Goal: Task Accomplishment & Management: Complete application form

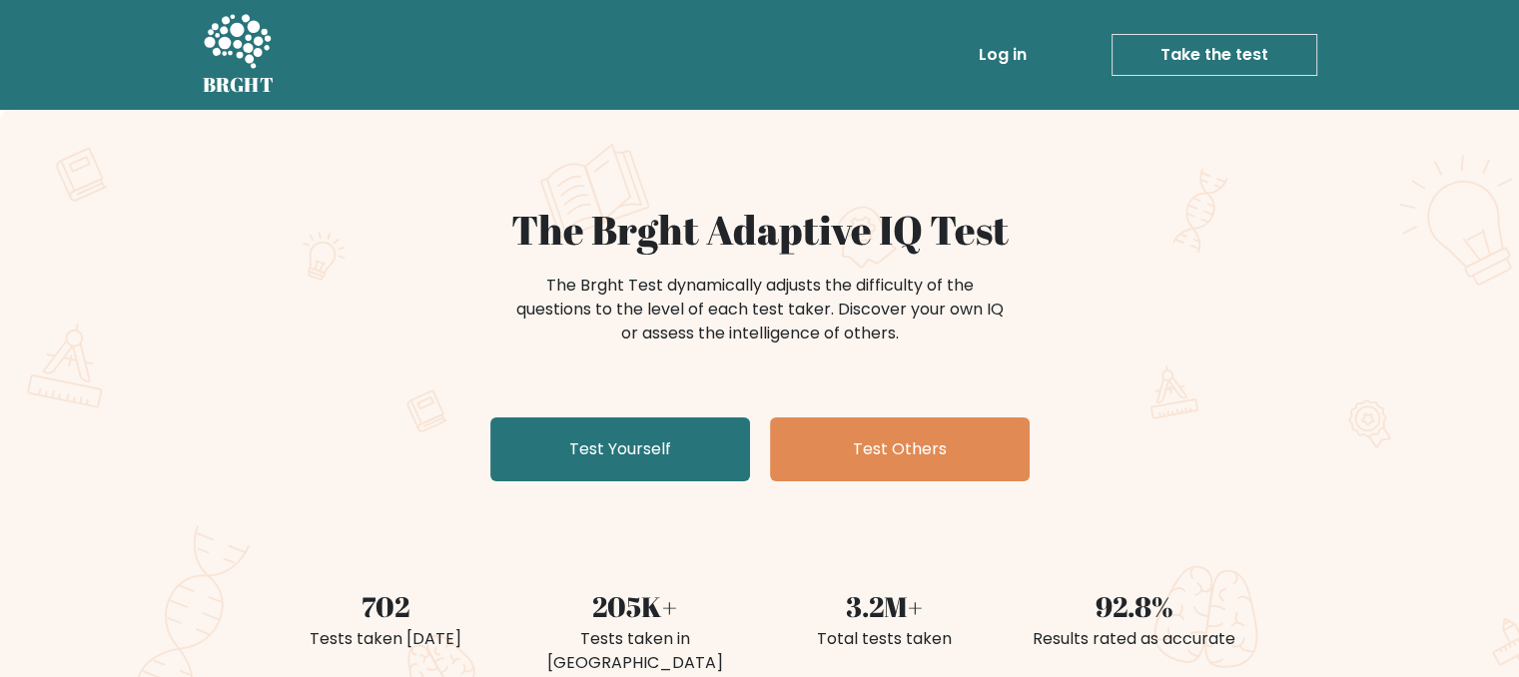
scroll to position [100, 0]
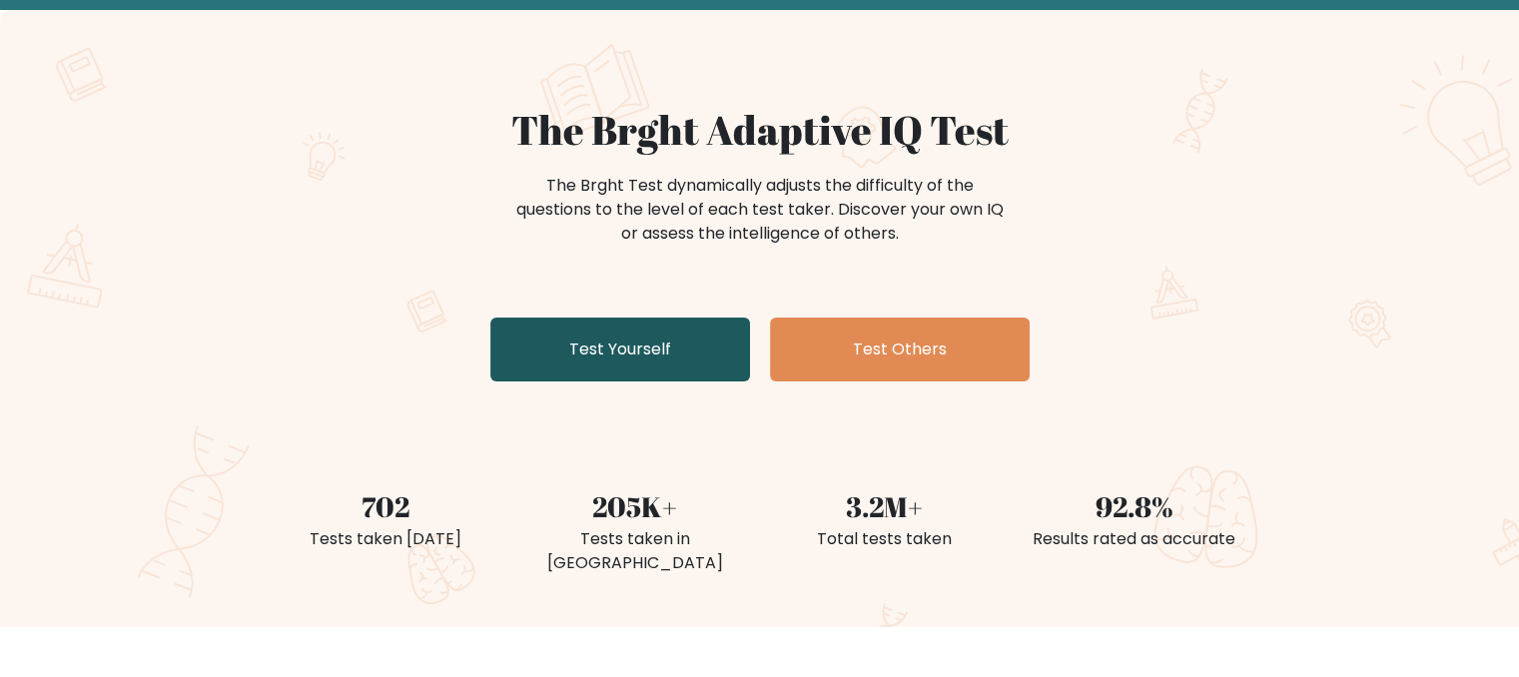
click at [610, 348] on link "Test Yourself" at bounding box center [620, 350] width 260 height 64
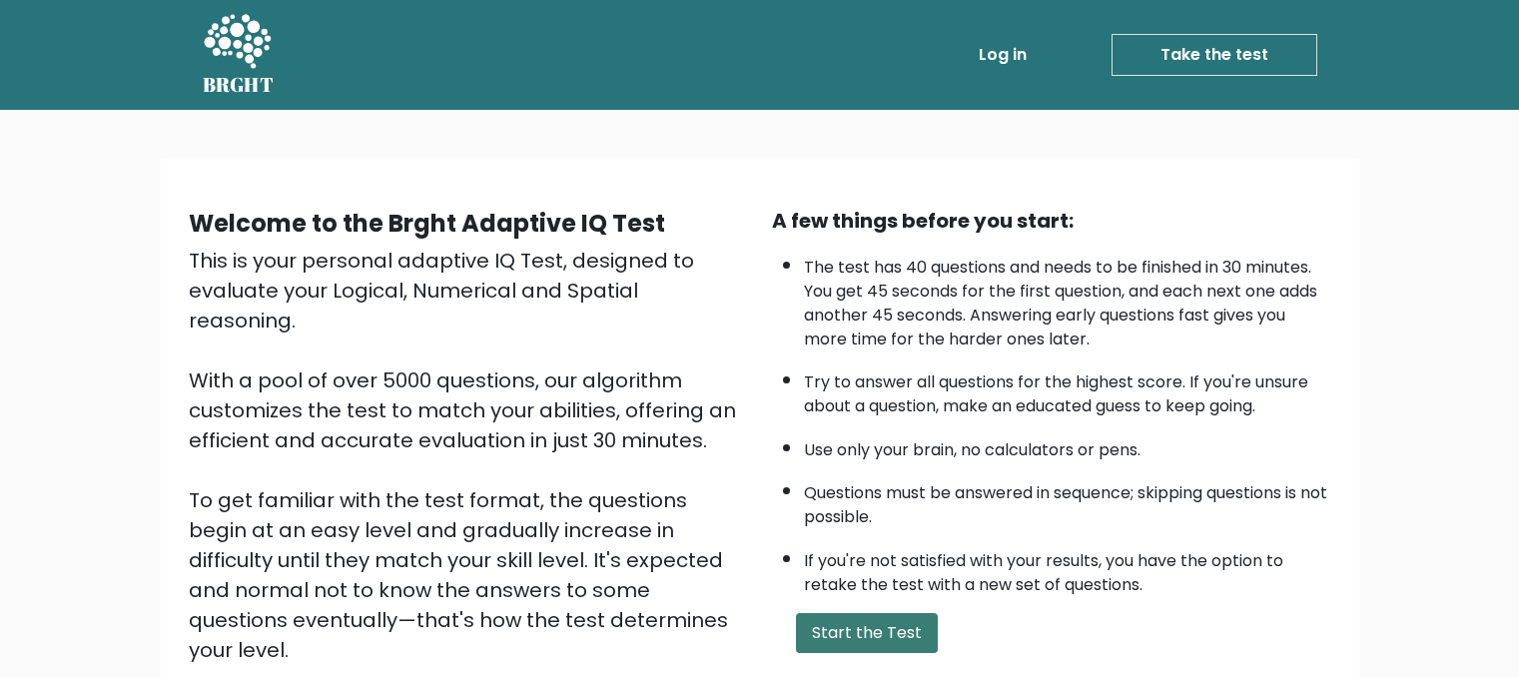
scroll to position [200, 0]
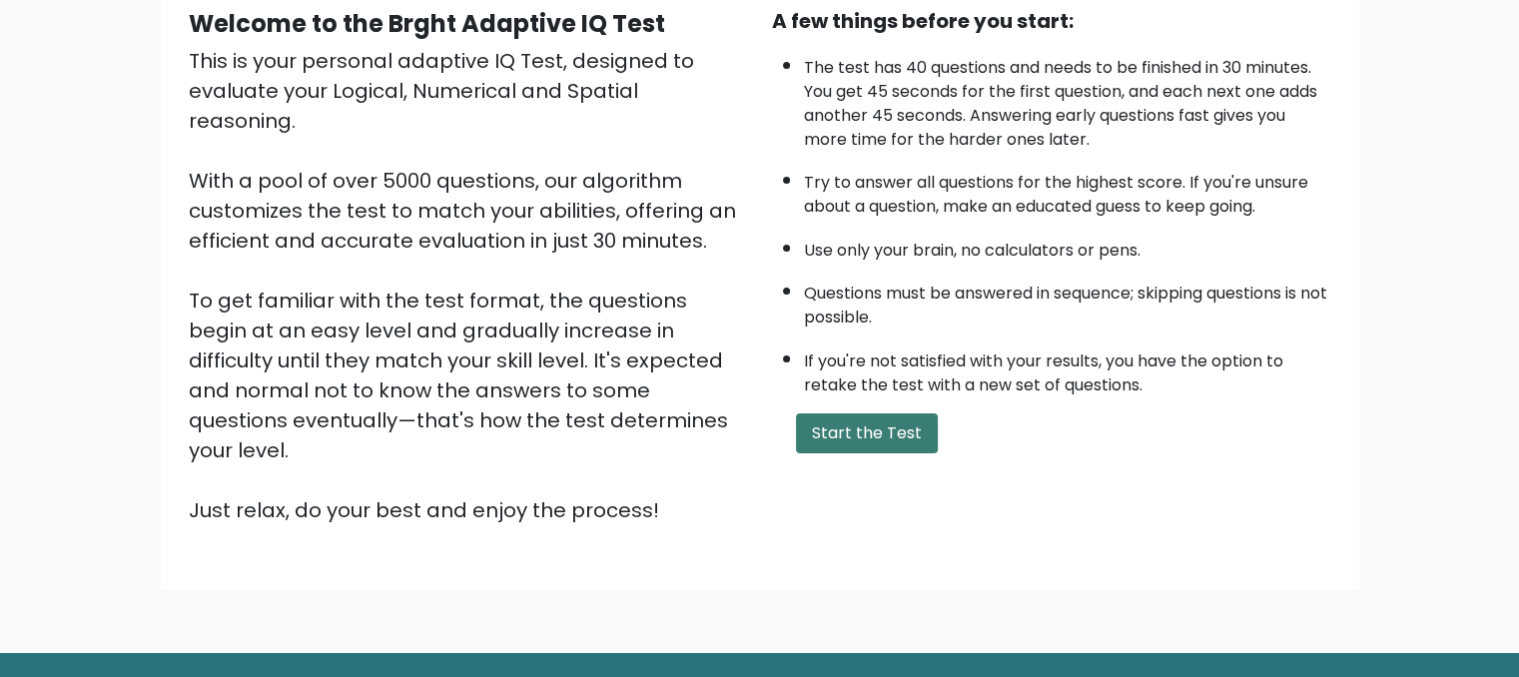
click at [896, 424] on button "Start the Test" at bounding box center [867, 433] width 142 height 40
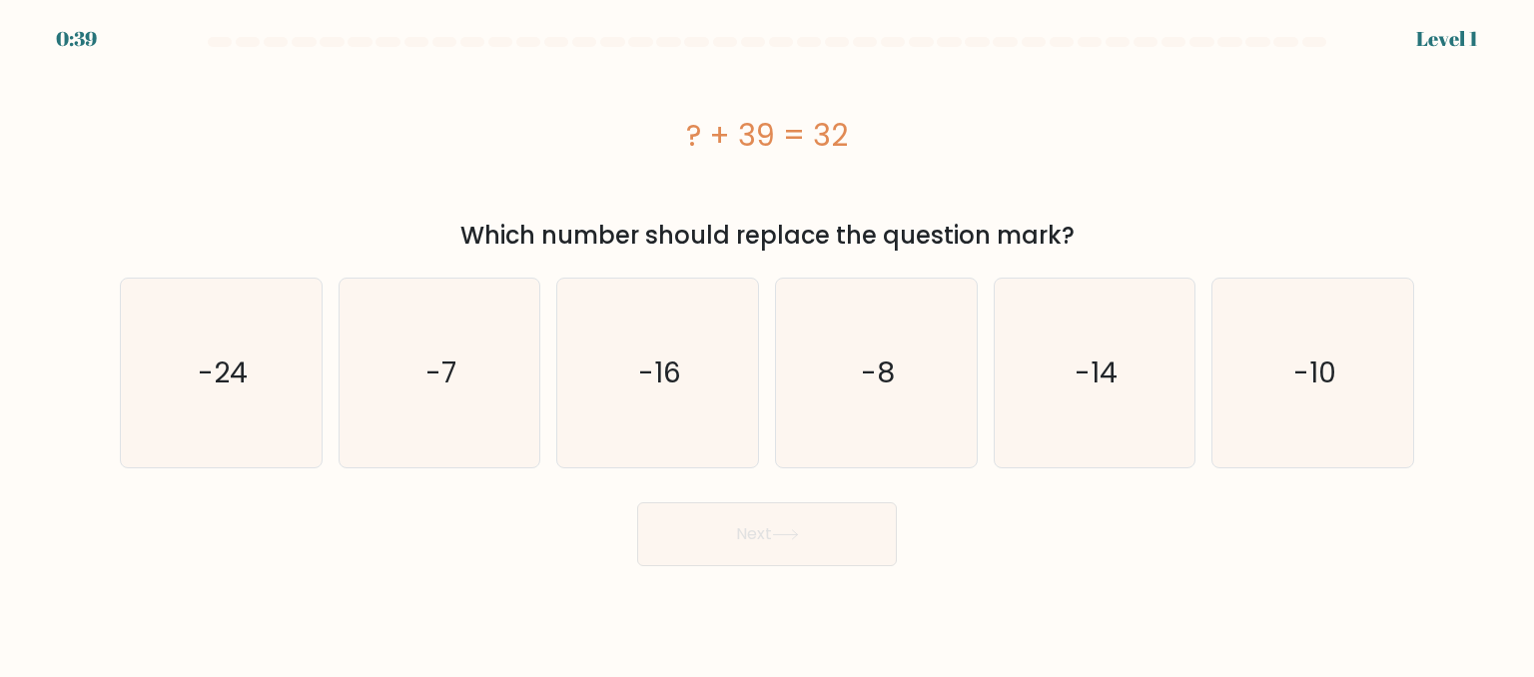
drag, startPoint x: 671, startPoint y: 125, endPoint x: 1097, endPoint y: 252, distance: 444.8
click at [1097, 252] on div "? + 39 = 32 Which number should replace the question mark?" at bounding box center [767, 154] width 1318 height 199
copy div "? + 39 = 32 Which number should replace the question mark?"
click at [462, 368] on icon "-7" at bounding box center [439, 373] width 188 height 188
click at [767, 343] on input "b. -7" at bounding box center [767, 341] width 1 height 5
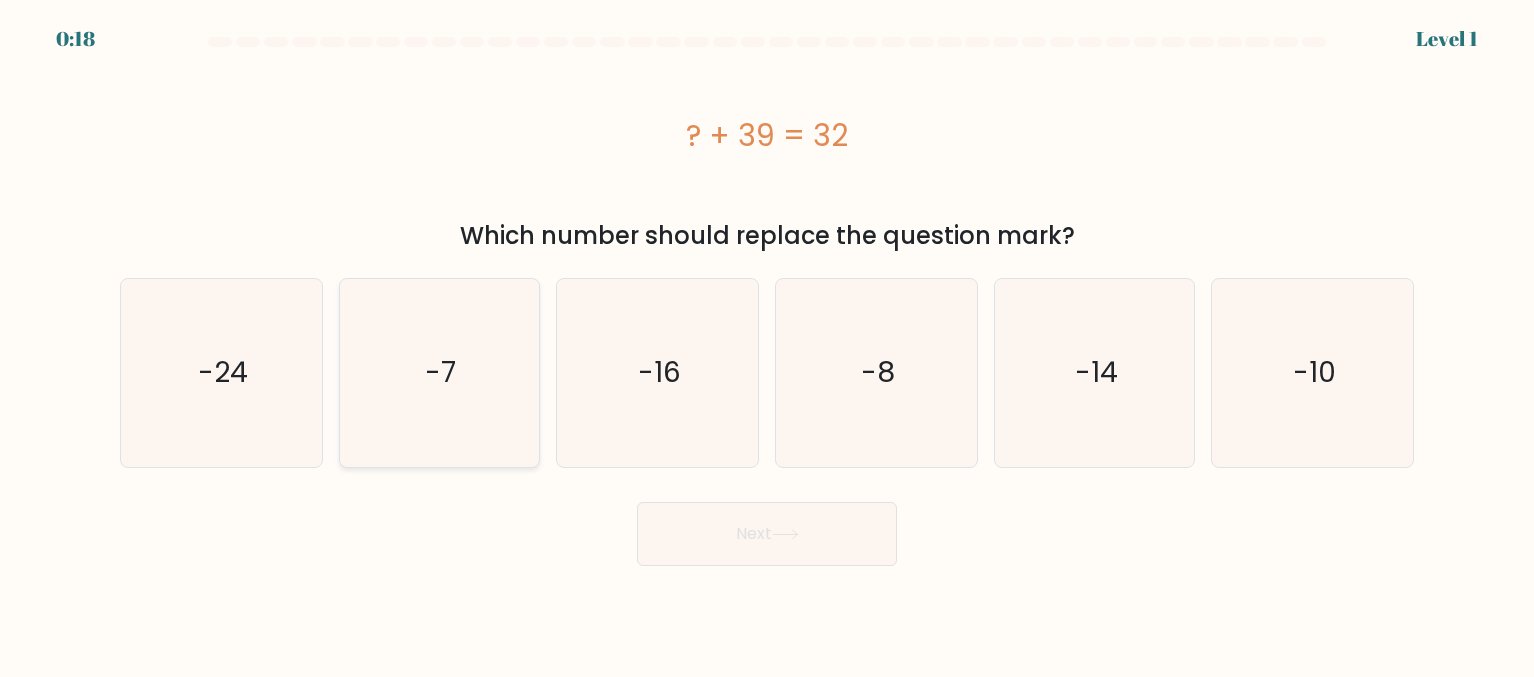
radio input "true"
click at [816, 536] on button "Next" at bounding box center [767, 534] width 260 height 64
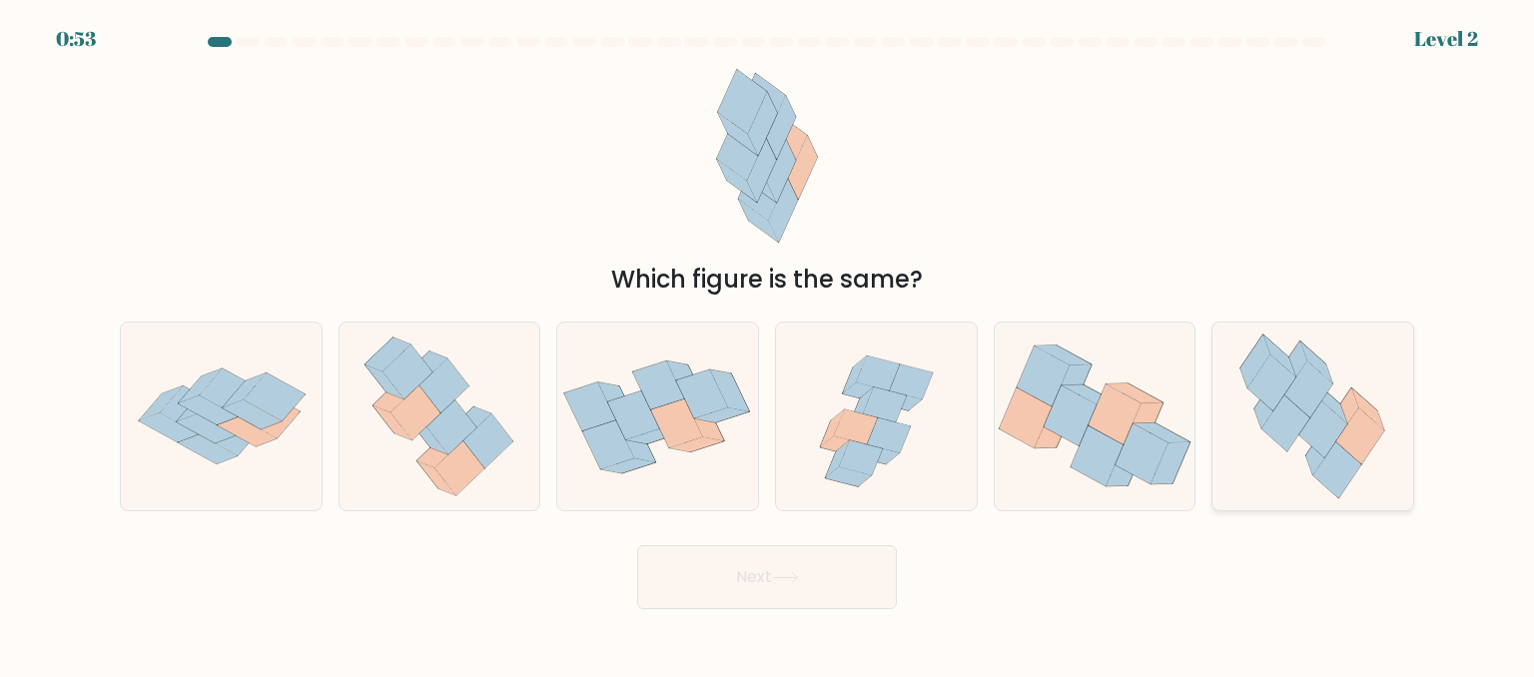
click at [1350, 428] on icon at bounding box center [1360, 435] width 48 height 56
click at [768, 343] on input "f." at bounding box center [767, 341] width 1 height 5
radio input "true"
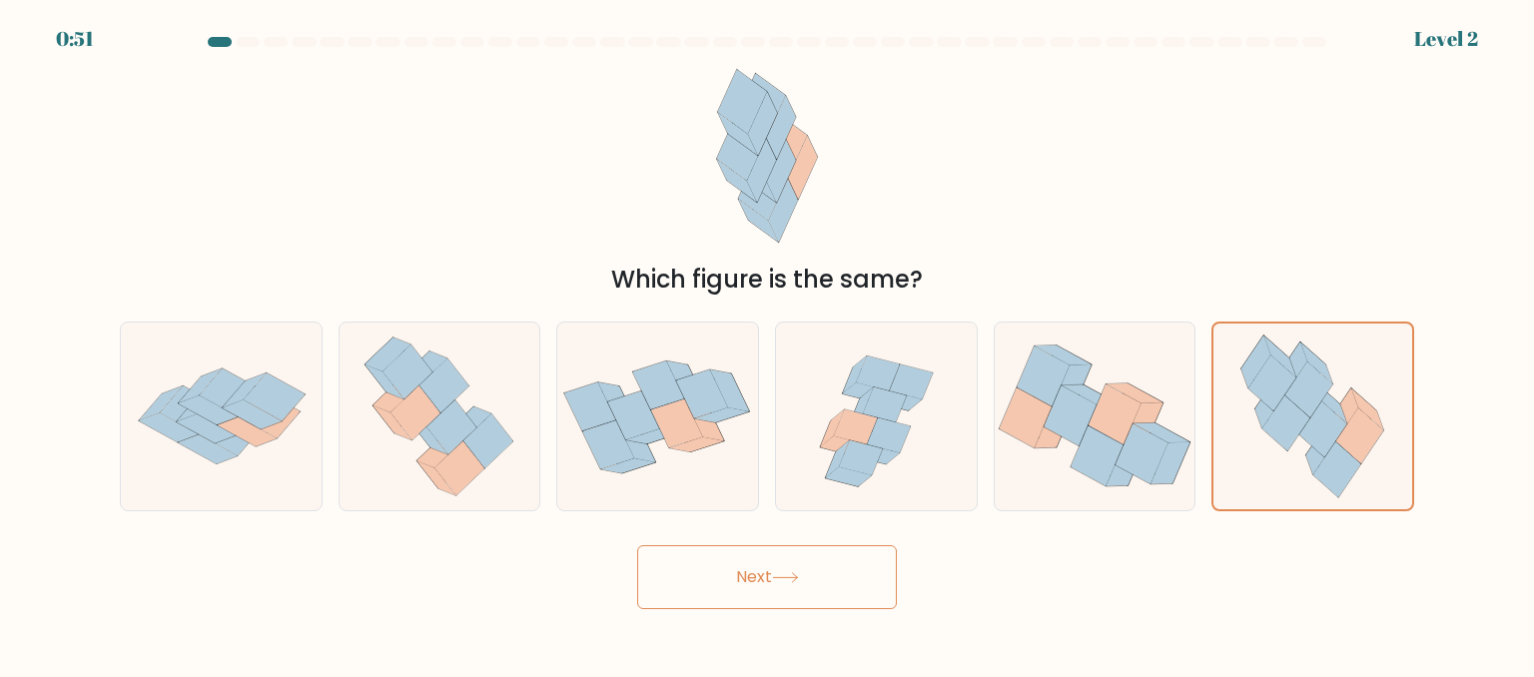
click at [810, 567] on button "Next" at bounding box center [767, 577] width 260 height 64
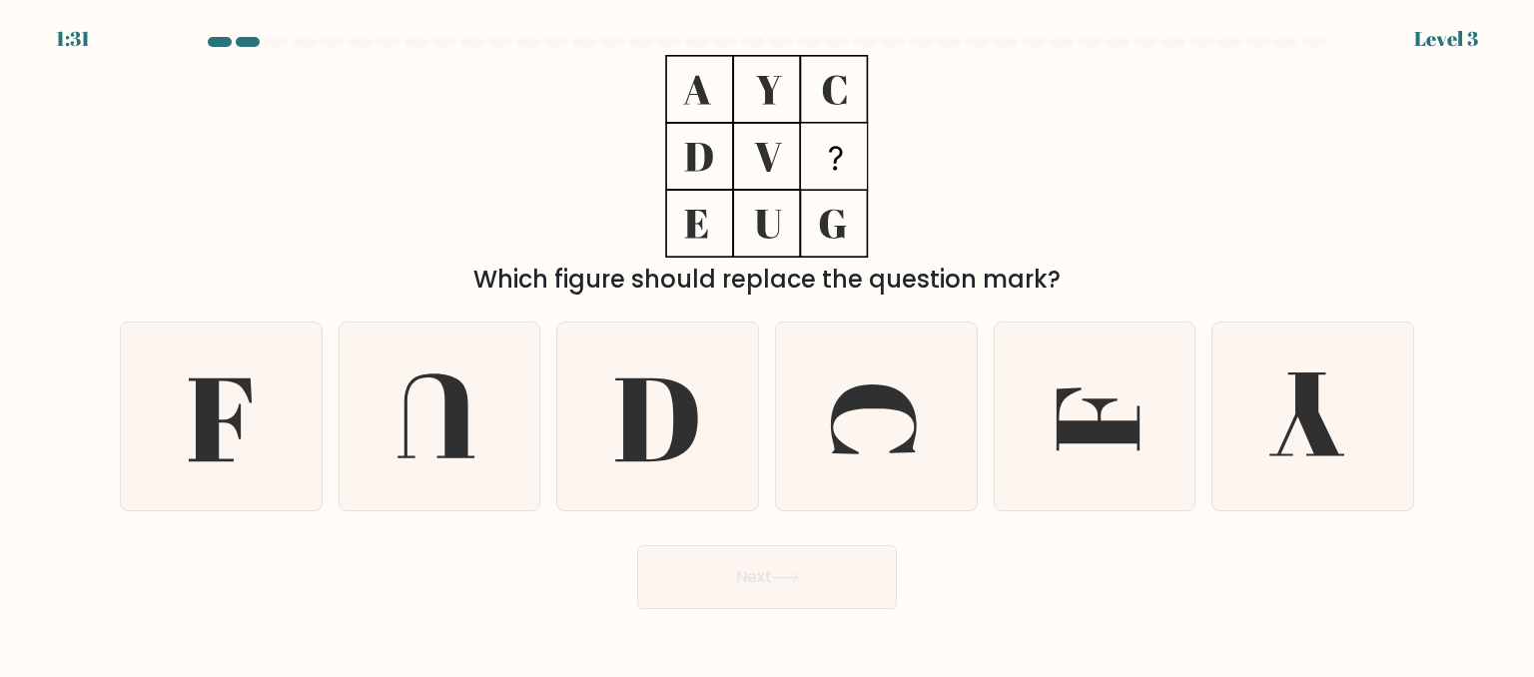
drag, startPoint x: 1107, startPoint y: 279, endPoint x: 631, endPoint y: 77, distance: 517.3
click at [631, 77] on div "Which figure should replace the question mark?" at bounding box center [767, 176] width 1318 height 243
click at [1030, 206] on div "Which figure should replace the question mark?" at bounding box center [767, 176] width 1318 height 243
click at [255, 444] on icon at bounding box center [221, 417] width 188 height 188
click at [767, 343] on input "a." at bounding box center [767, 341] width 1 height 5
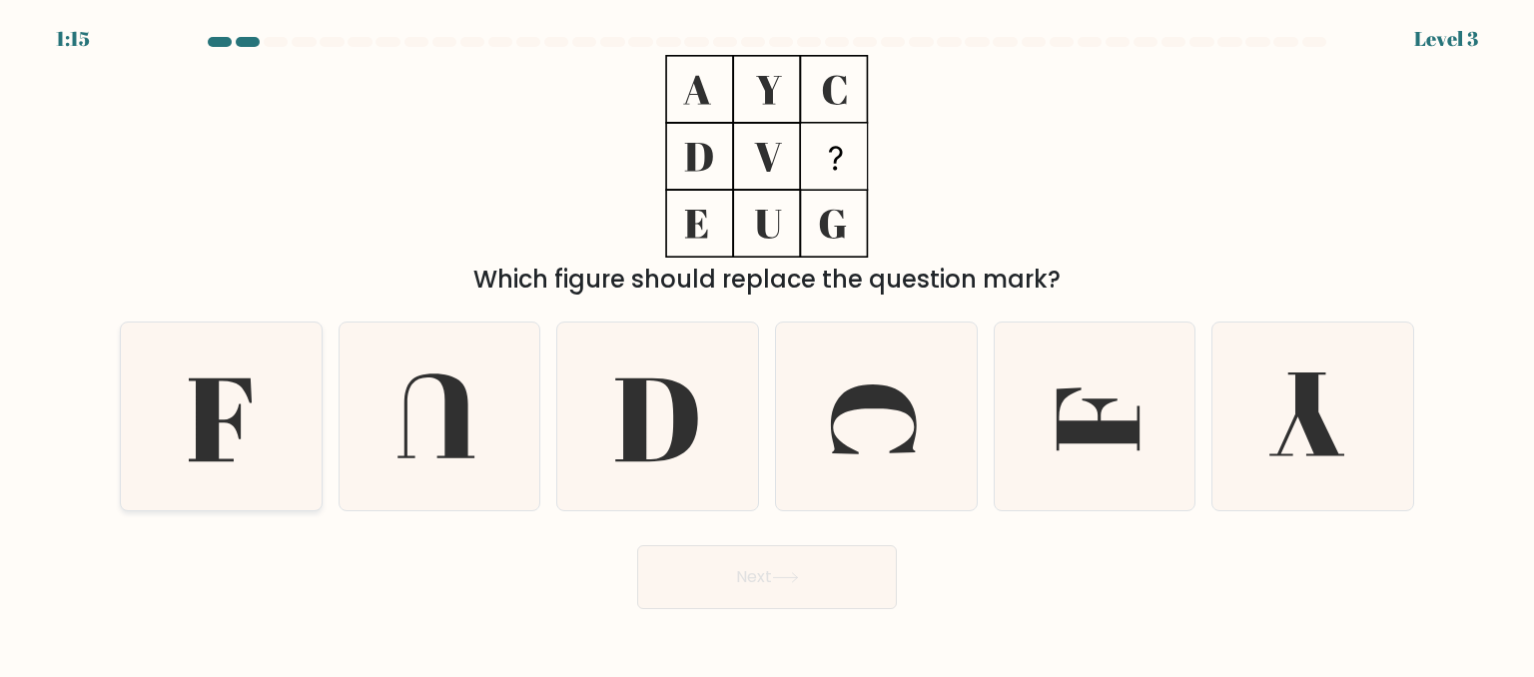
radio input "true"
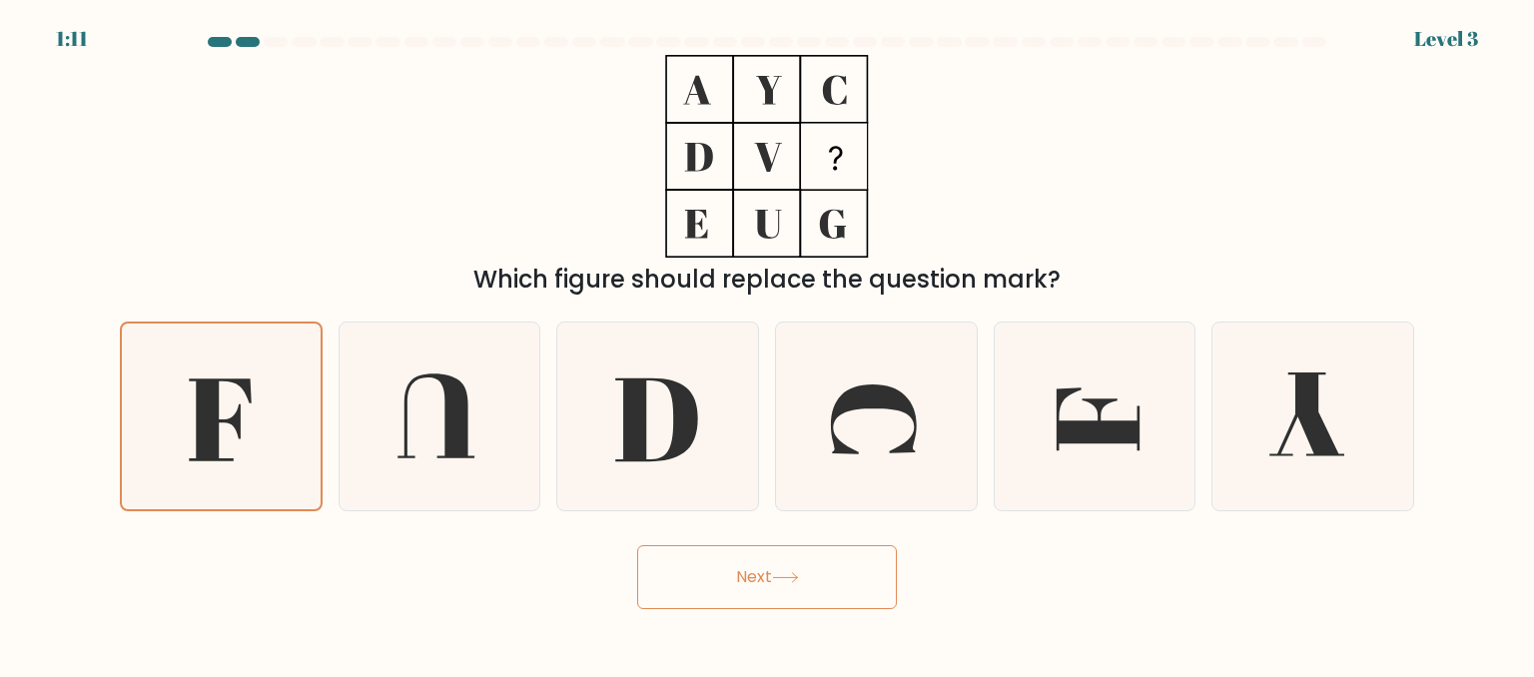
click at [820, 572] on button "Next" at bounding box center [767, 577] width 260 height 64
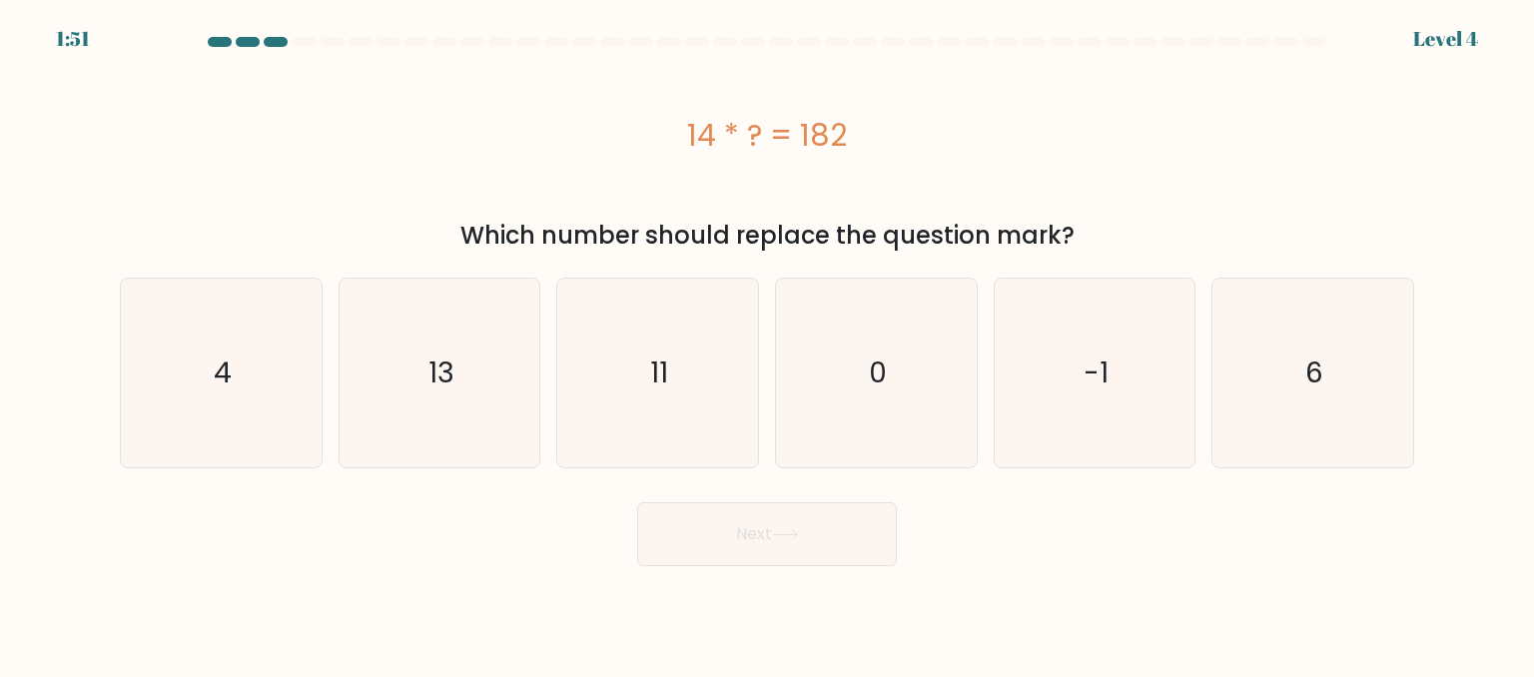
drag, startPoint x: 659, startPoint y: 131, endPoint x: 1135, endPoint y: 245, distance: 489.7
click at [1135, 245] on div "14 * ? = 182 Which number should replace the question mark?" at bounding box center [767, 154] width 1318 height 199
copy div "14 * ? = 182 Which number should replace the question mark?"
click at [421, 391] on icon "13" at bounding box center [439, 373] width 188 height 188
click at [767, 343] on input "b. 13" at bounding box center [767, 341] width 1 height 5
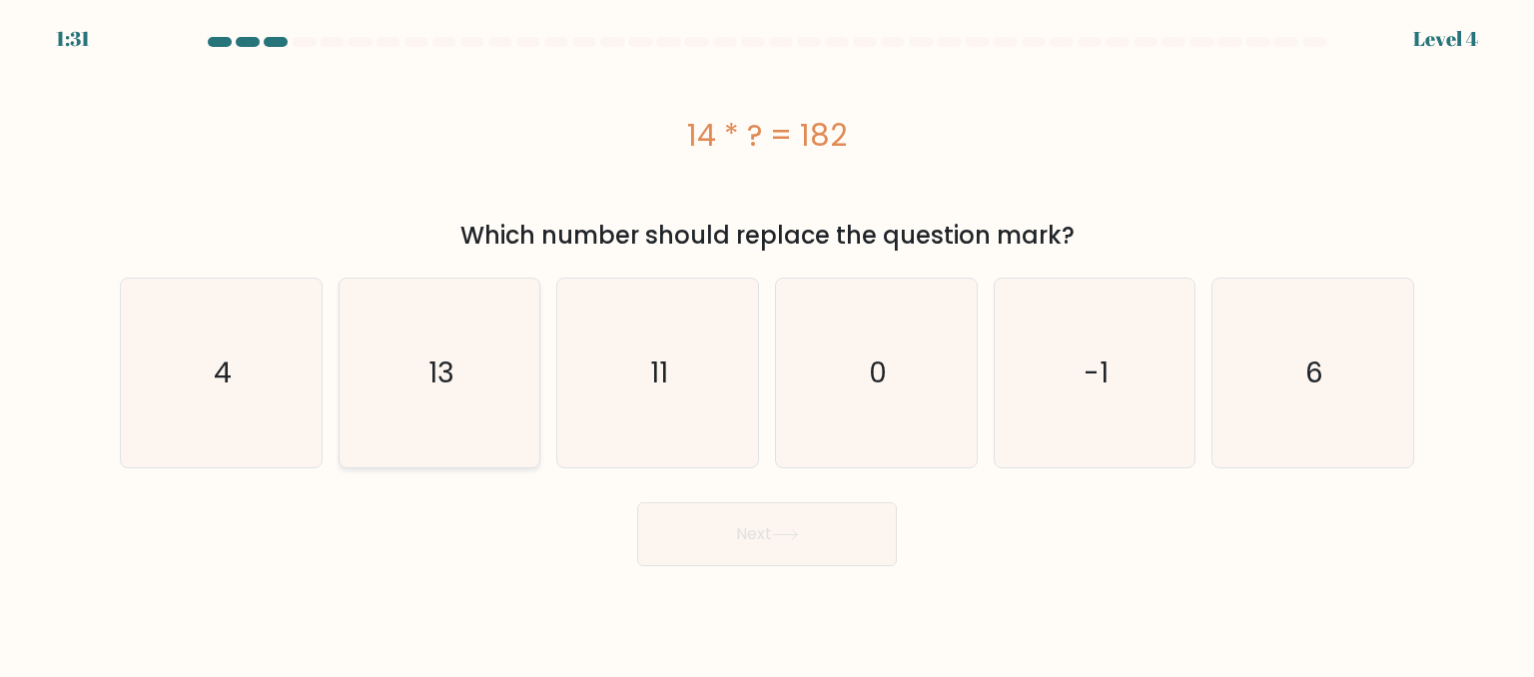
radio input "true"
click at [771, 536] on button "Next" at bounding box center [767, 534] width 260 height 64
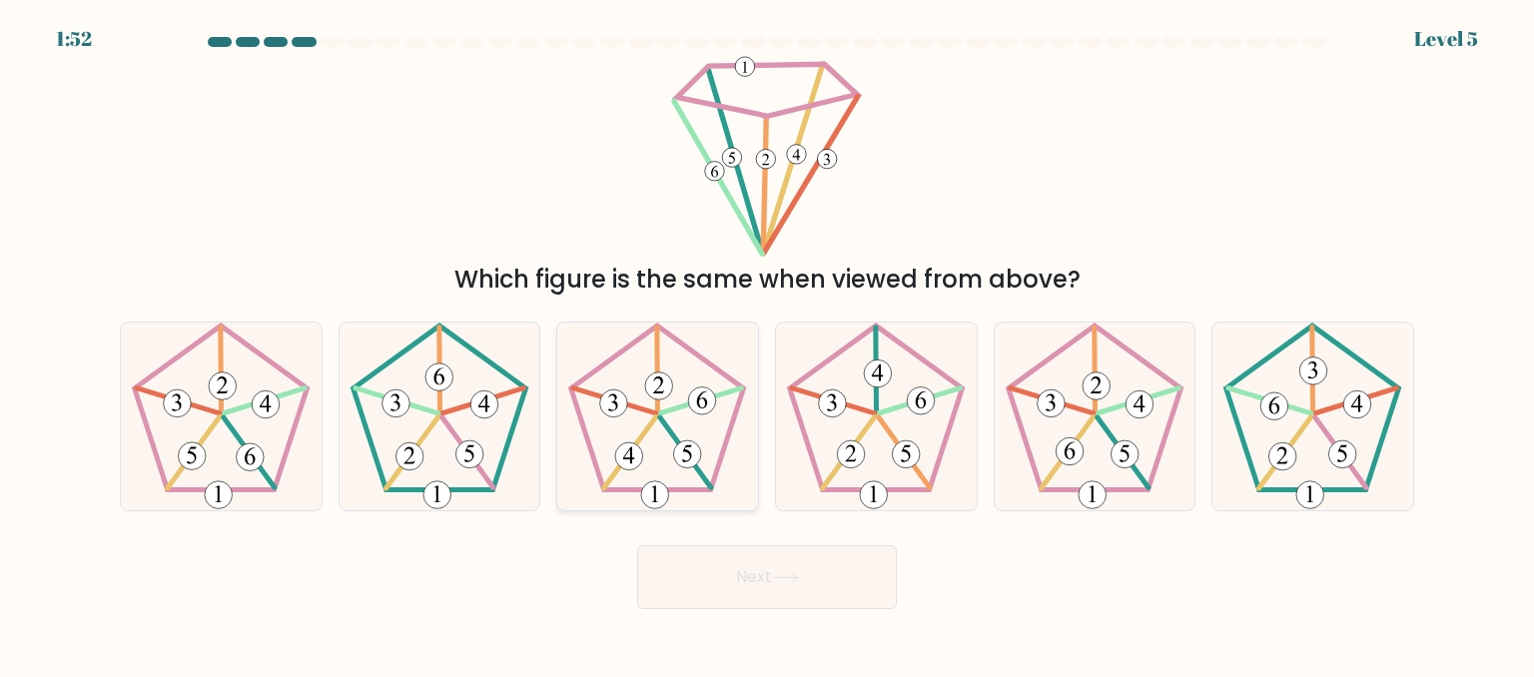
click at [673, 404] on icon at bounding box center [657, 417] width 188 height 188
click at [767, 343] on input "c." at bounding box center [767, 341] width 1 height 5
radio input "true"
click at [739, 593] on button "Next" at bounding box center [767, 577] width 260 height 64
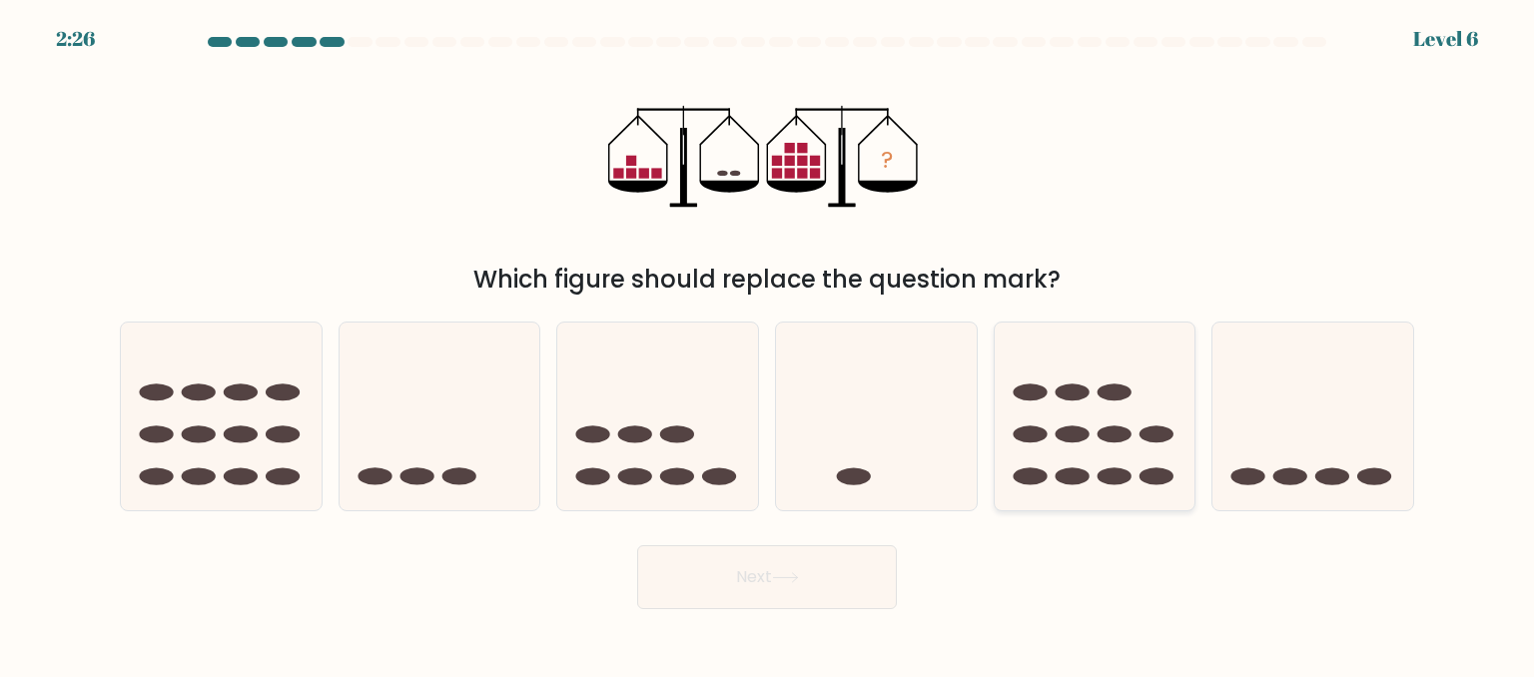
click at [1117, 472] on ellipse at bounding box center [1114, 475] width 34 height 17
click at [768, 343] on input "e." at bounding box center [767, 341] width 1 height 5
radio input "true"
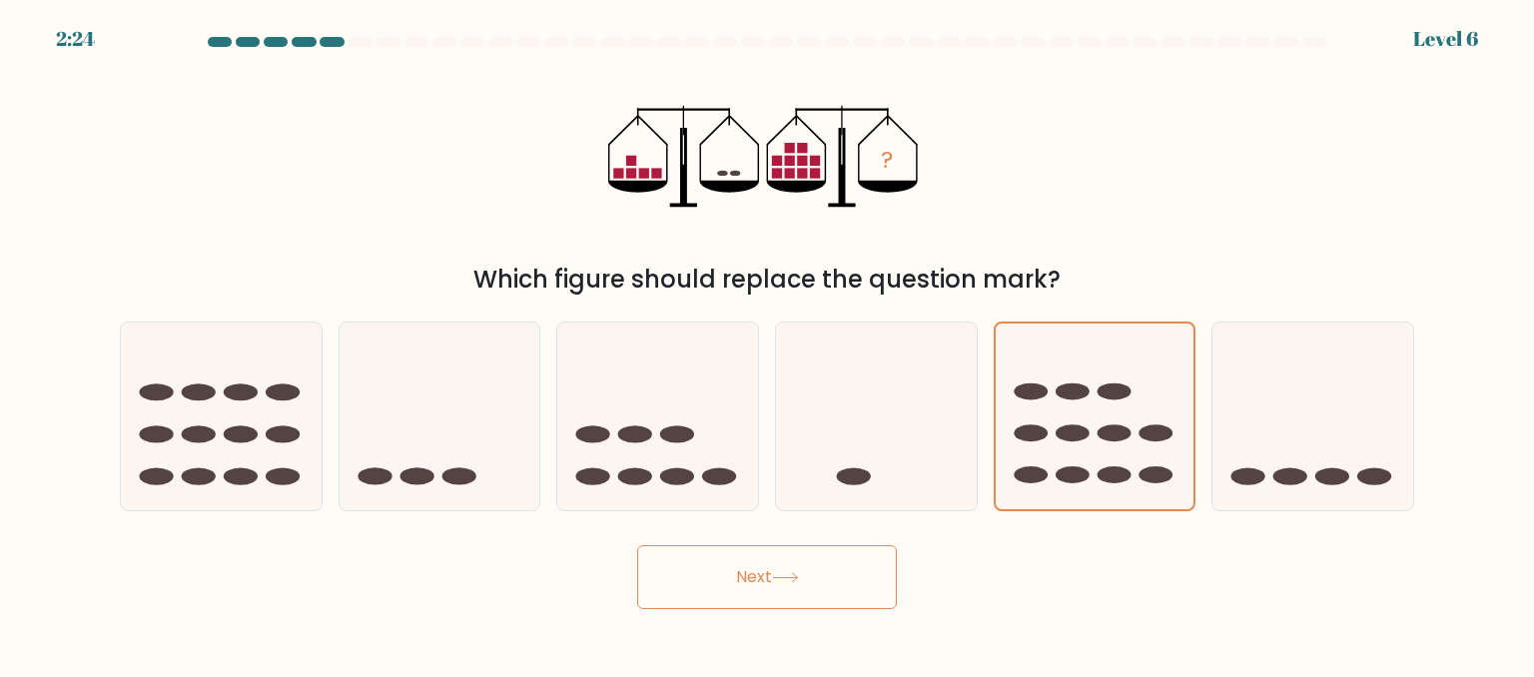
click at [763, 567] on button "Next" at bounding box center [767, 577] width 260 height 64
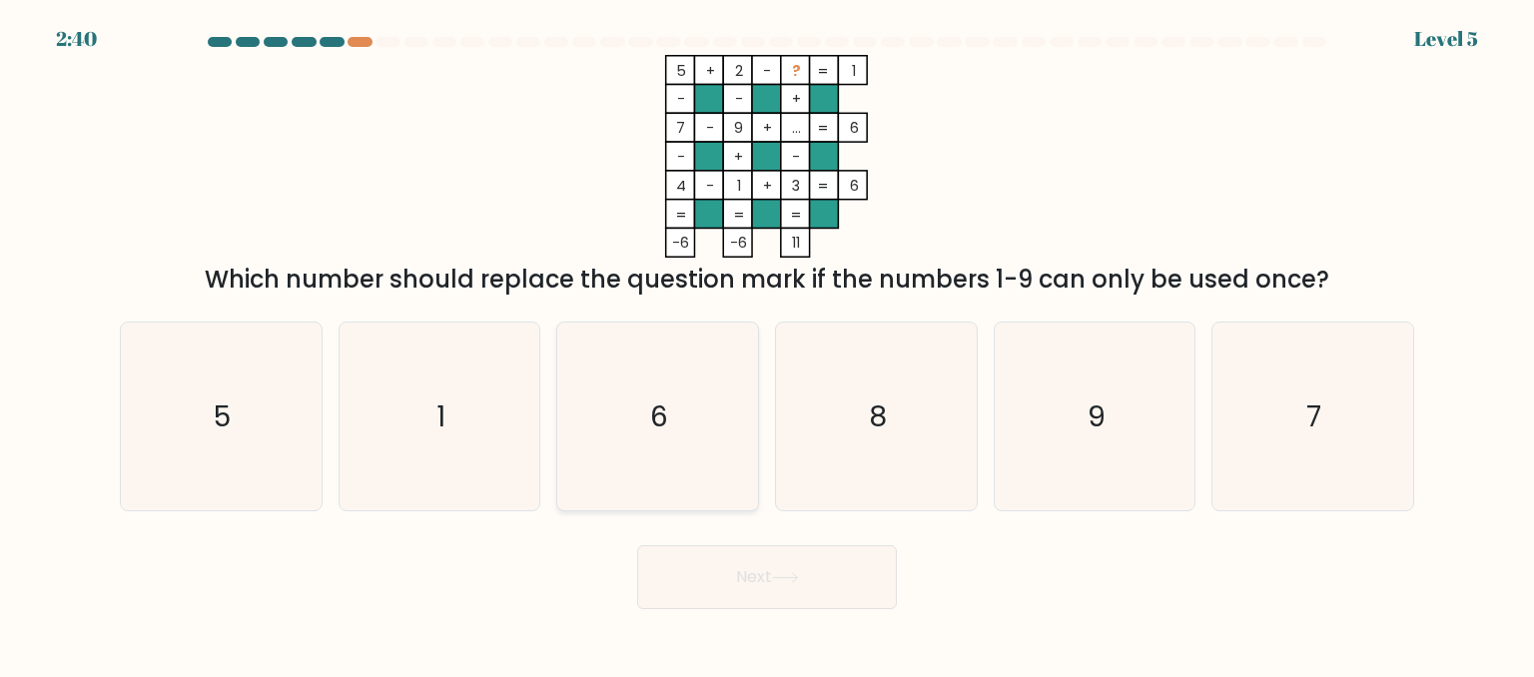
click at [654, 433] on text "6" at bounding box center [660, 415] width 18 height 40
click at [767, 343] on input "c. 6" at bounding box center [767, 341] width 1 height 5
radio input "true"
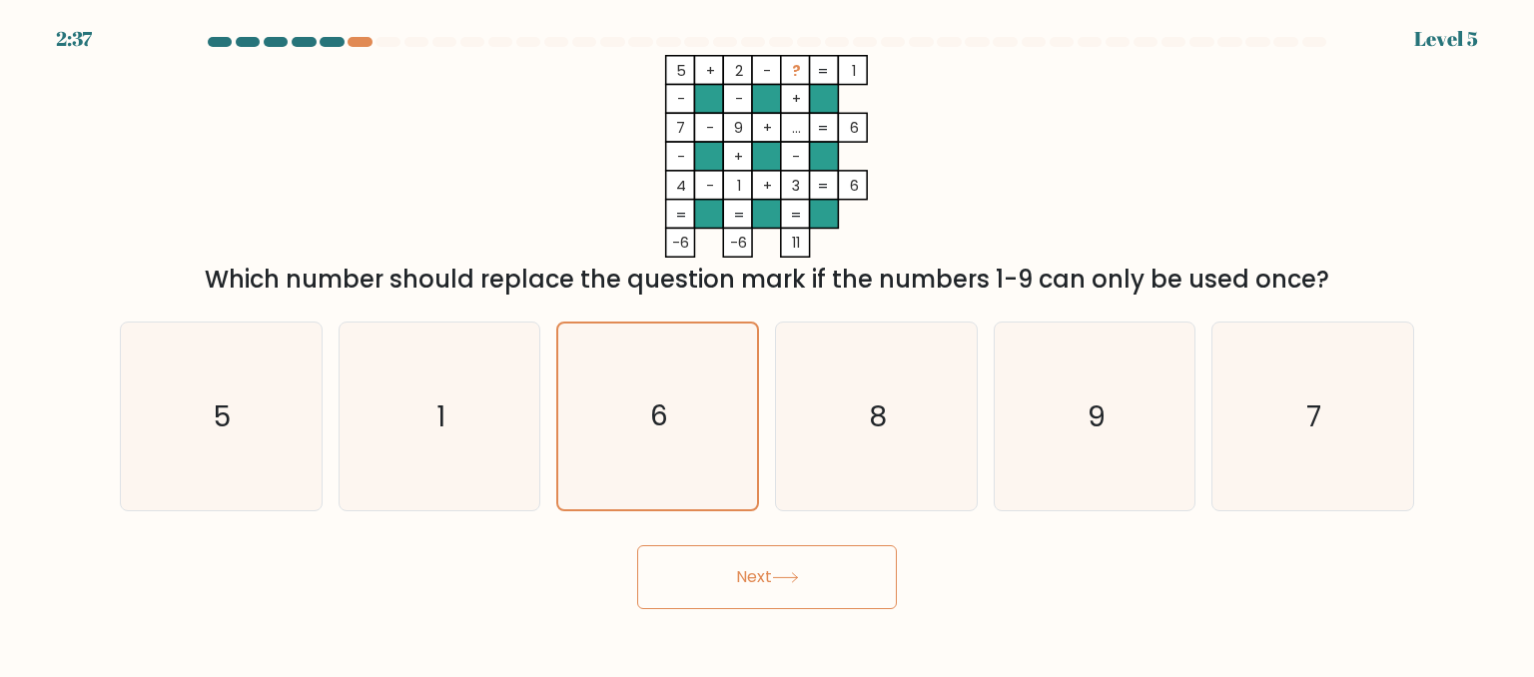
click at [819, 586] on button "Next" at bounding box center [767, 577] width 260 height 64
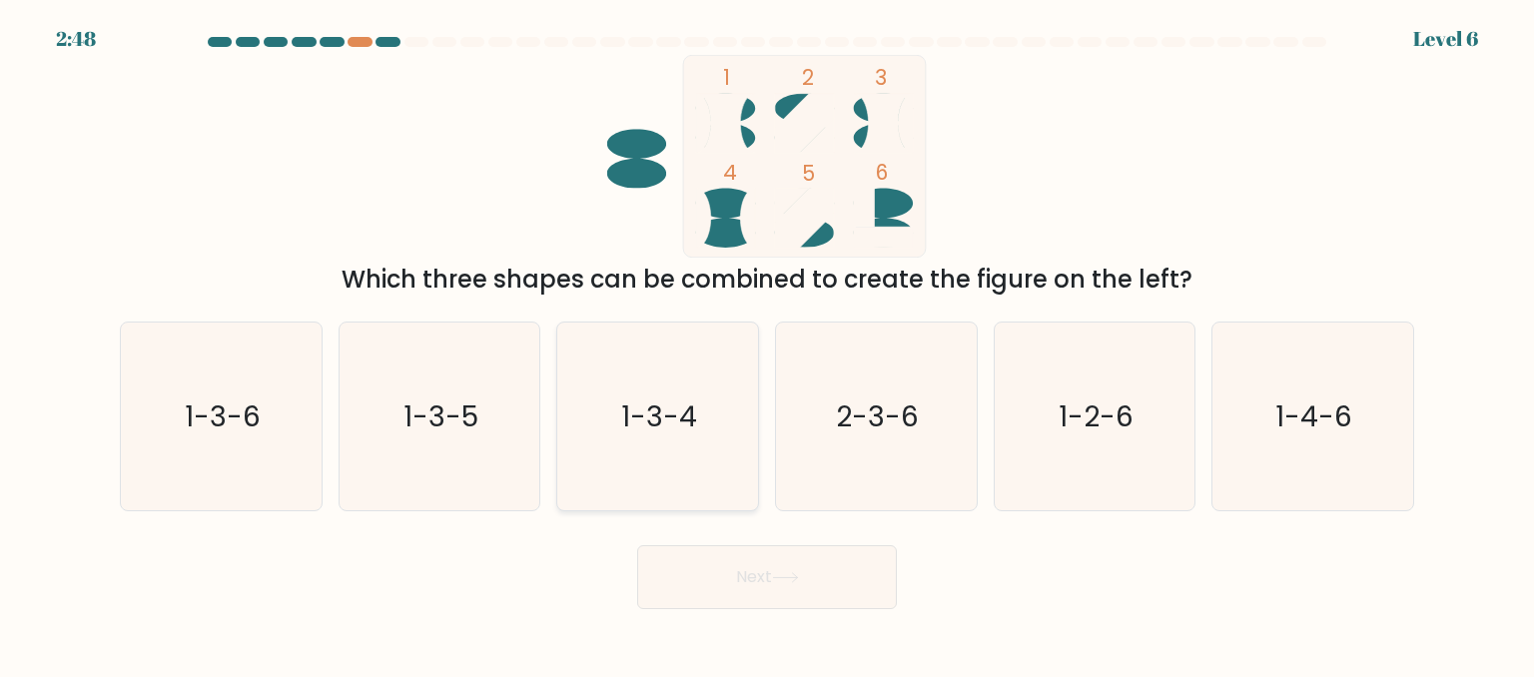
click at [671, 416] on text "1-3-4" at bounding box center [660, 415] width 76 height 40
click at [767, 343] on input "c. 1-3-4" at bounding box center [767, 341] width 1 height 5
radio input "true"
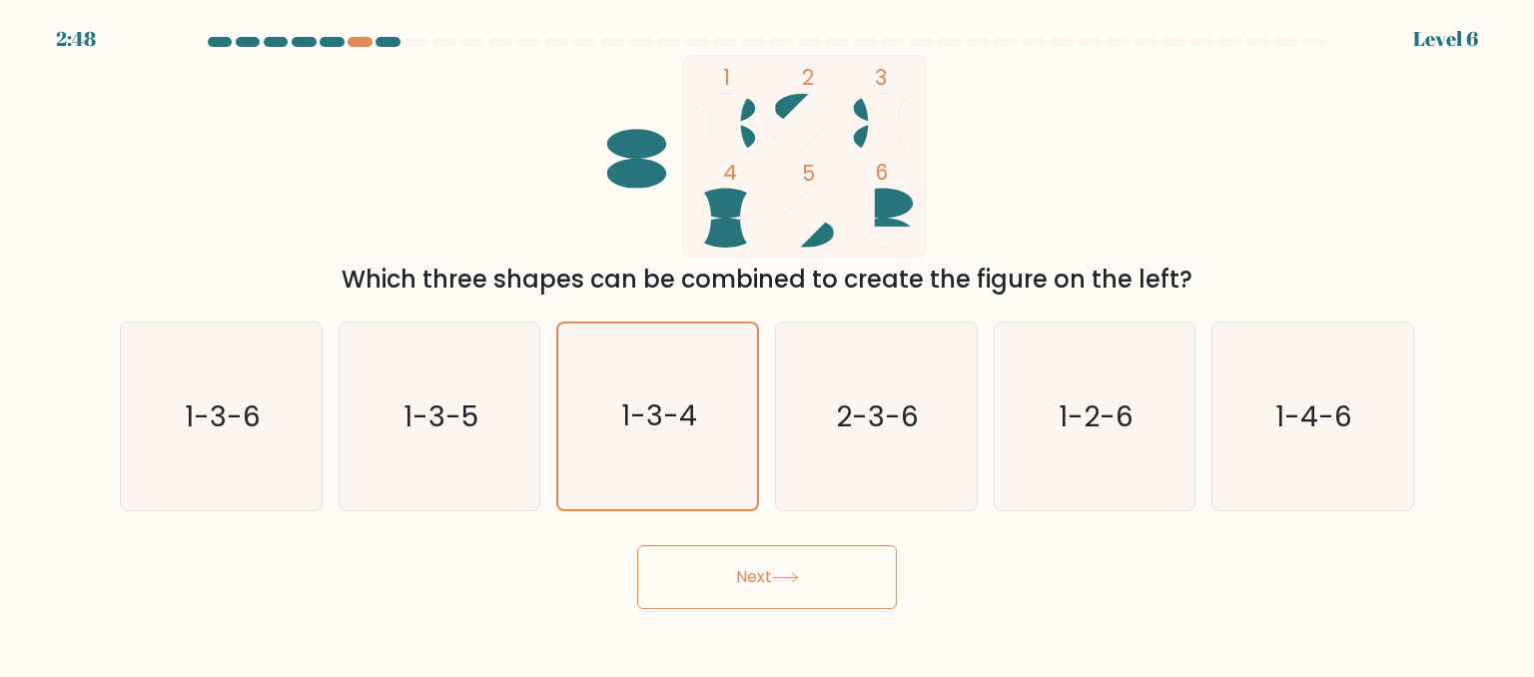
click at [770, 590] on button "Next" at bounding box center [767, 577] width 260 height 64
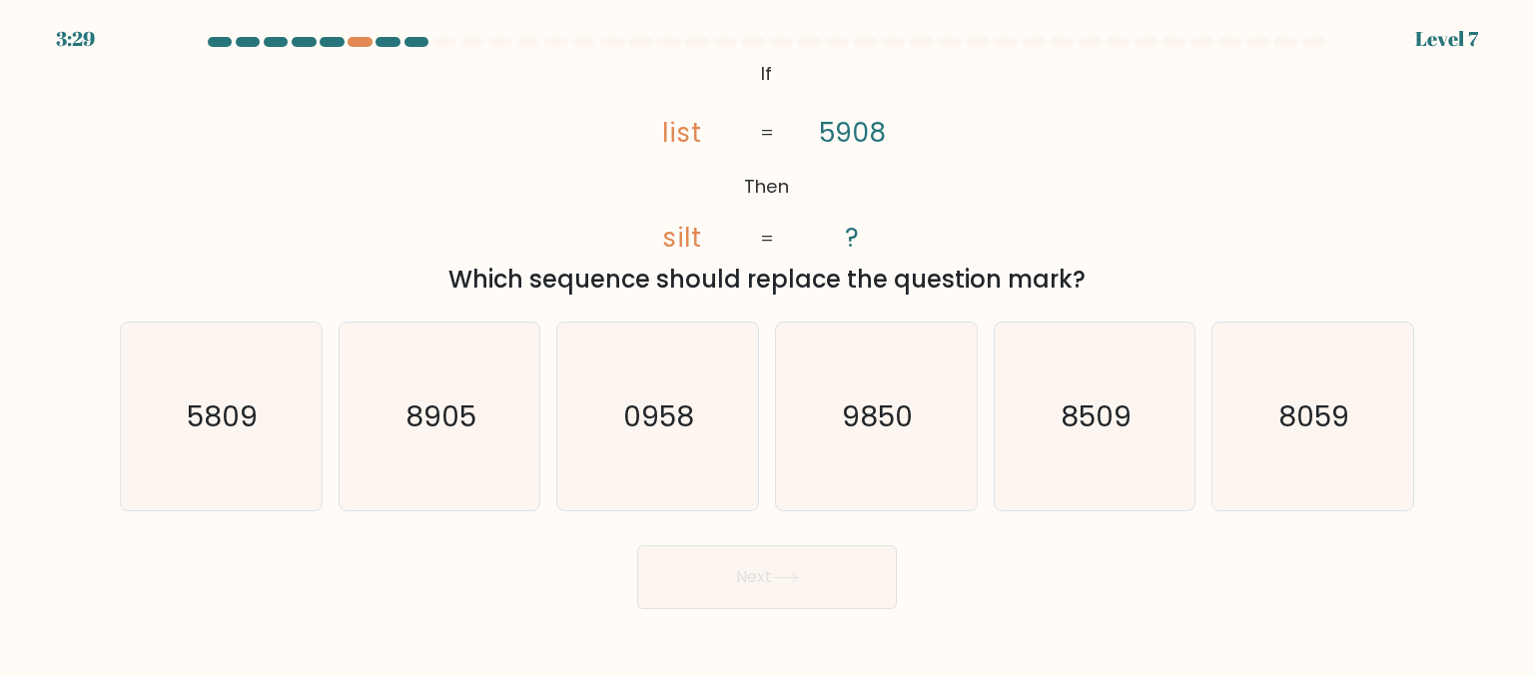
drag, startPoint x: 741, startPoint y: 73, endPoint x: 1118, endPoint y: 297, distance: 438.7
click at [1118, 297] on div "@import url('[URL][DOMAIN_NAME]); If Then list silt 5908 ? = = Which sequence s…" at bounding box center [767, 176] width 1318 height 243
copy div "If Then list silt 5908 ? = = Which sequence should replace the question mark?"
click at [691, 420] on text "0958" at bounding box center [659, 415] width 71 height 40
click at [767, 343] on input "c. 0958" at bounding box center [767, 341] width 1 height 5
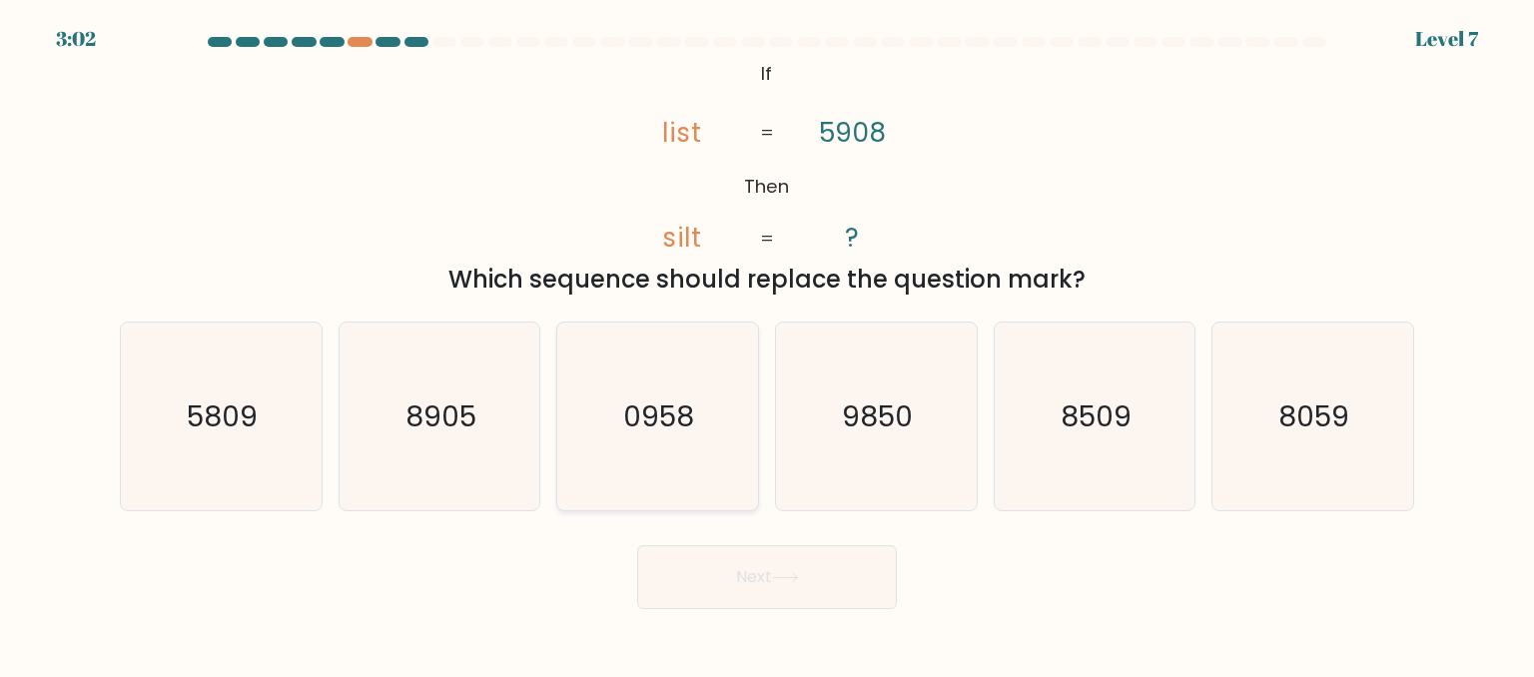
radio input "true"
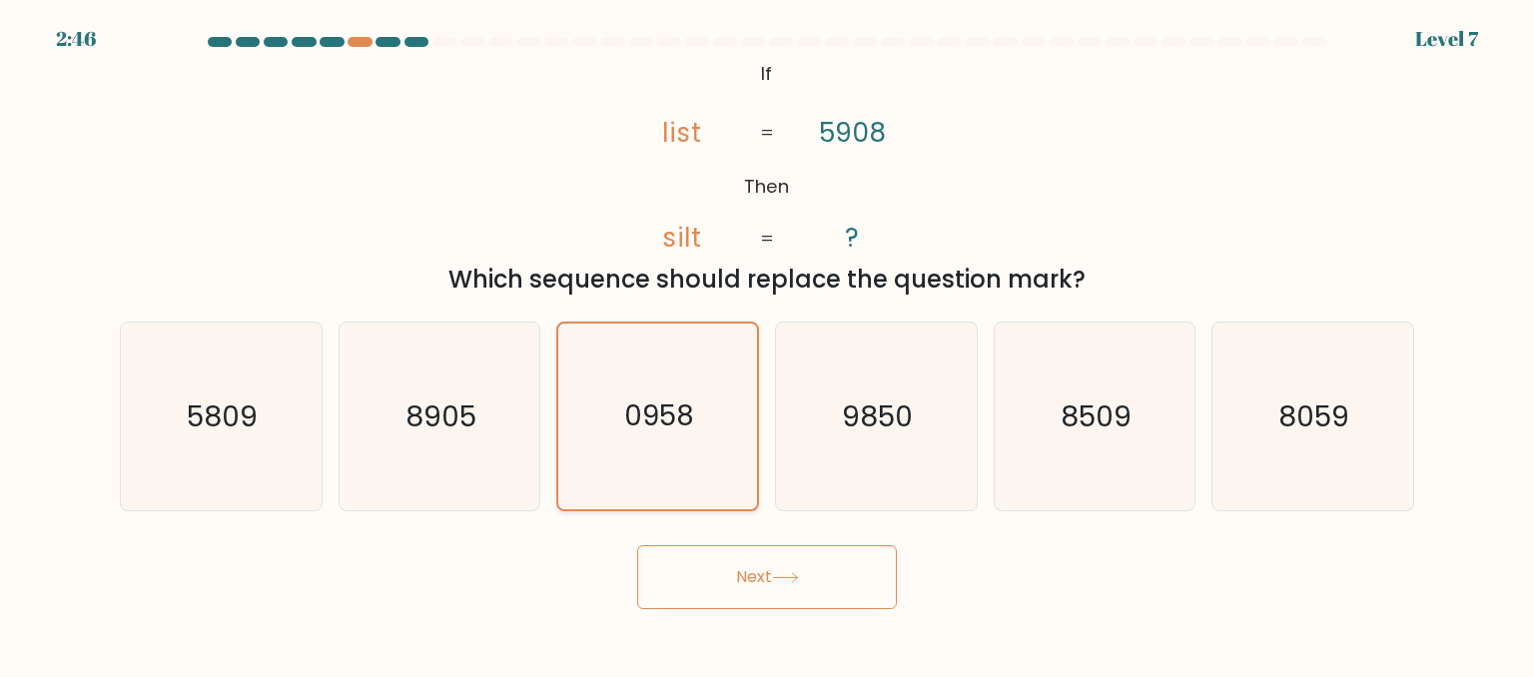
click at [665, 407] on text "0958" at bounding box center [659, 415] width 70 height 39
click at [767, 343] on input "c. 0958" at bounding box center [767, 341] width 1 height 5
click at [761, 575] on button "Next" at bounding box center [767, 577] width 260 height 64
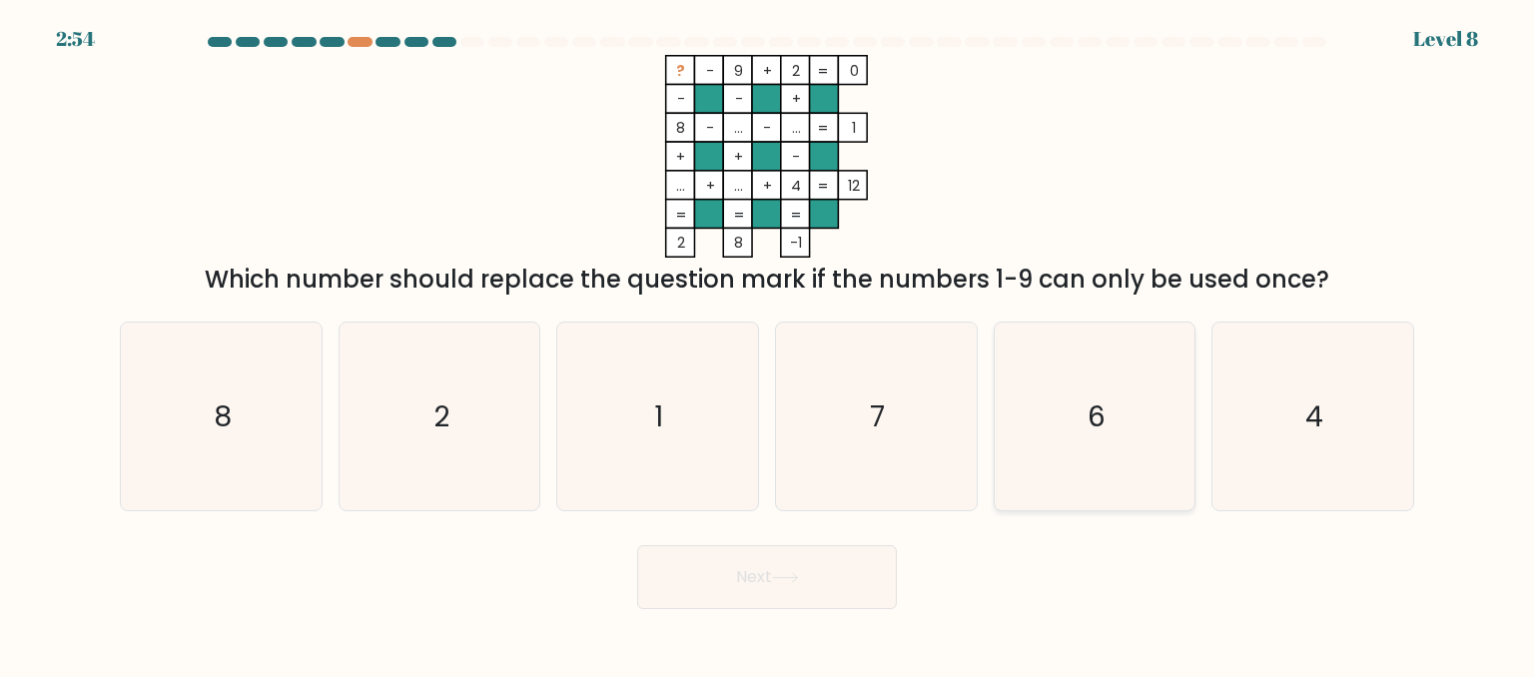
click at [1105, 389] on icon "6" at bounding box center [1095, 417] width 188 height 188
click at [768, 343] on input "e. 6" at bounding box center [767, 341] width 1 height 5
radio input "true"
click at [767, 583] on button "Next" at bounding box center [767, 577] width 260 height 64
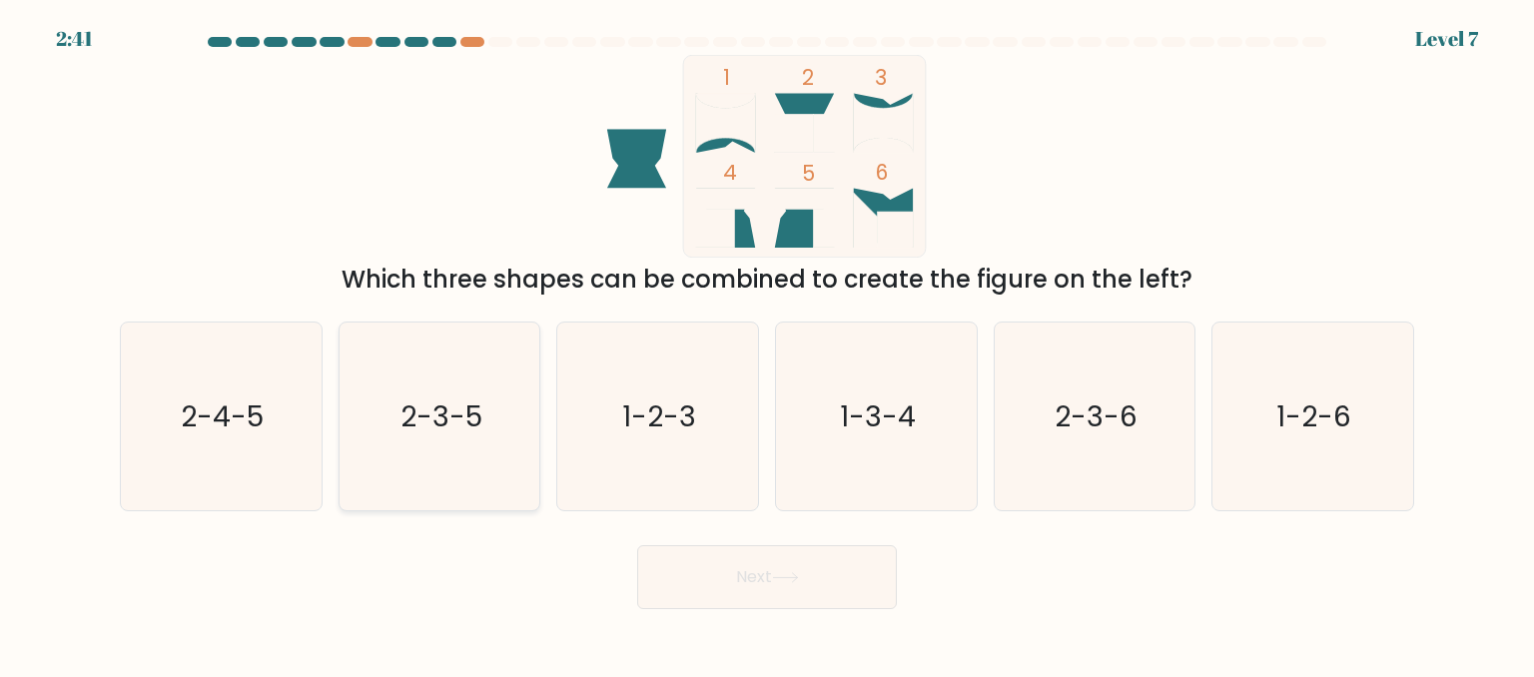
drag, startPoint x: 456, startPoint y: 429, endPoint x: 503, endPoint y: 440, distance: 48.2
click at [457, 428] on text "2-3-5" at bounding box center [441, 415] width 82 height 40
click at [767, 343] on input "b. 2-3-5" at bounding box center [767, 341] width 1 height 5
radio input "true"
click at [862, 576] on button "Next" at bounding box center [767, 577] width 260 height 64
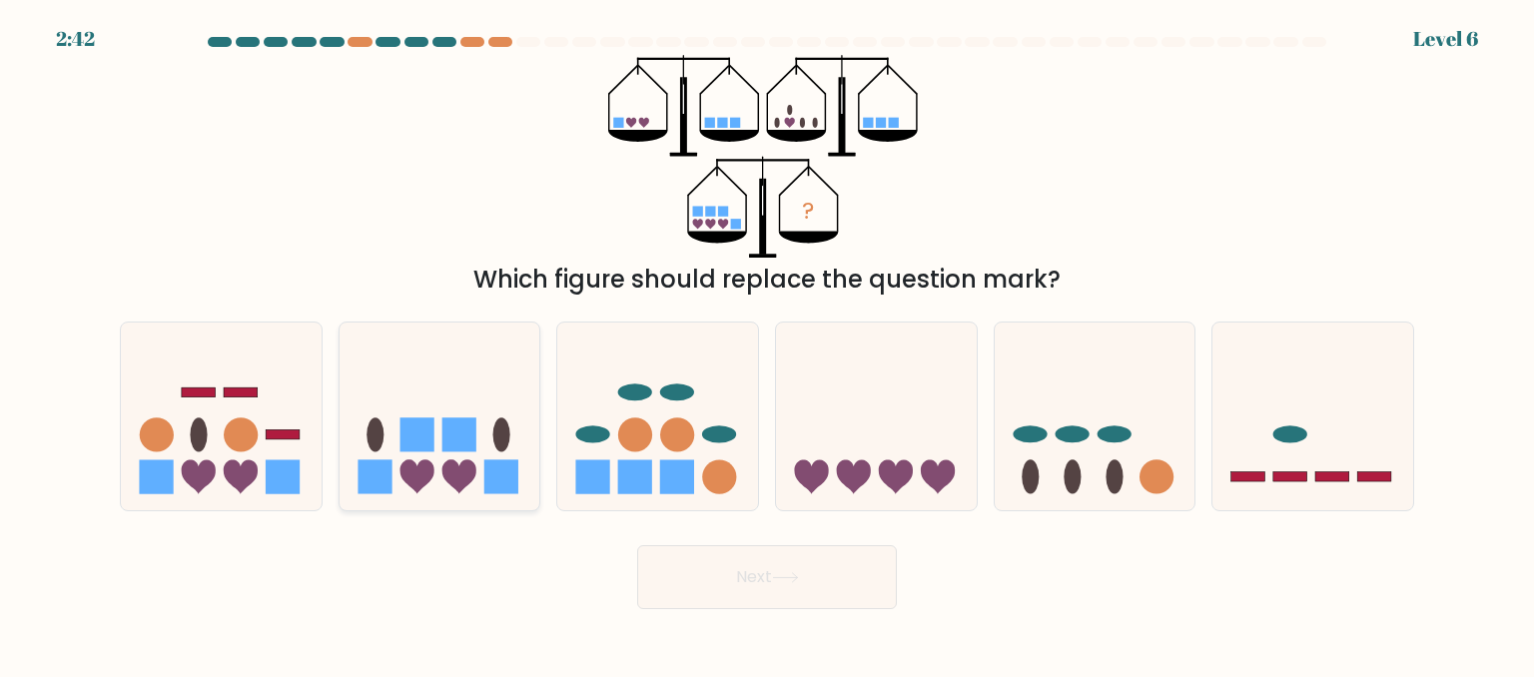
click at [457, 462] on icon at bounding box center [440, 417] width 201 height 166
click at [767, 343] on input "b." at bounding box center [767, 341] width 1 height 5
radio input "true"
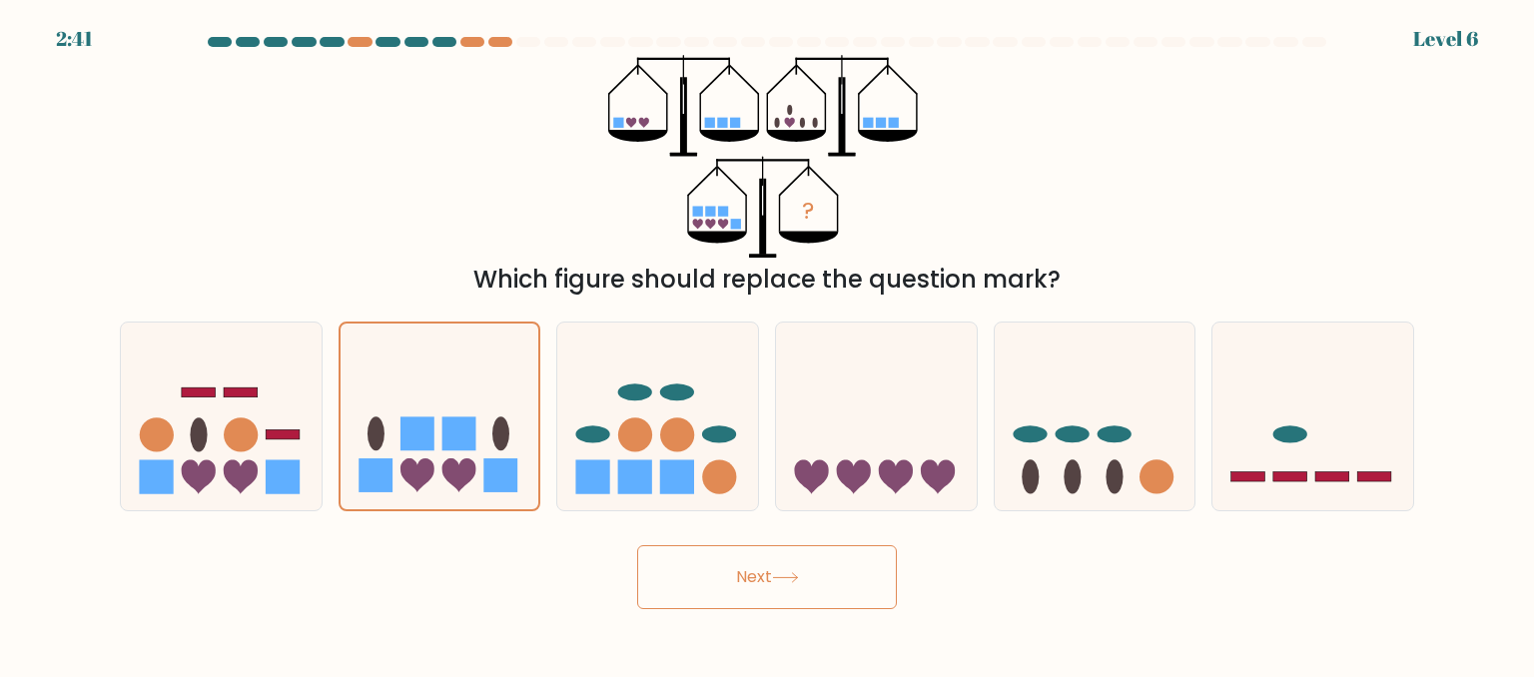
click at [803, 567] on button "Next" at bounding box center [767, 577] width 260 height 64
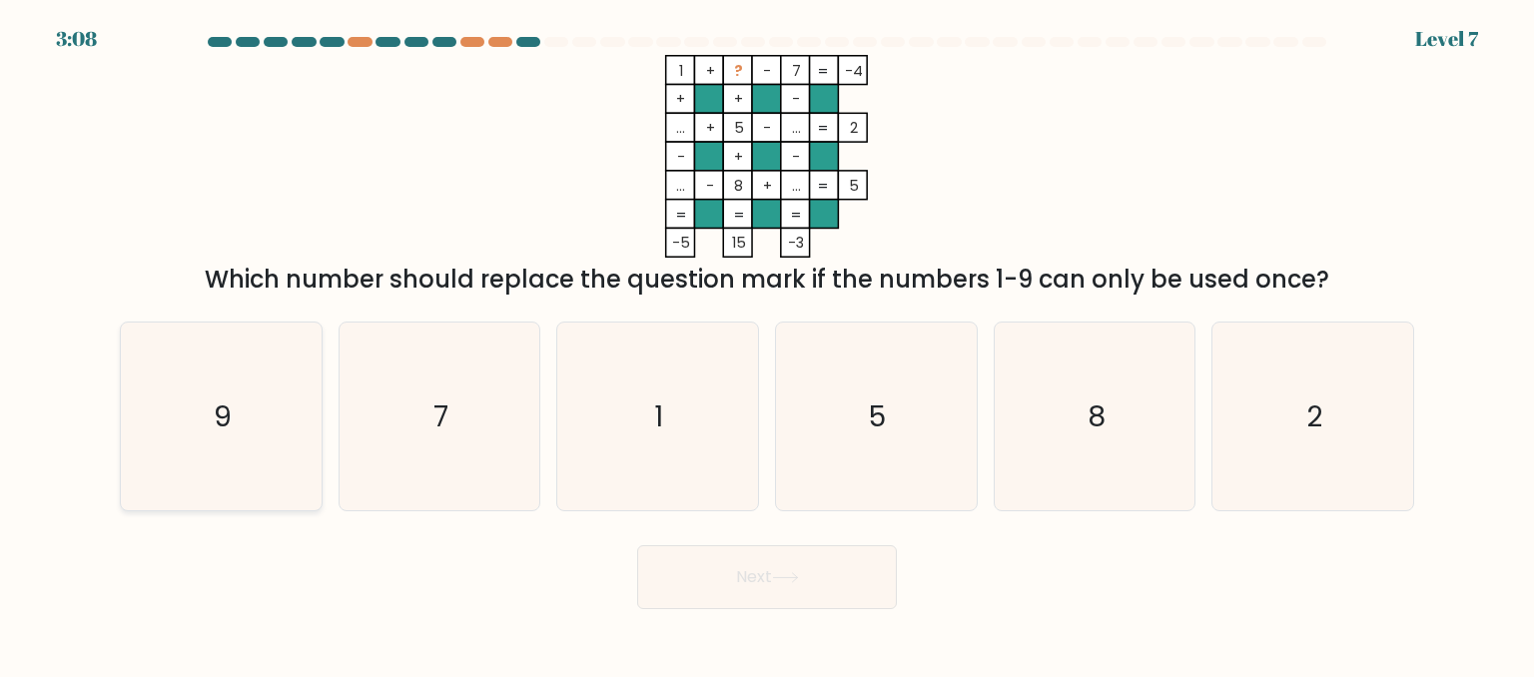
click at [253, 401] on icon "9" at bounding box center [221, 417] width 188 height 188
click at [767, 343] on input "a. 9" at bounding box center [767, 341] width 1 height 5
radio input "true"
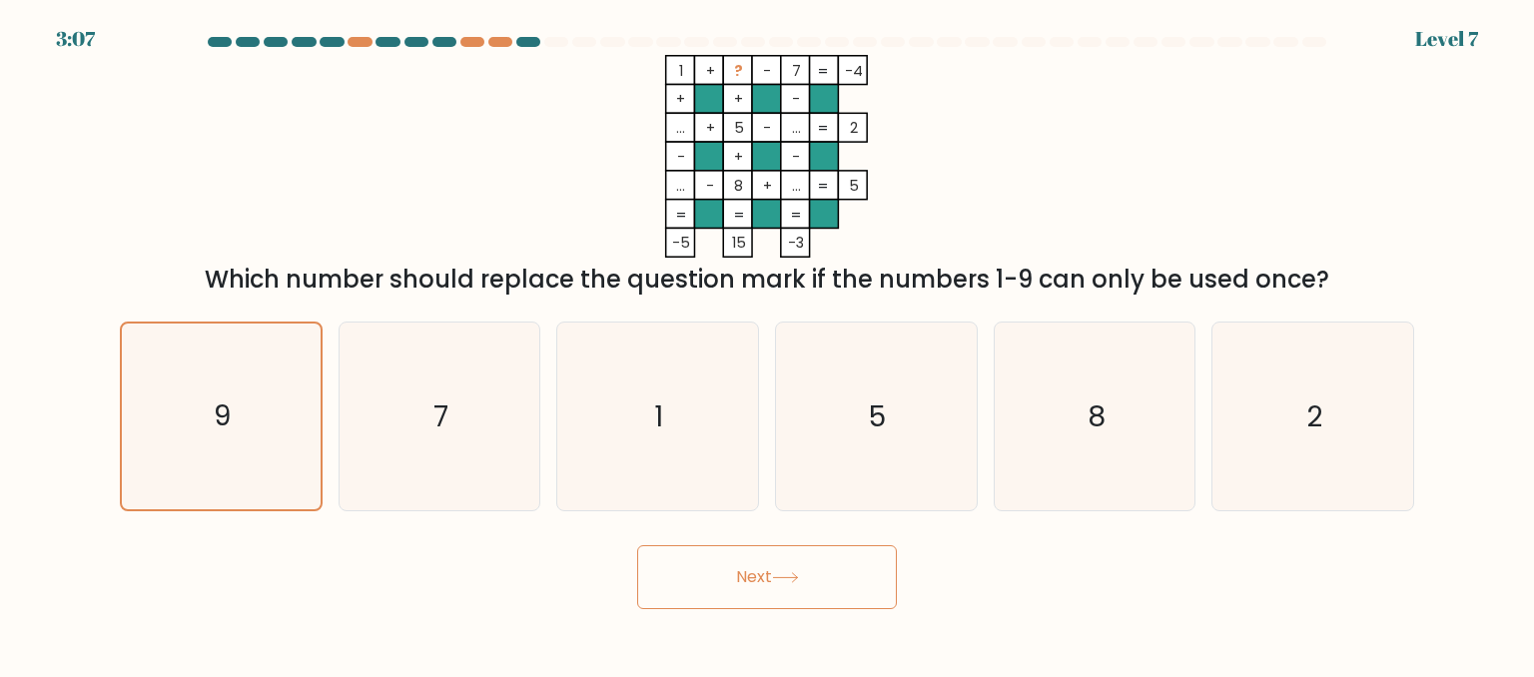
click at [799, 552] on button "Next" at bounding box center [767, 577] width 260 height 64
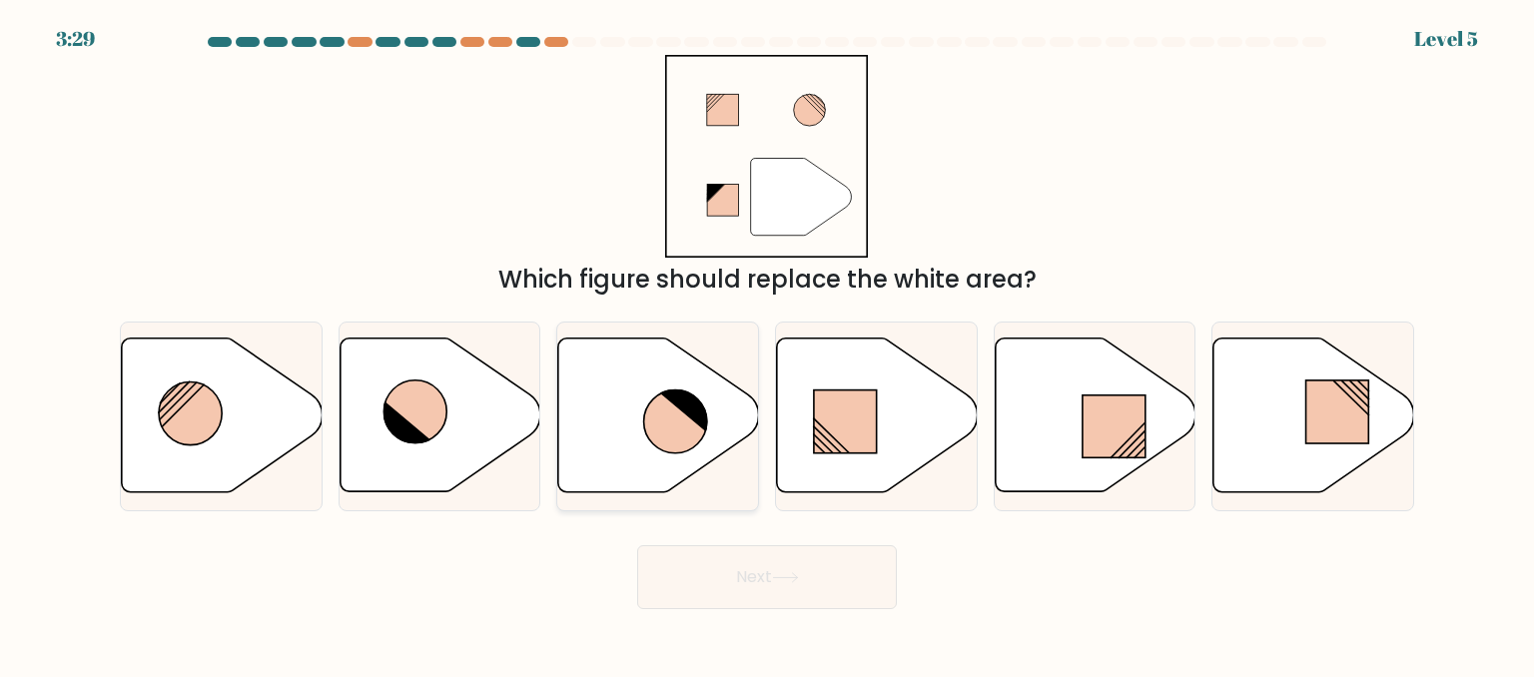
click at [686, 419] on icon at bounding box center [675, 421] width 63 height 63
click at [767, 343] on input "c." at bounding box center [767, 341] width 1 height 5
radio input "true"
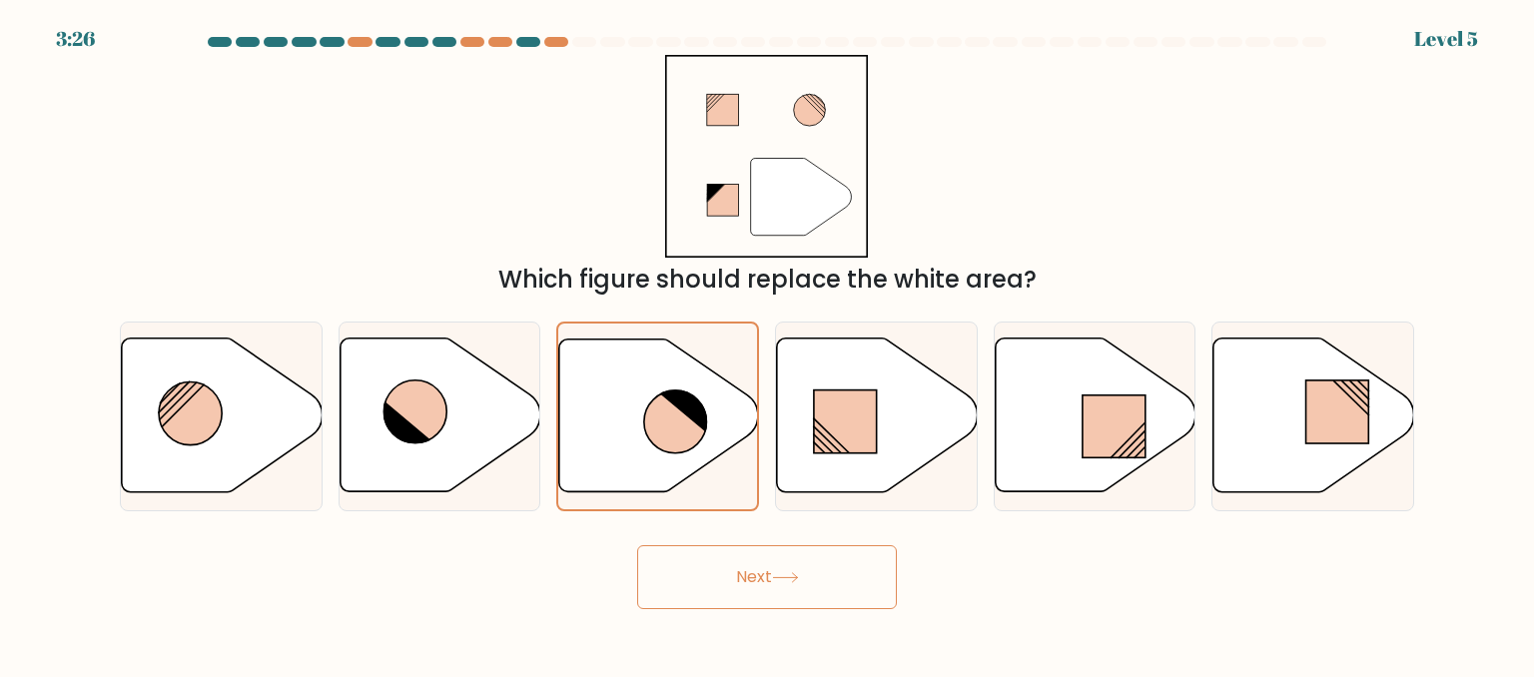
click at [813, 584] on button "Next" at bounding box center [767, 577] width 260 height 64
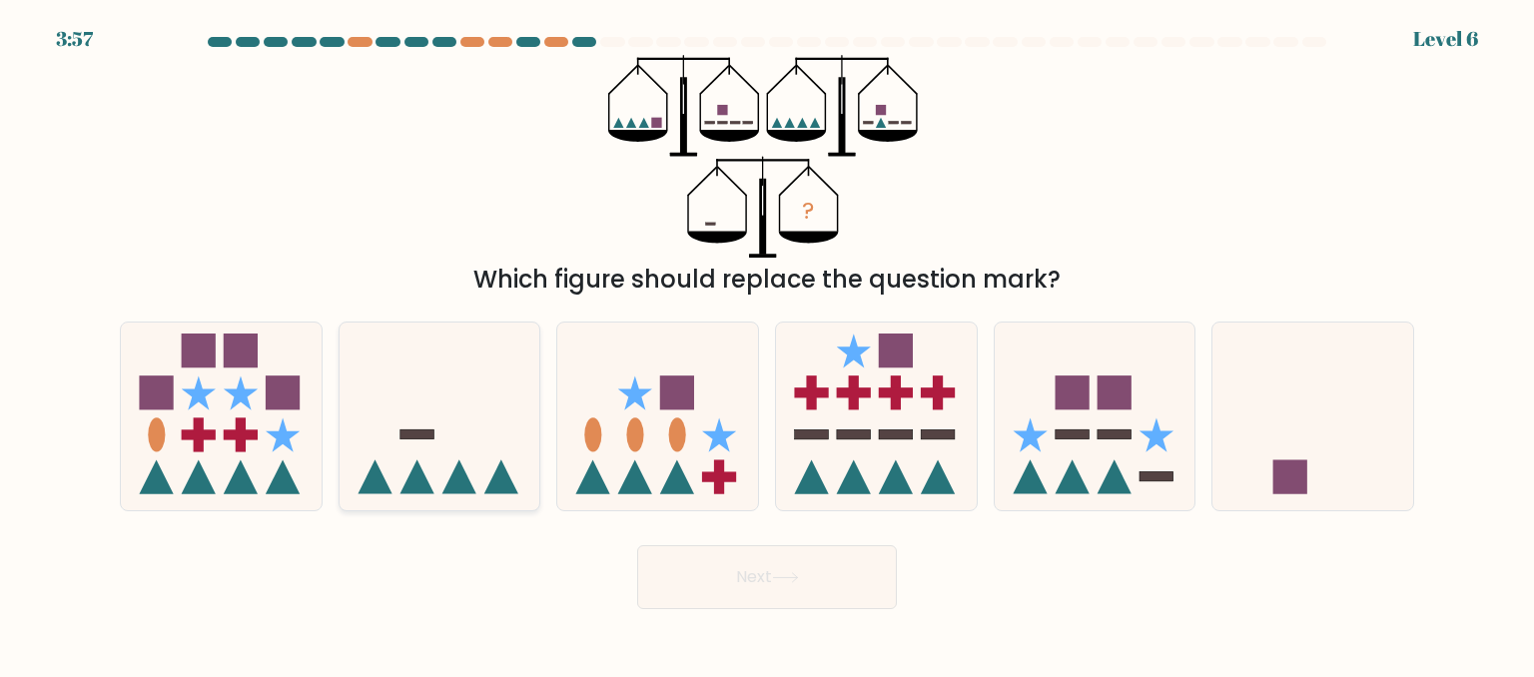
click at [480, 440] on icon at bounding box center [440, 417] width 201 height 166
click at [767, 343] on input "b." at bounding box center [767, 341] width 1 height 5
radio input "true"
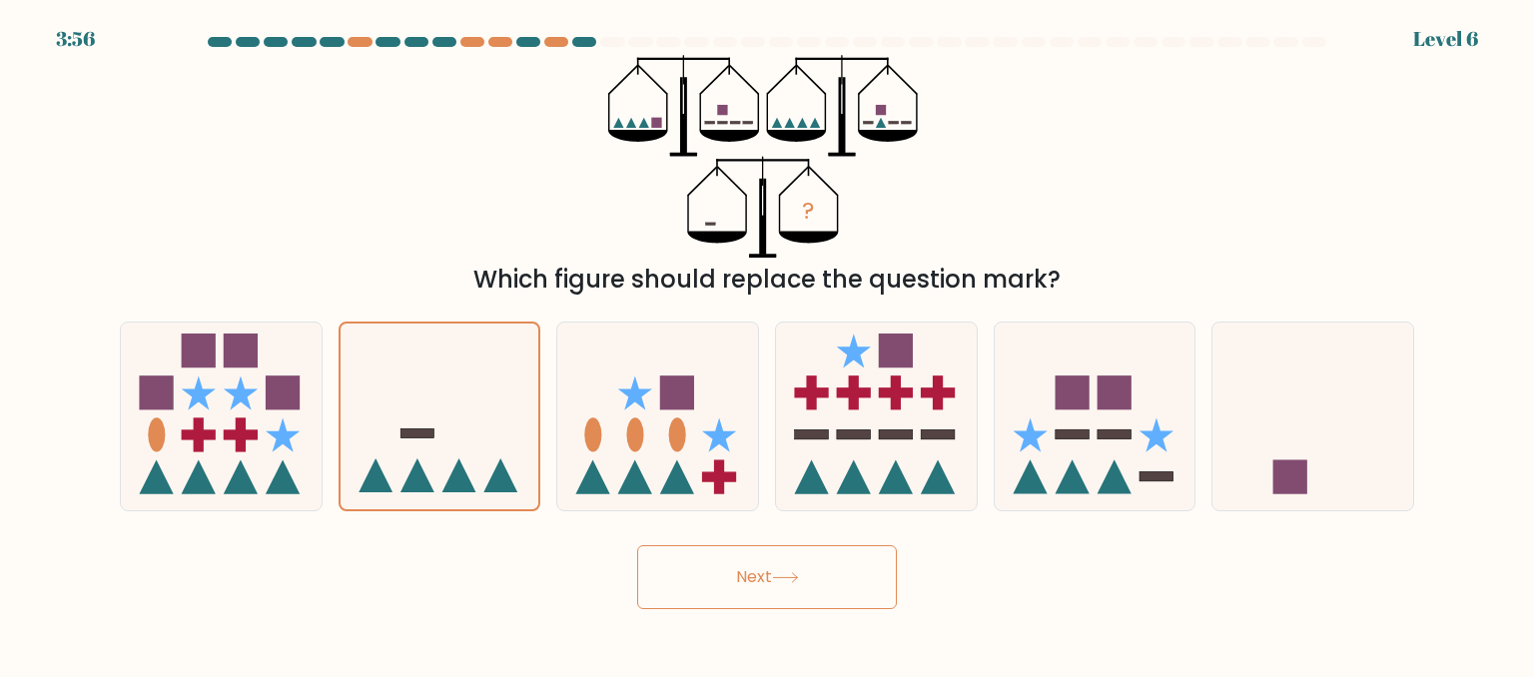
click at [805, 582] on button "Next" at bounding box center [767, 577] width 260 height 64
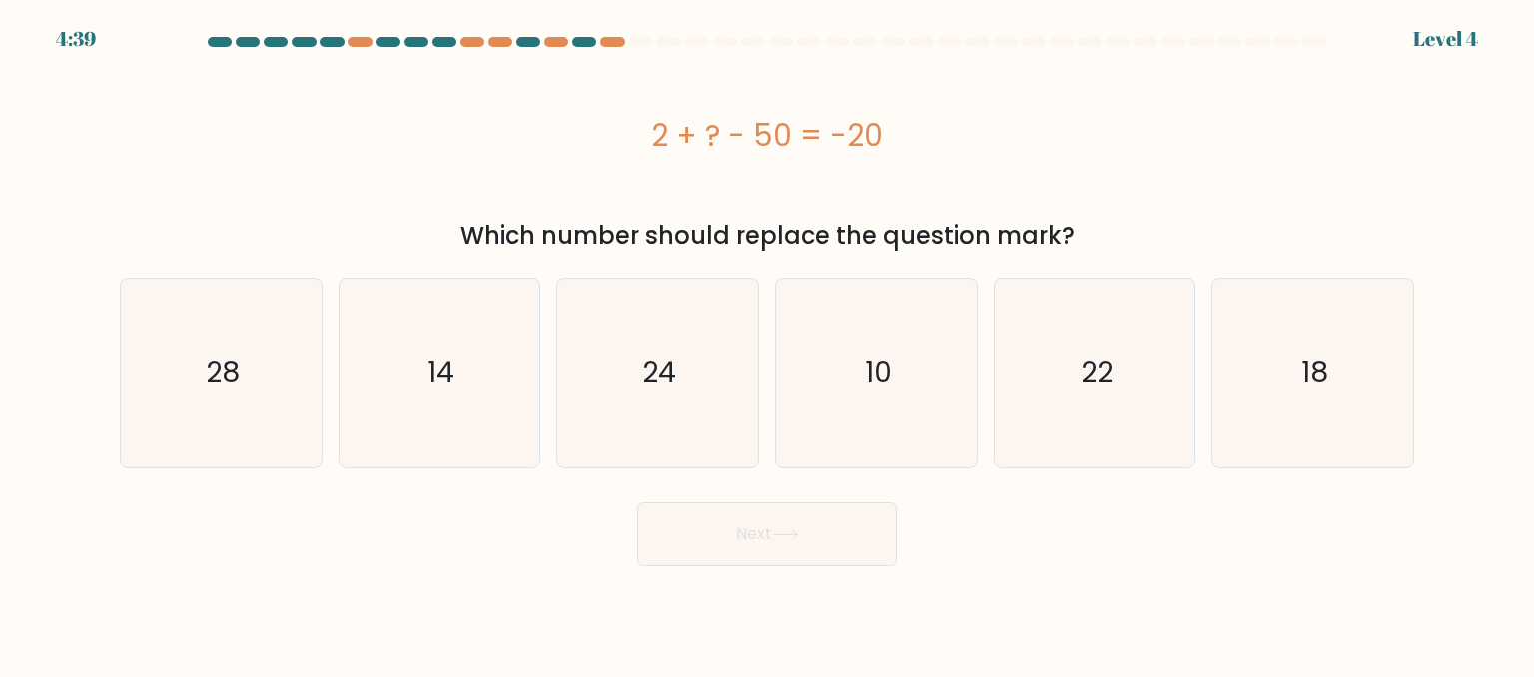
drag, startPoint x: 1121, startPoint y: 251, endPoint x: 623, endPoint y: 201, distance: 500.8
click at [623, 201] on div "2 + ? - 50 = -20 Which number should replace the question mark?" at bounding box center [767, 154] width 1318 height 199
copy div "2 + ? - 50 = -20 Which number should replace the question mark?"
click at [238, 353] on text "28" at bounding box center [223, 372] width 34 height 40
click at [767, 343] on input "a. 28" at bounding box center [767, 341] width 1 height 5
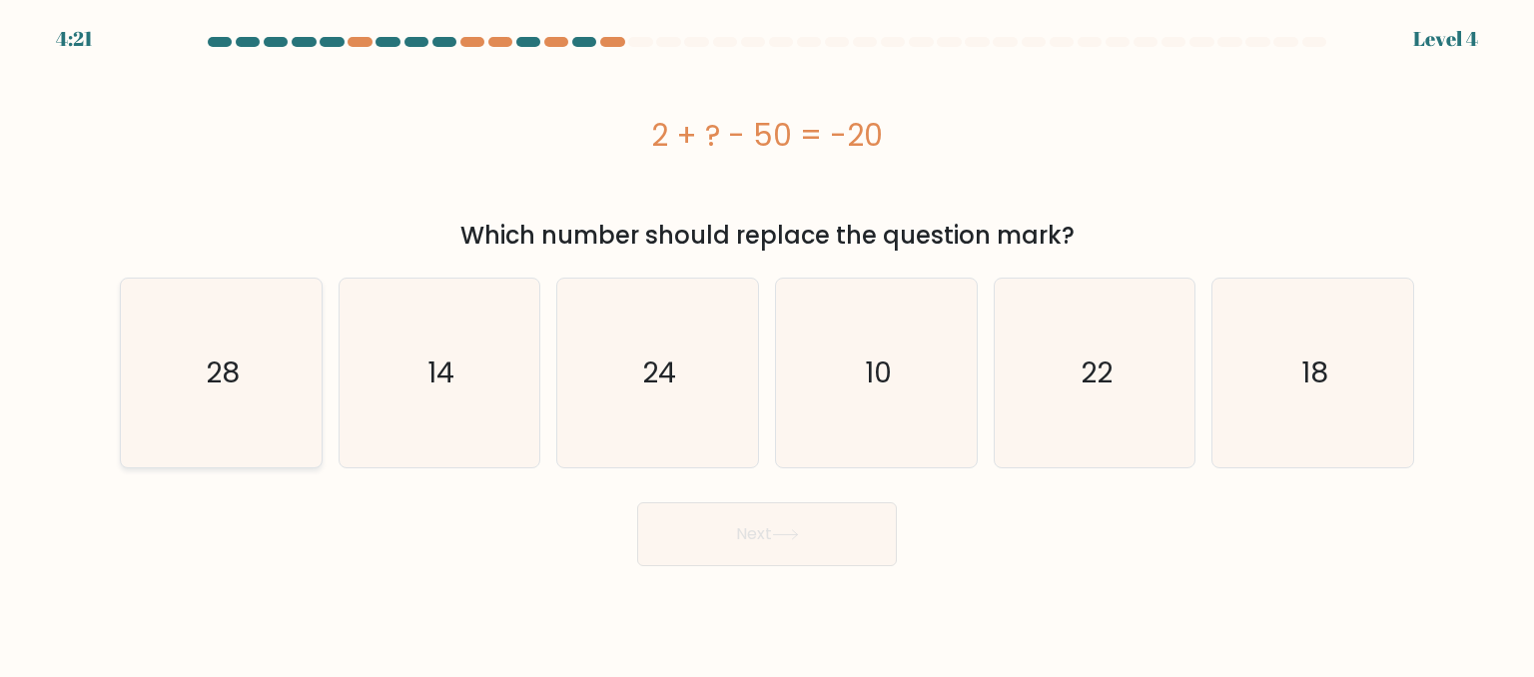
radio input "true"
click at [851, 528] on button "Next" at bounding box center [767, 534] width 260 height 64
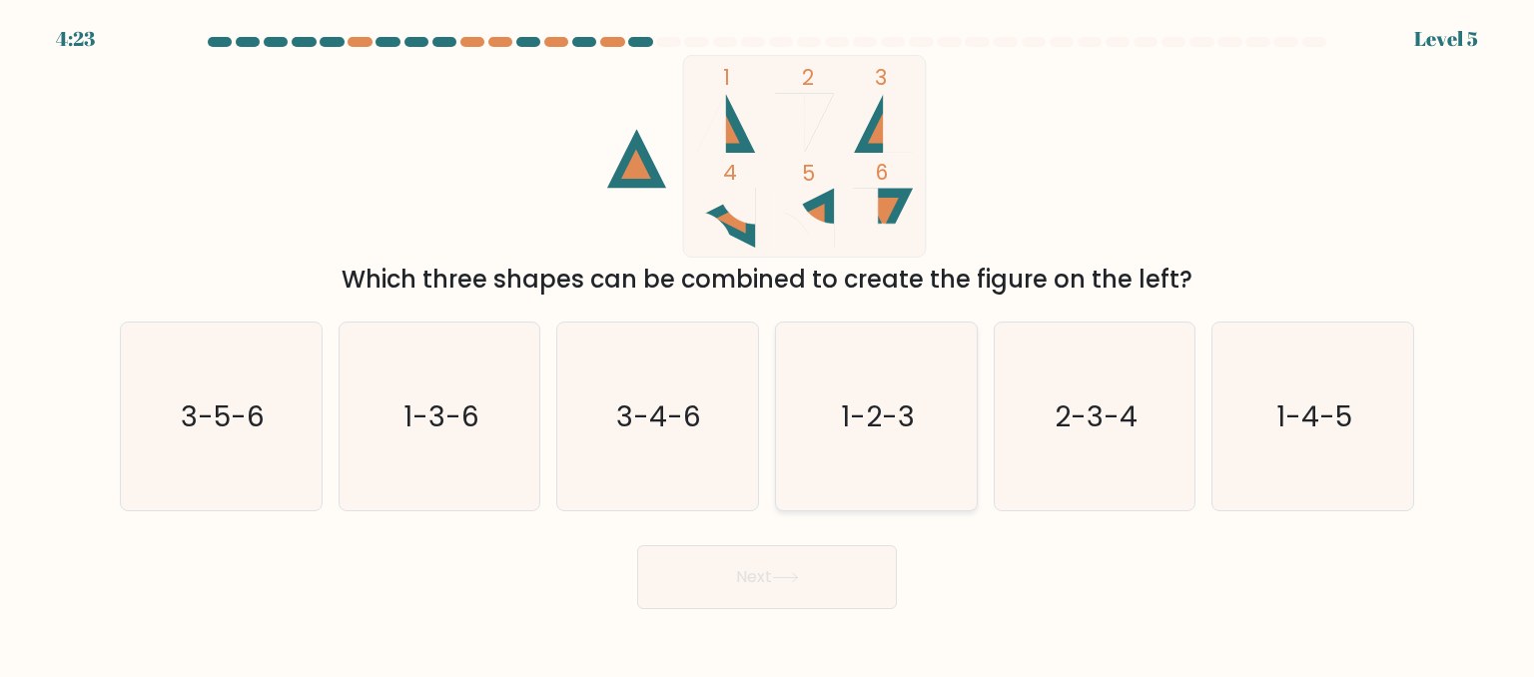
click at [864, 434] on text "1-2-3" at bounding box center [878, 415] width 74 height 40
click at [768, 343] on input "d. 1-2-3" at bounding box center [767, 341] width 1 height 5
radio input "true"
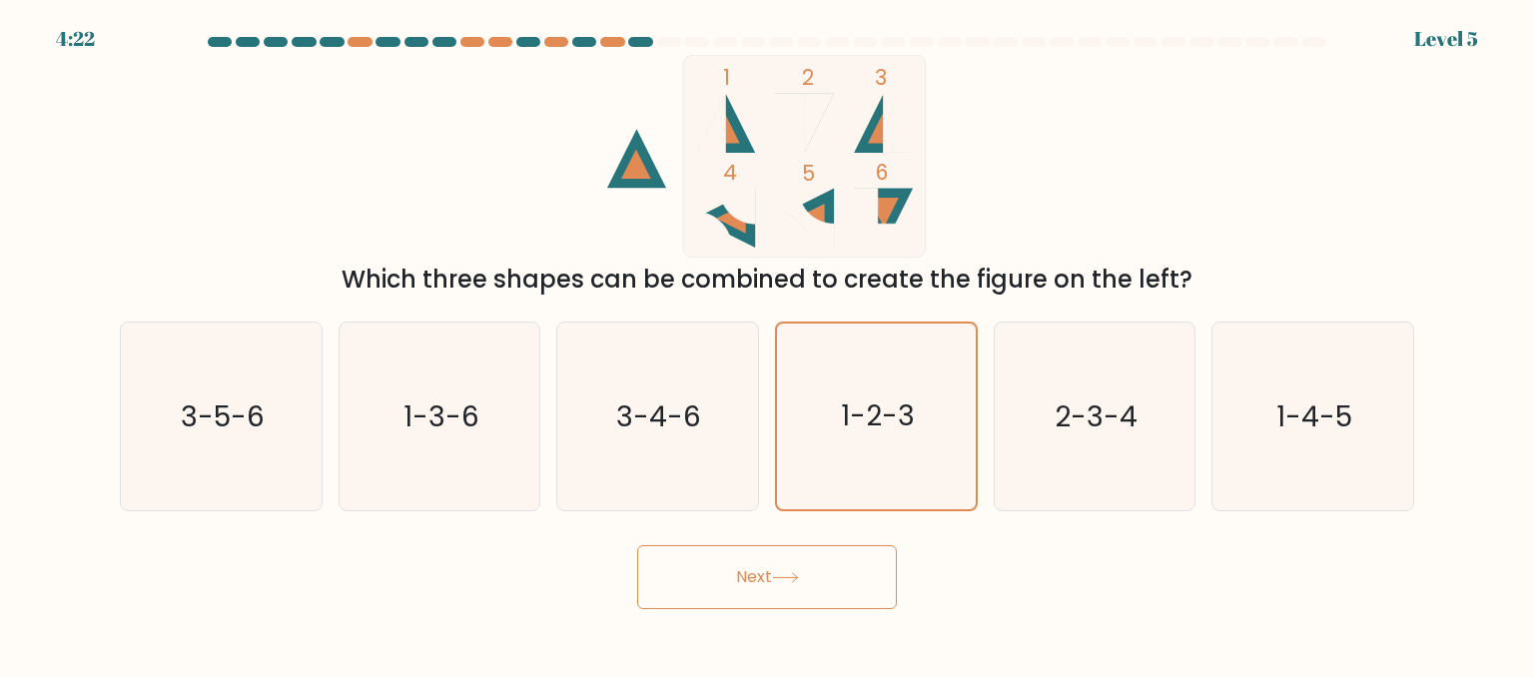
click at [819, 584] on button "Next" at bounding box center [767, 577] width 260 height 64
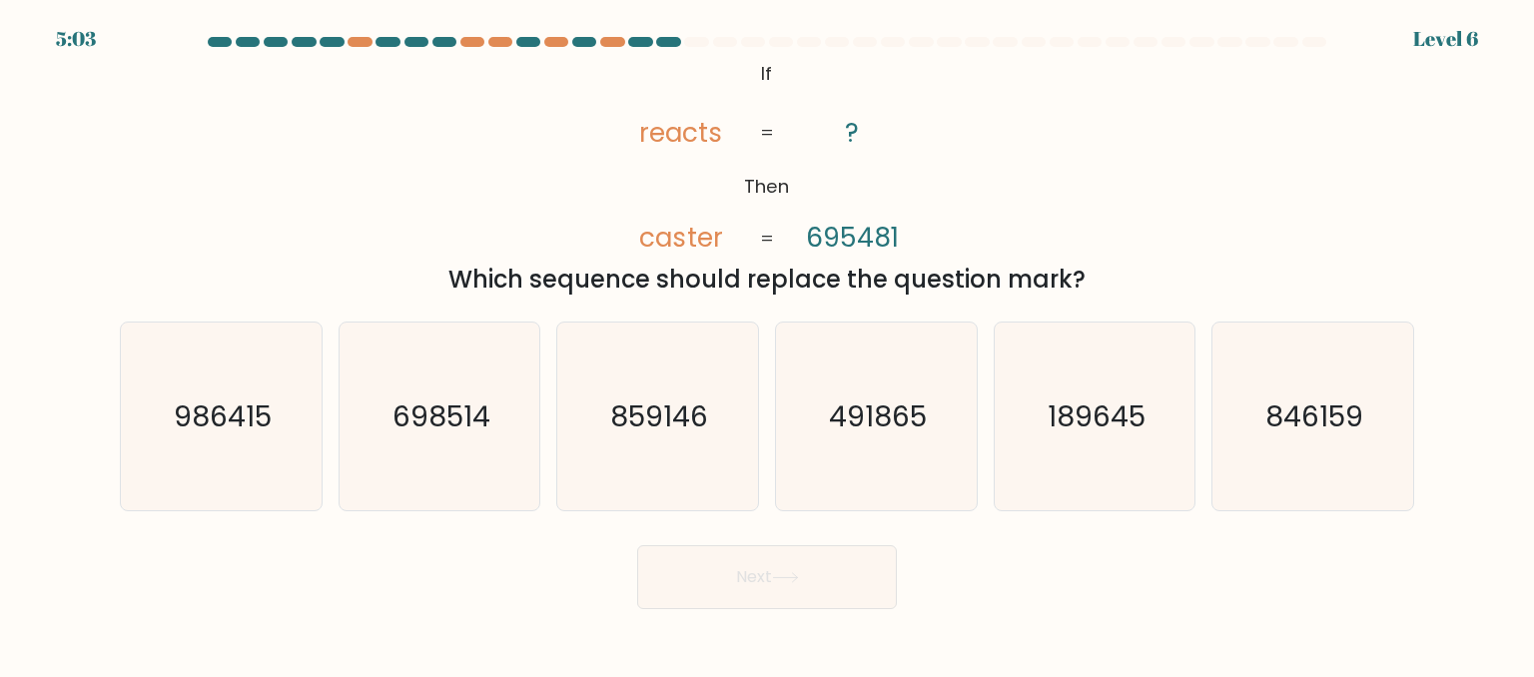
drag, startPoint x: 756, startPoint y: 77, endPoint x: 1105, endPoint y: 269, distance: 398.6
click at [1105, 269] on div "@import url('[URL][DOMAIN_NAME]); If Then reacts caster ? 695481 = = Which sequ…" at bounding box center [767, 176] width 1318 height 243
copy div "If Then reacts caster ? 695481 = = Which sequence should replace the question m…"
click at [607, 216] on icon "@import url('[URL][DOMAIN_NAME]); If Then reacts caster ? 695481 = =" at bounding box center [767, 156] width 330 height 203
click at [1071, 436] on icon "189645" at bounding box center [1095, 417] width 188 height 188
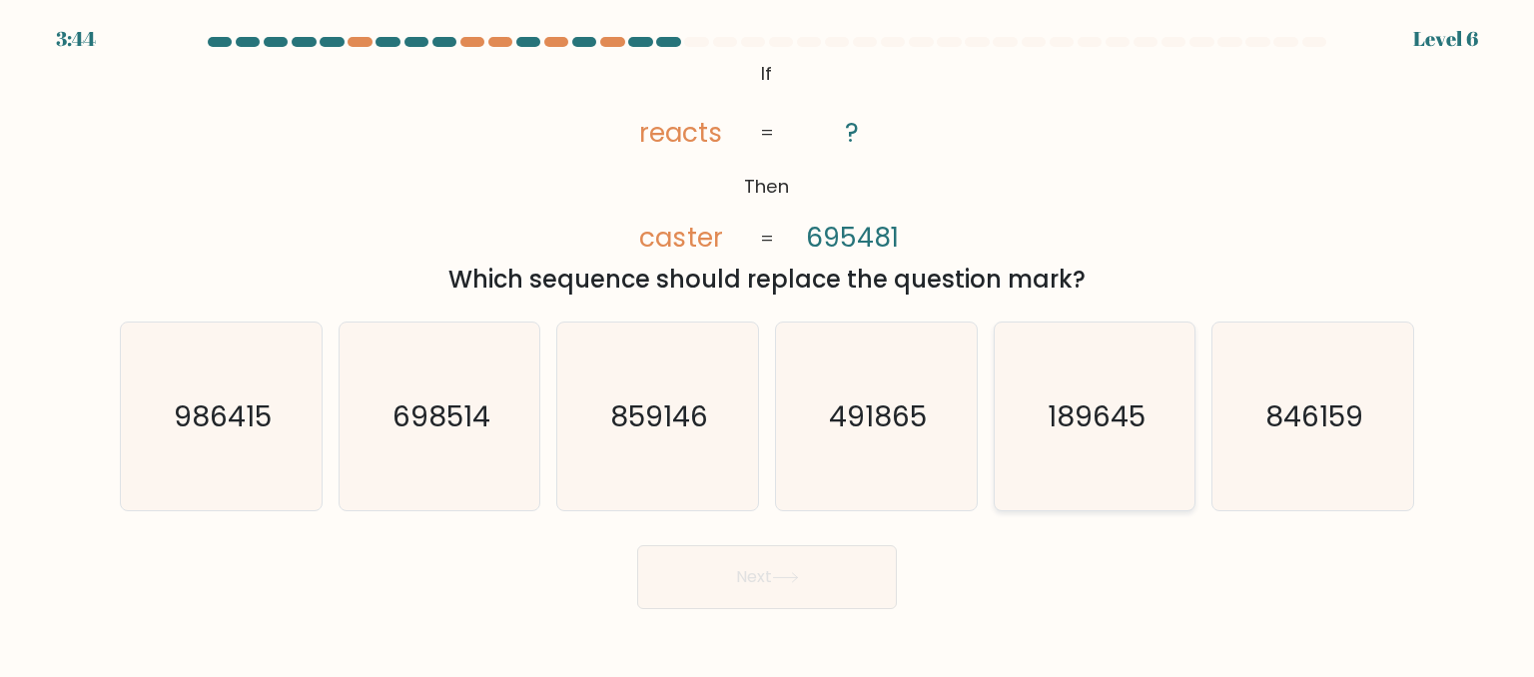
click at [768, 343] on input "e. 189645" at bounding box center [767, 341] width 1 height 5
radio input "true"
click at [775, 571] on button "Next" at bounding box center [767, 577] width 260 height 64
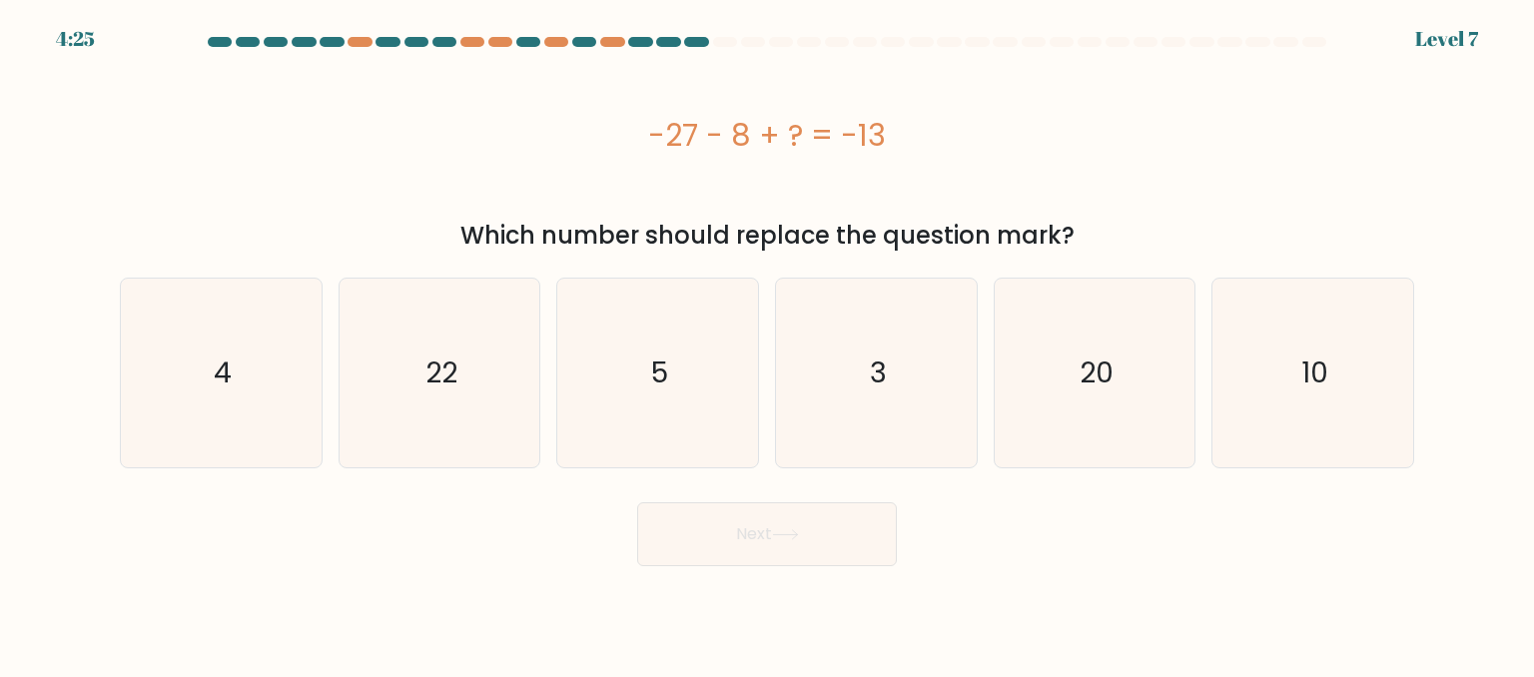
drag, startPoint x: 939, startPoint y: 137, endPoint x: 1167, endPoint y: 233, distance: 247.9
click at [1167, 233] on div "-27 - 8 + ? = -13 Which number should replace the question mark?" at bounding box center [767, 154] width 1318 height 199
copy div "-27 - 8 + ? = -13 Which number should replace the question mark?"
click at [431, 388] on text "22" at bounding box center [441, 372] width 32 height 40
click at [767, 343] on input "b. 22" at bounding box center [767, 341] width 1 height 5
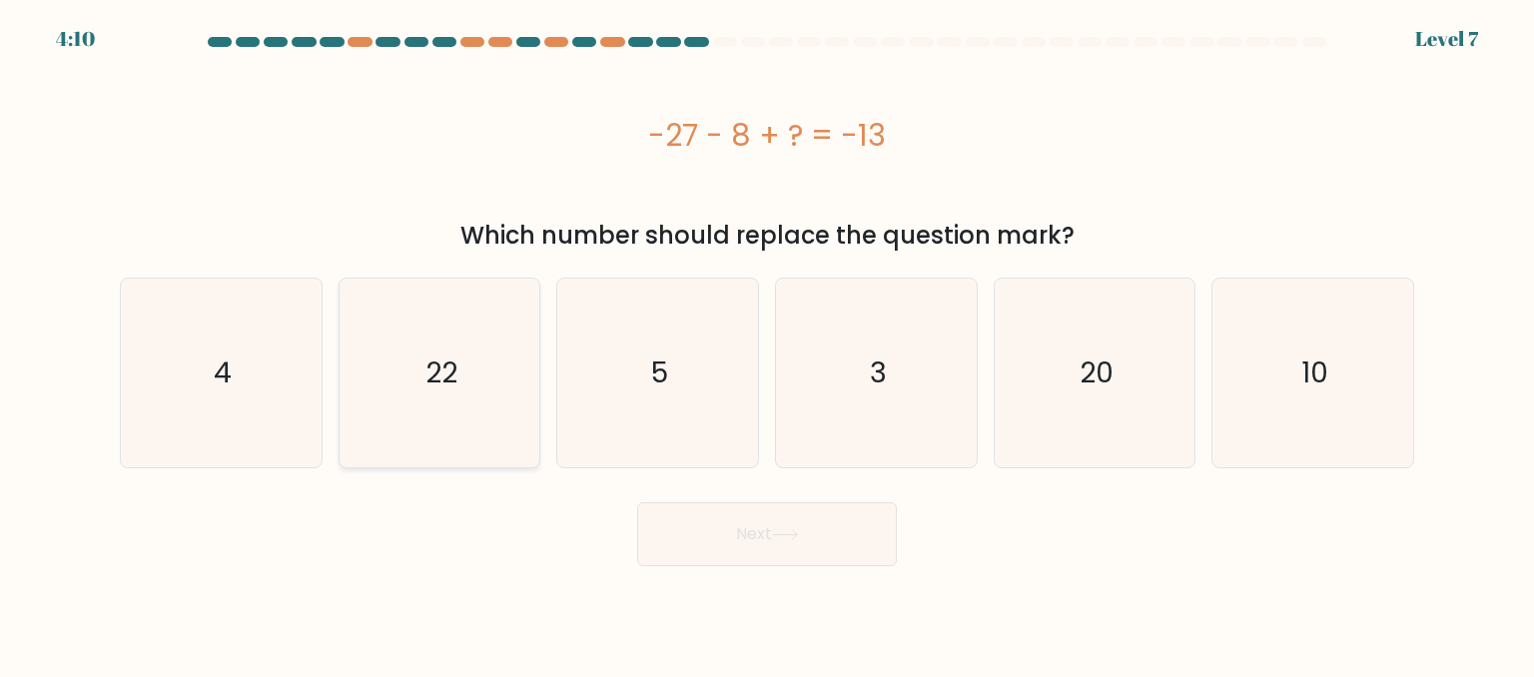
radio input "true"
click at [828, 516] on button "Next" at bounding box center [767, 534] width 260 height 64
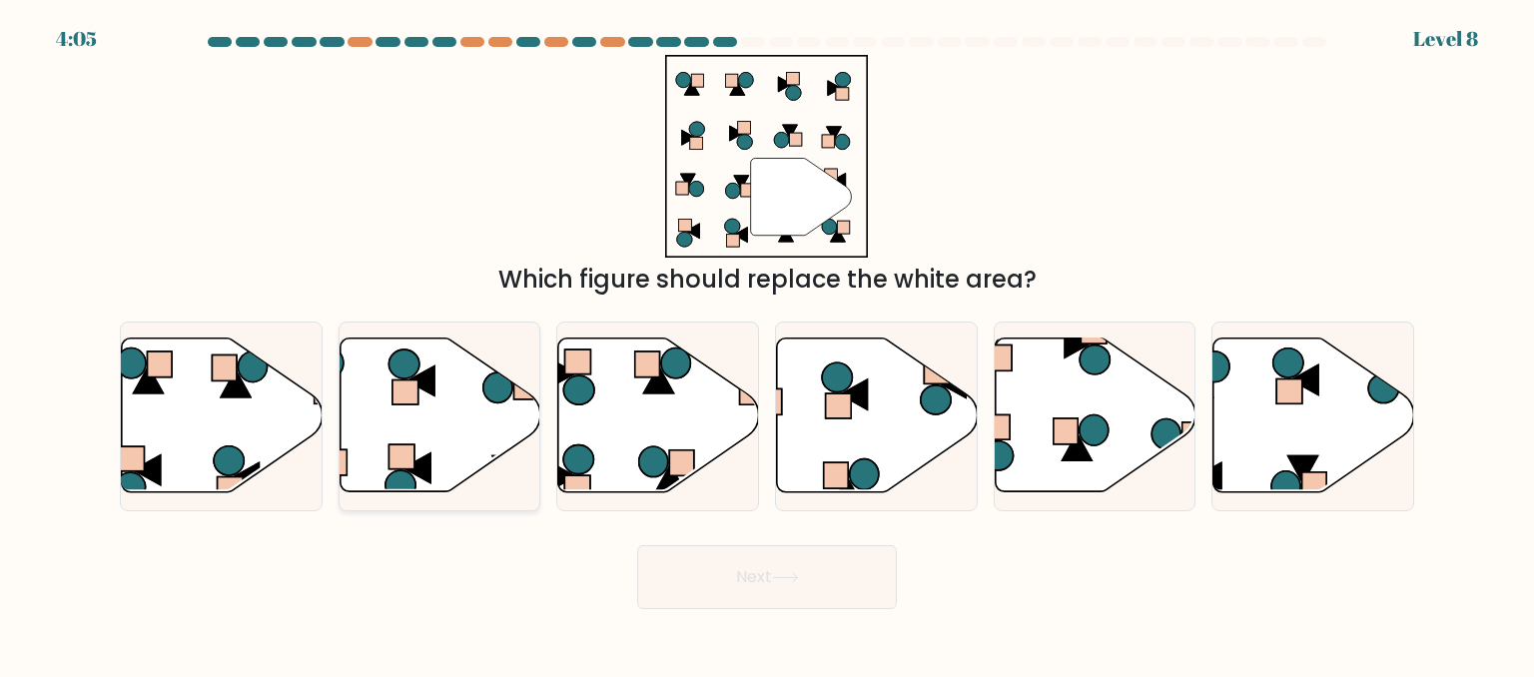
click at [433, 420] on icon at bounding box center [440, 416] width 201 height 154
click at [767, 343] on input "b." at bounding box center [767, 341] width 1 height 5
radio input "true"
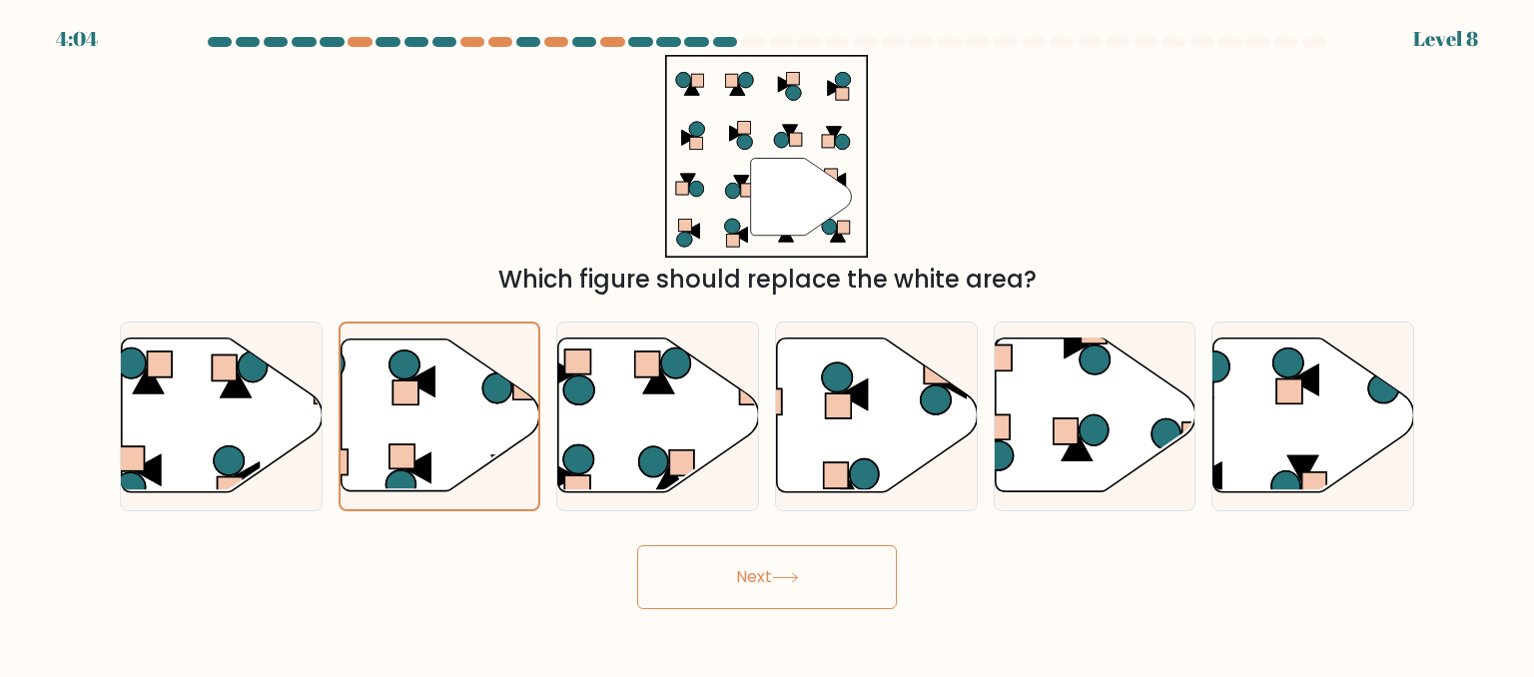
click at [760, 569] on button "Next" at bounding box center [767, 577] width 260 height 64
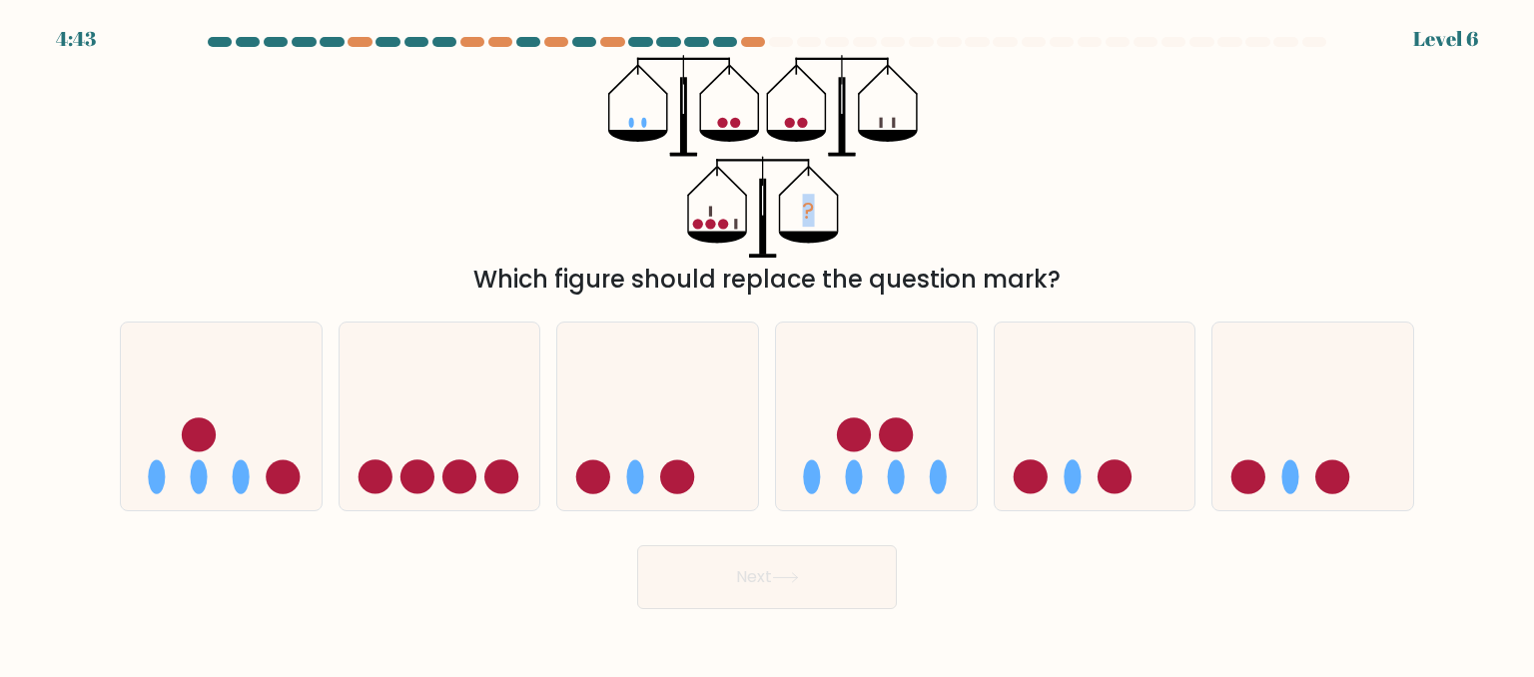
drag, startPoint x: 596, startPoint y: 77, endPoint x: 1054, endPoint y: 168, distance: 467.2
click at [1054, 168] on div "? Which figure should replace the question mark?" at bounding box center [767, 176] width 1318 height 243
click at [1153, 233] on div "? Which figure should replace the question mark?" at bounding box center [767, 176] width 1318 height 243
click at [867, 463] on icon at bounding box center [876, 417] width 201 height 166
click at [768, 343] on input "d." at bounding box center [767, 341] width 1 height 5
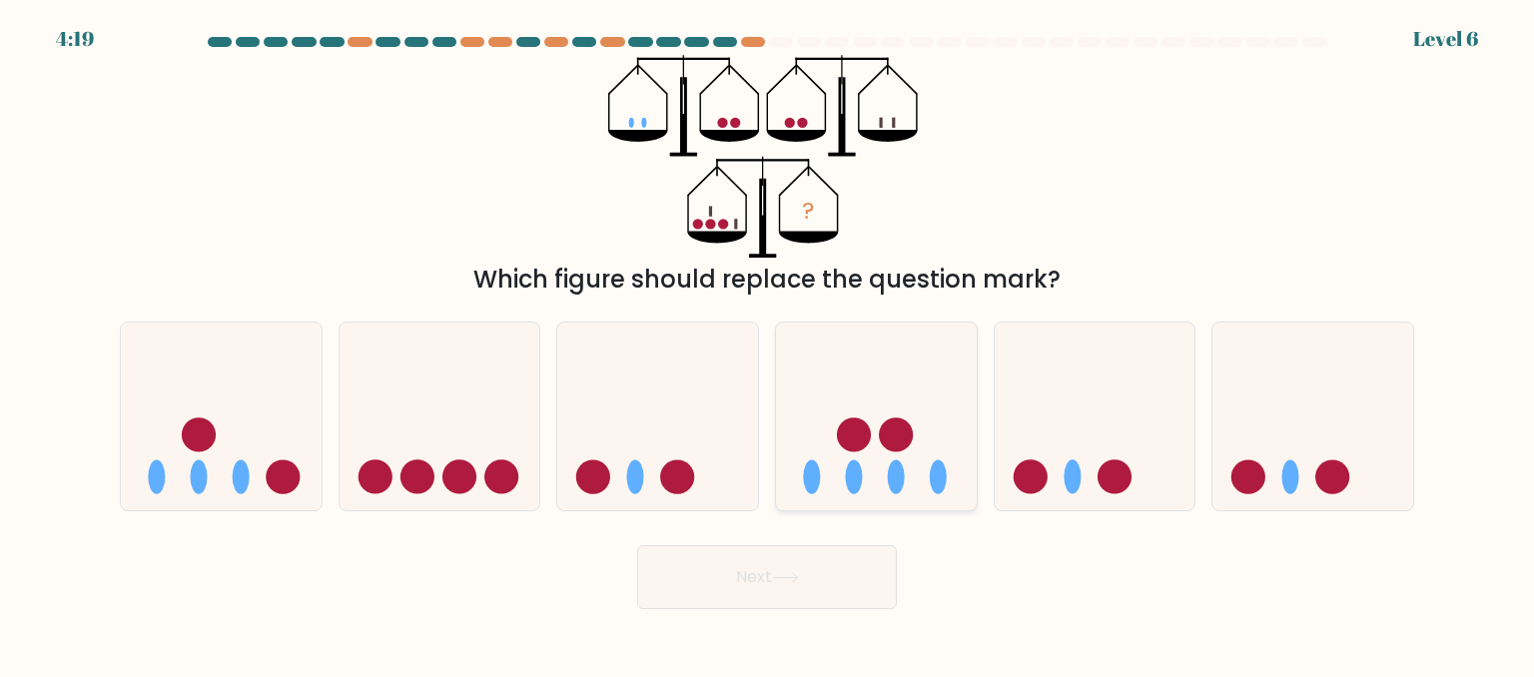
radio input "true"
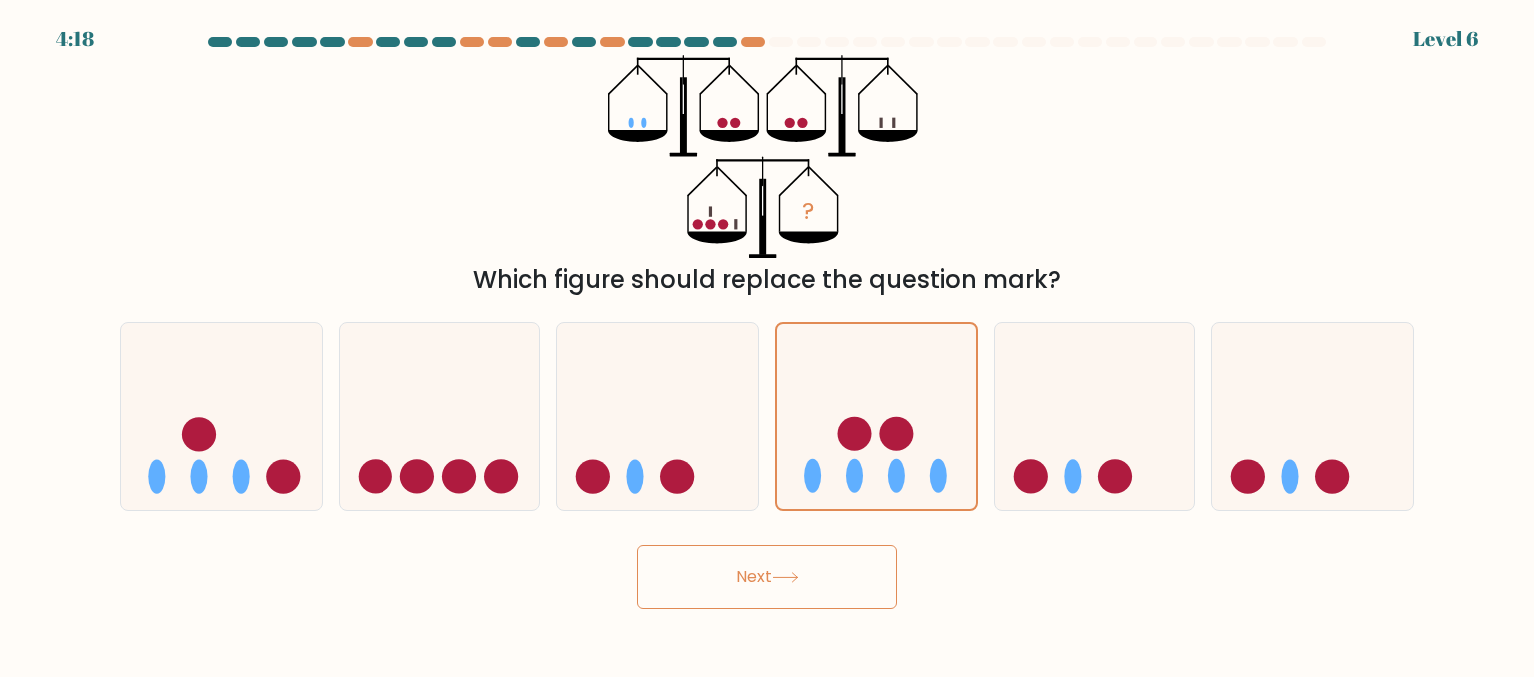
click at [782, 581] on icon at bounding box center [785, 577] width 27 height 11
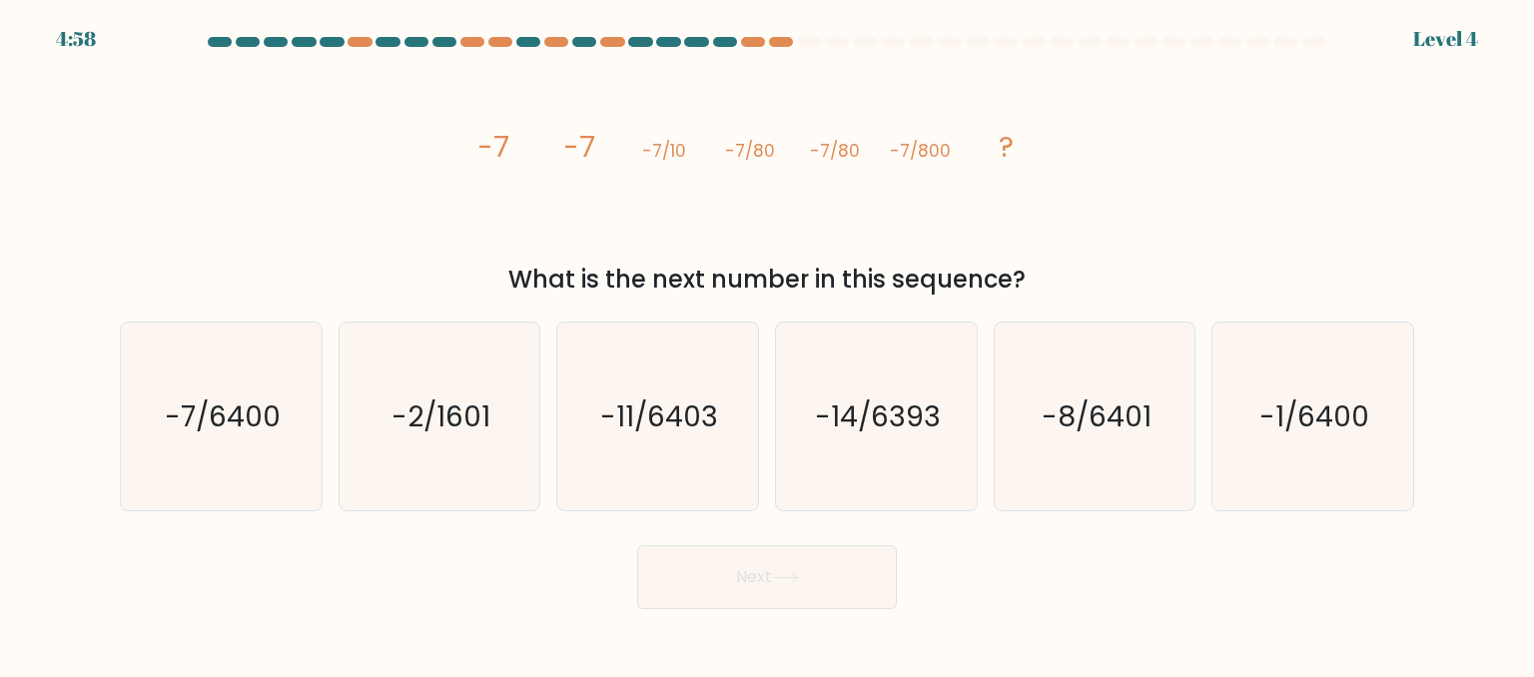
drag, startPoint x: 559, startPoint y: 144, endPoint x: 1195, endPoint y: 259, distance: 646.4
click at [1195, 259] on div "image/svg+xml -7 -7 -7/10 -7/80 -7/80 -7/800 ? What is the next number in this …" at bounding box center [767, 176] width 1318 height 243
copy div "-7 -7 -7/10 -7/80 -7/80 -7/800 ? What is the next number in this sequence?"
click at [251, 411] on text "-7/6400" at bounding box center [223, 415] width 116 height 40
click at [767, 343] on input "a. -7/6400" at bounding box center [767, 341] width 1 height 5
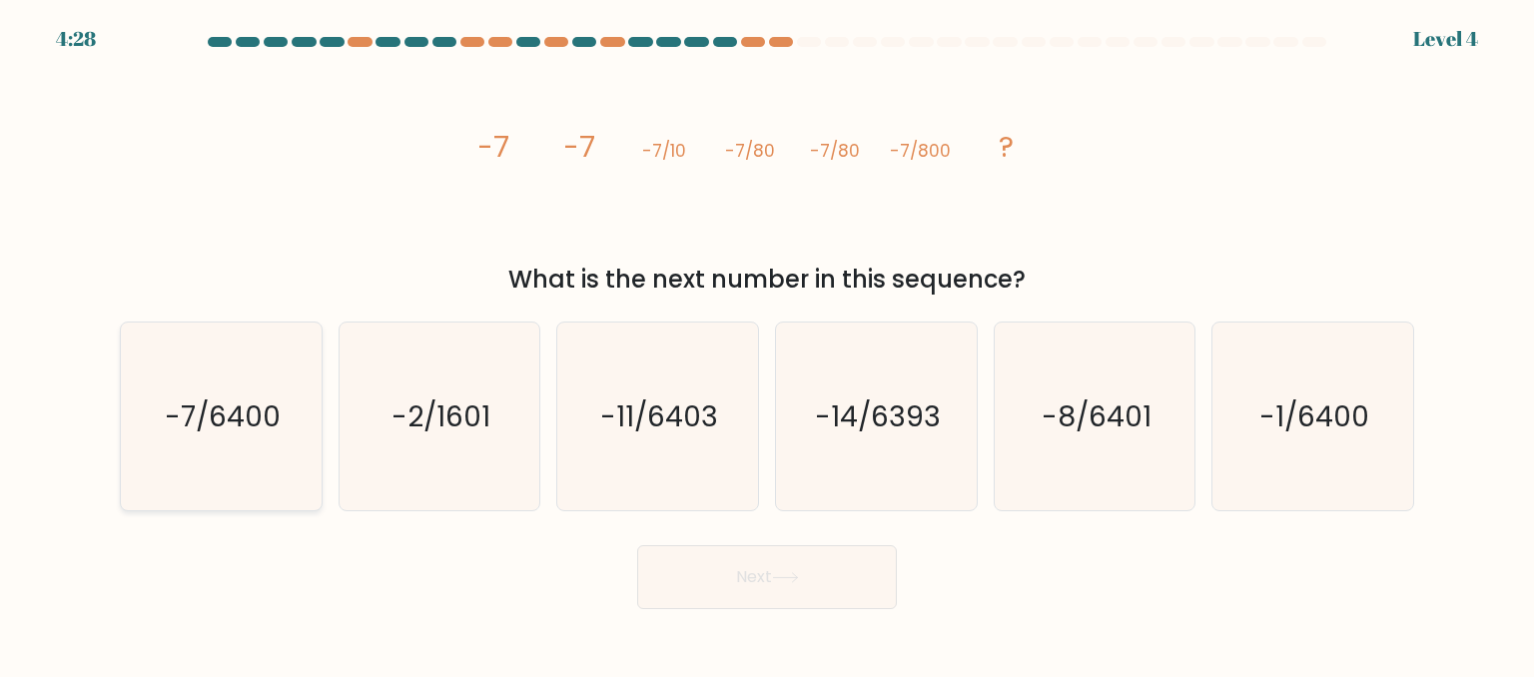
radio input "true"
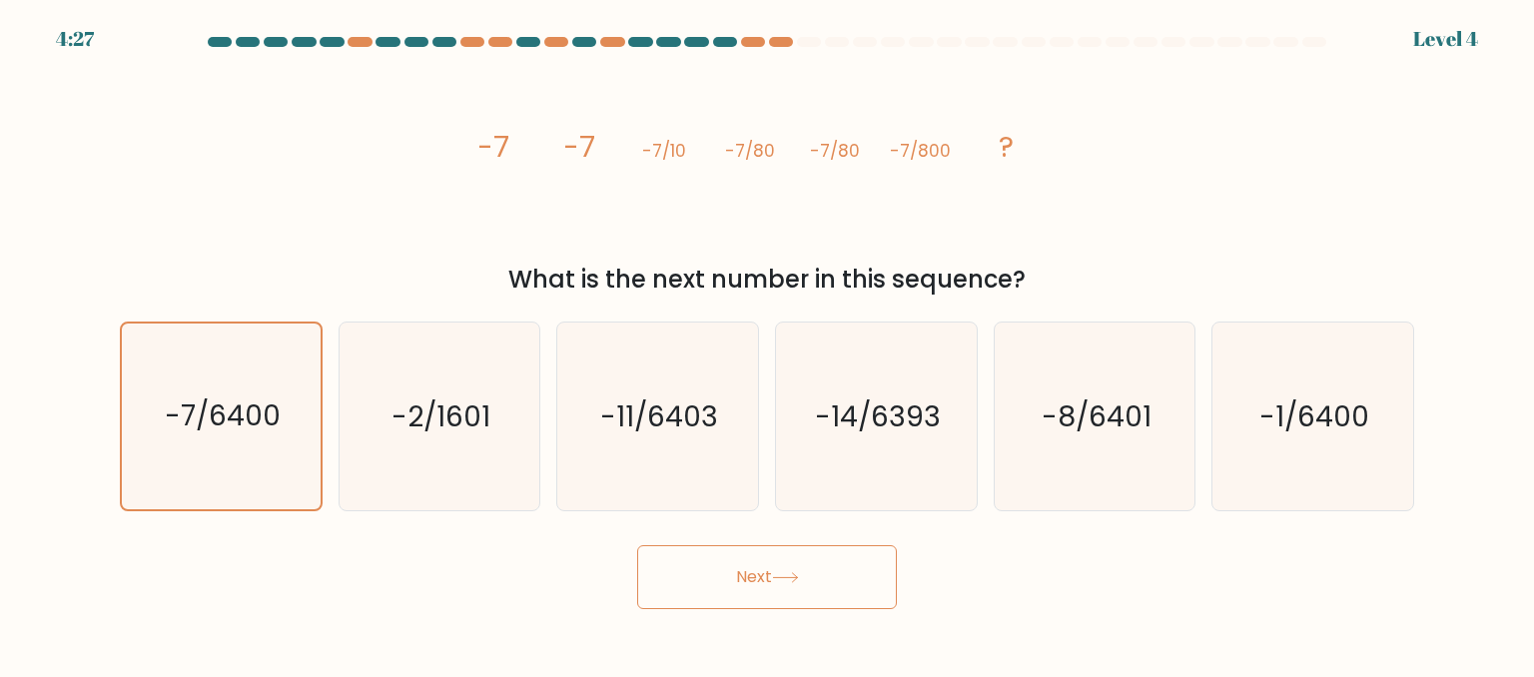
click at [847, 572] on button "Next" at bounding box center [767, 577] width 260 height 64
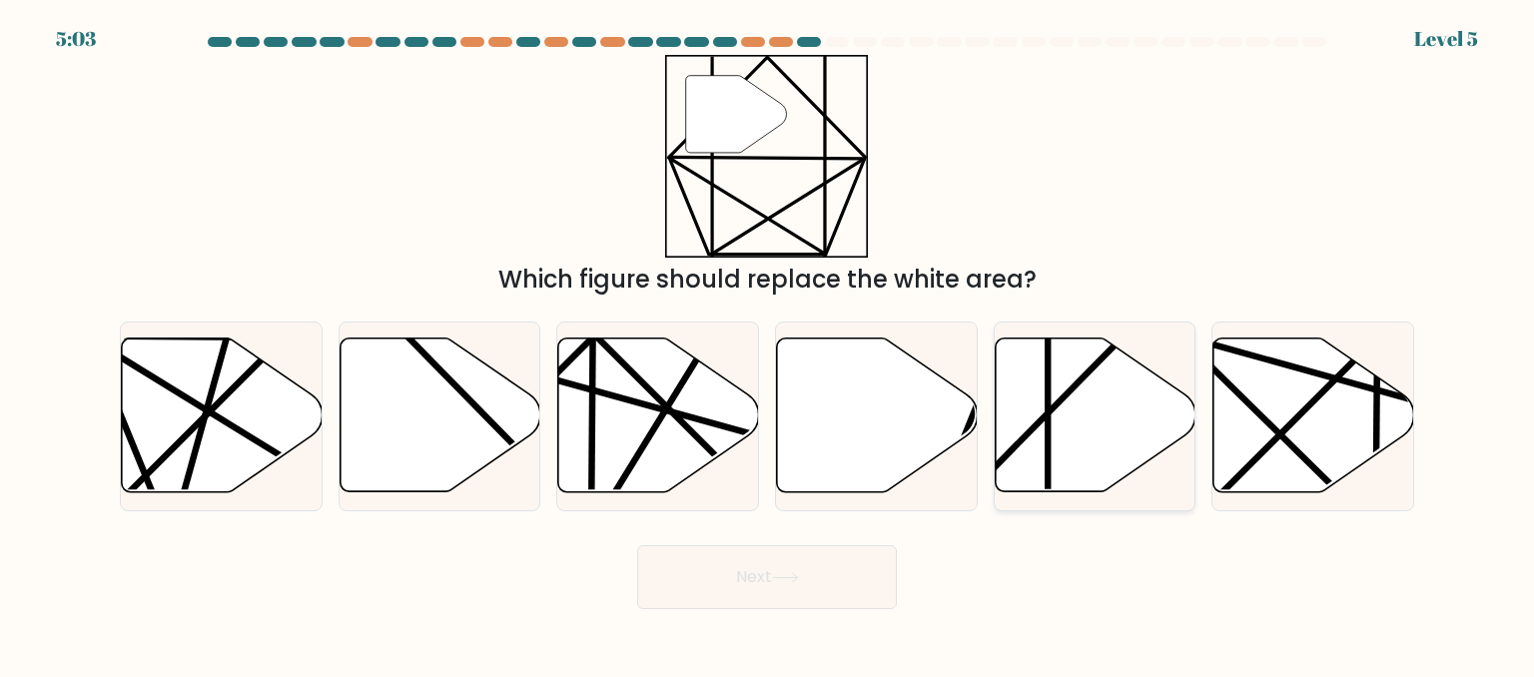
click at [1039, 460] on icon at bounding box center [1095, 416] width 201 height 154
click at [768, 343] on input "e." at bounding box center [767, 341] width 1 height 5
radio input "true"
click at [765, 569] on button "Next" at bounding box center [767, 577] width 260 height 64
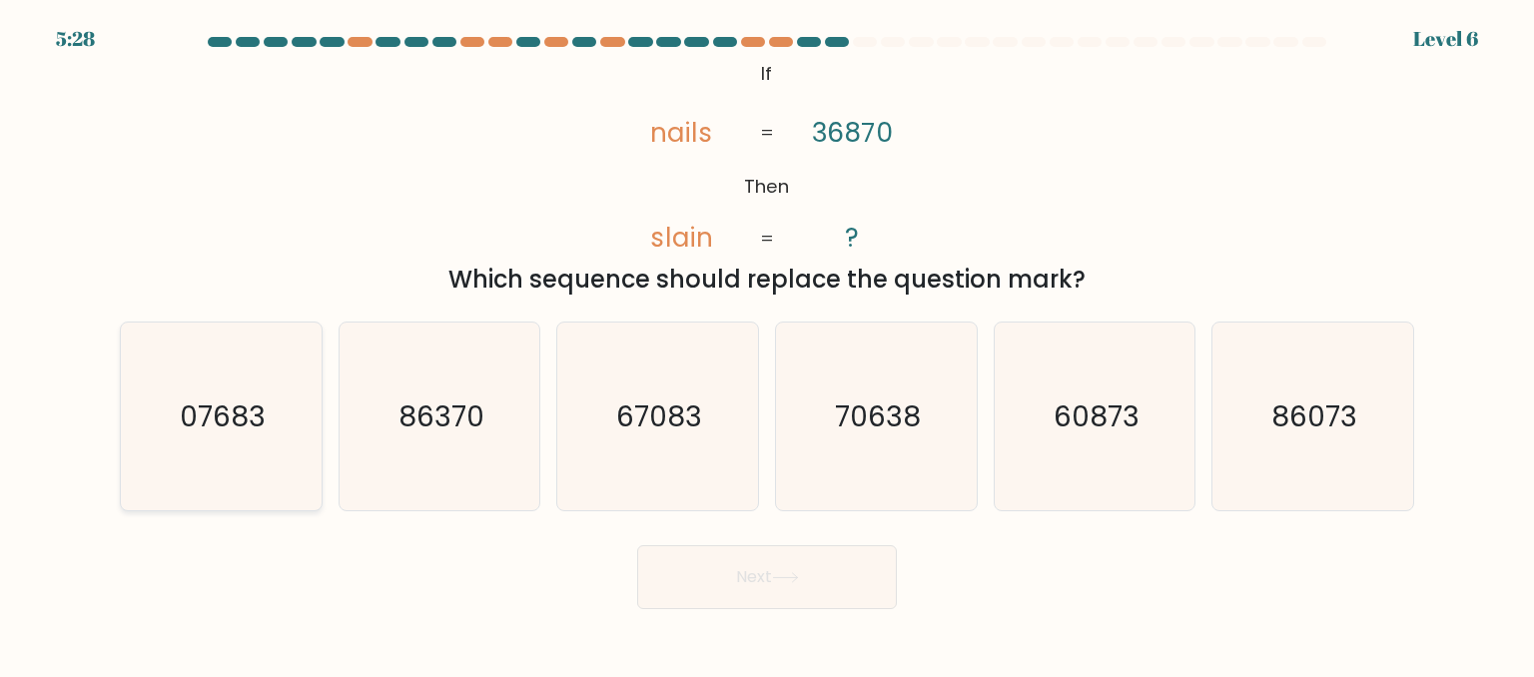
click at [233, 424] on text "07683" at bounding box center [223, 415] width 86 height 40
click at [767, 343] on input "a. 07683" at bounding box center [767, 341] width 1 height 5
radio input "true"
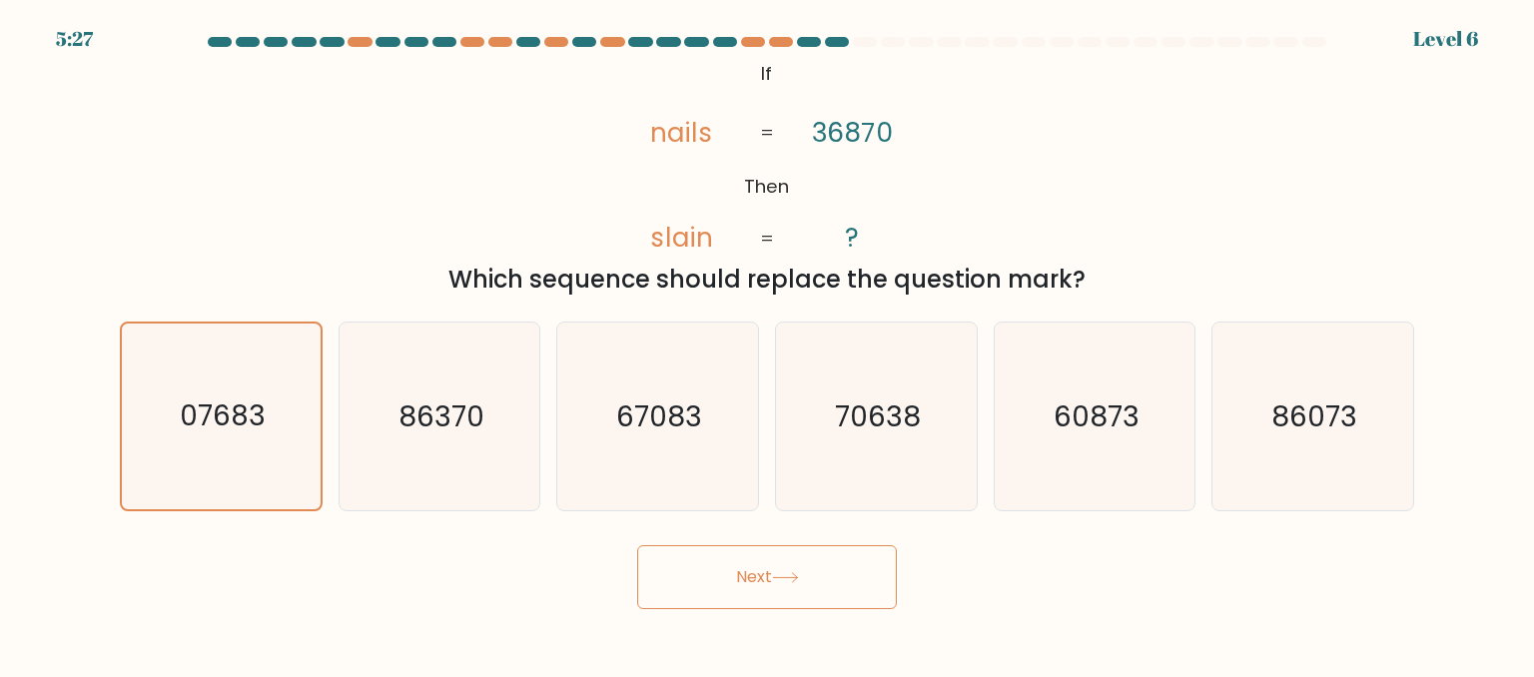
click at [737, 557] on button "Next" at bounding box center [767, 577] width 260 height 64
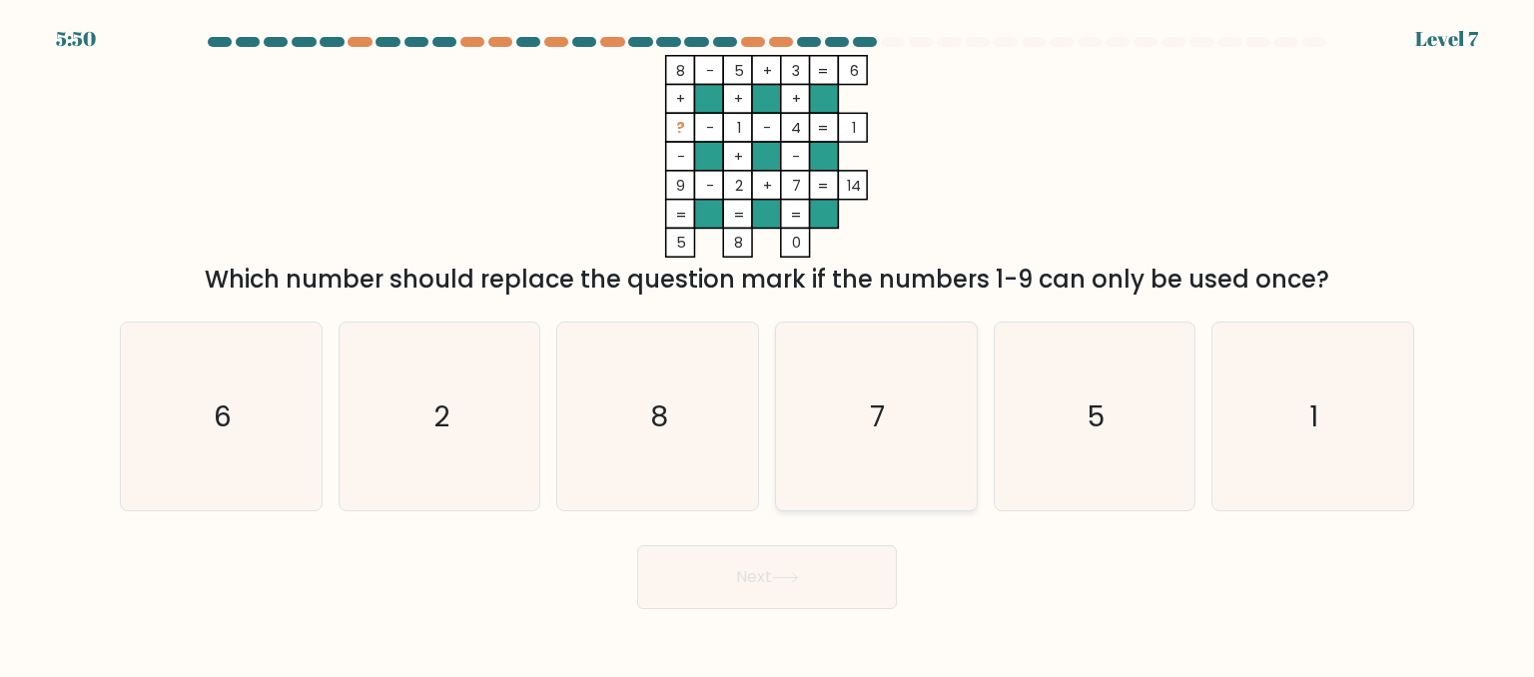
click at [893, 413] on icon "7" at bounding box center [876, 417] width 188 height 188
click at [768, 343] on input "d. 7" at bounding box center [767, 341] width 1 height 5
radio input "true"
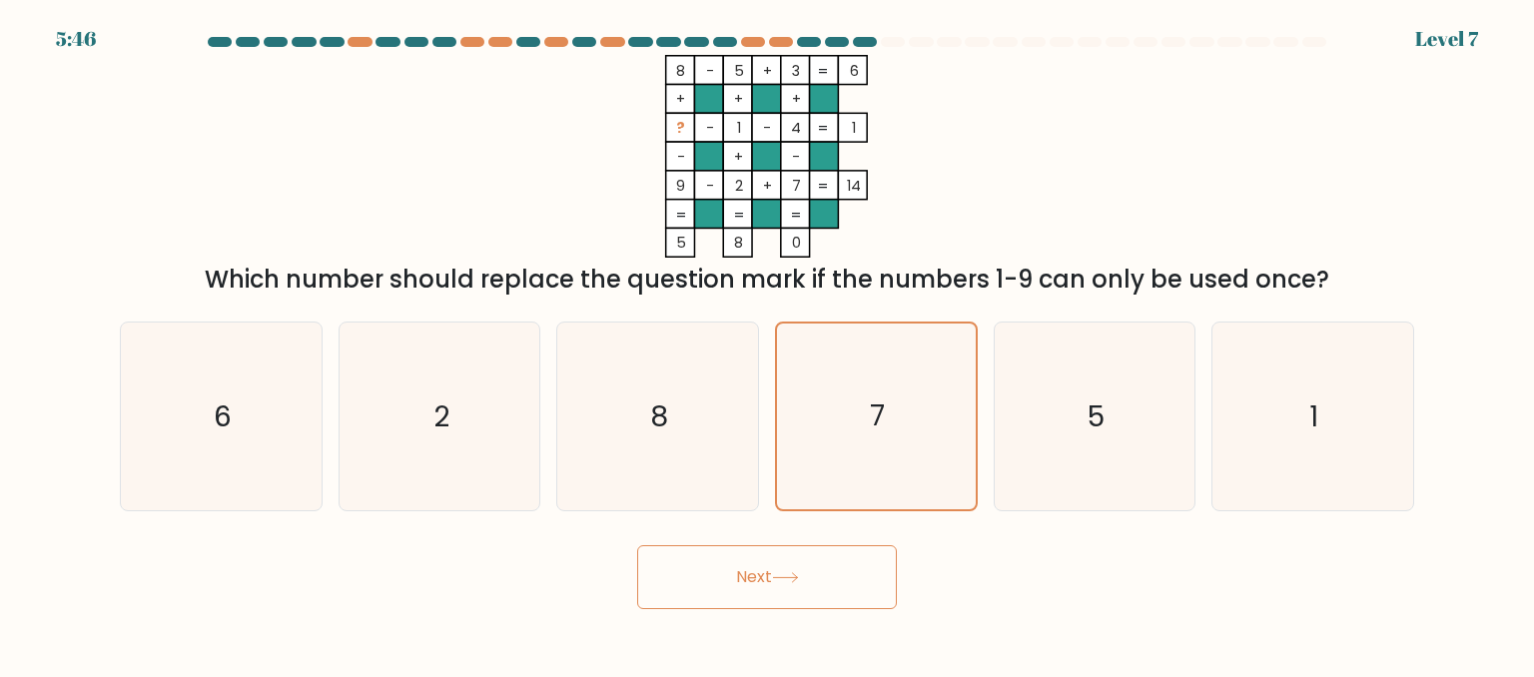
click at [773, 607] on button "Next" at bounding box center [767, 577] width 260 height 64
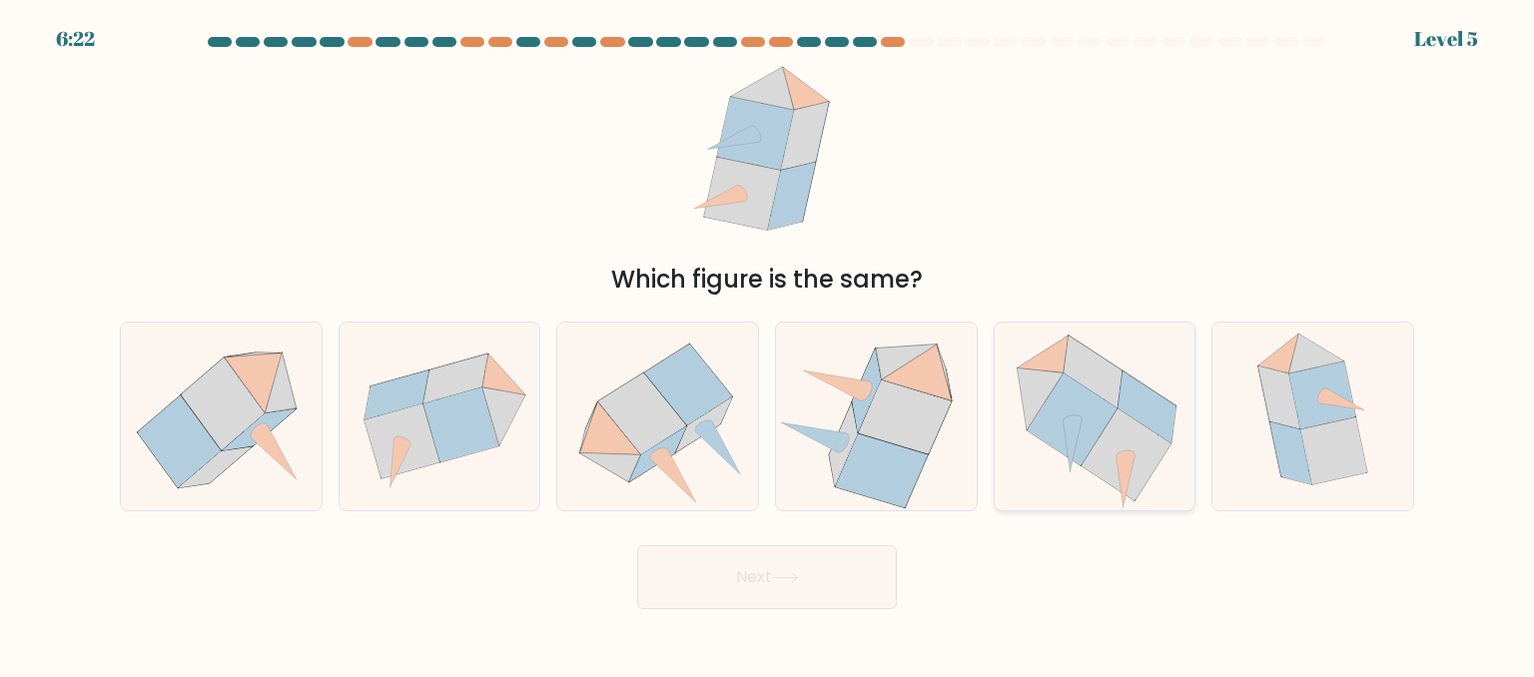
click at [1077, 418] on icon at bounding box center [1071, 418] width 19 height 6
click at [768, 343] on input "e." at bounding box center [767, 341] width 1 height 5
radio input "true"
click at [748, 569] on button "Next" at bounding box center [767, 577] width 260 height 64
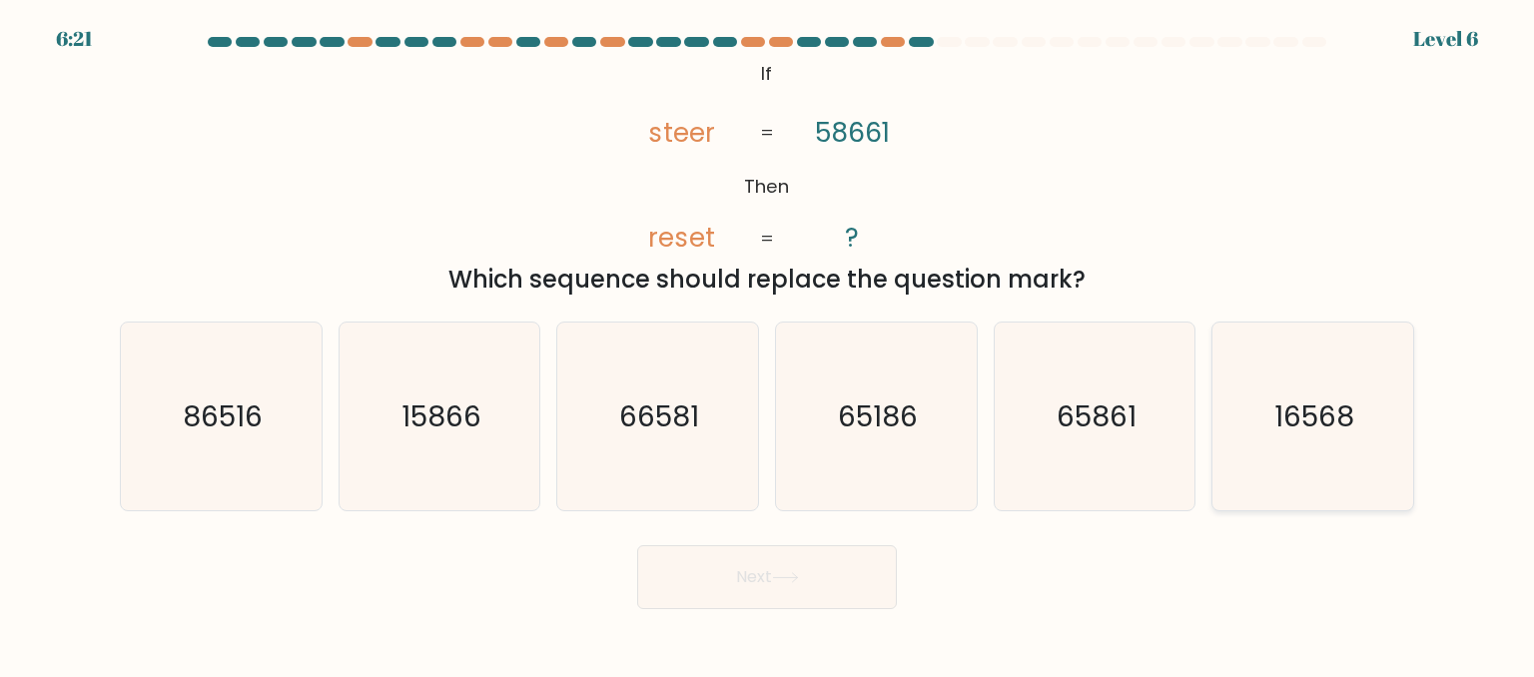
click at [1300, 448] on icon "16568" at bounding box center [1312, 417] width 188 height 188
click at [768, 343] on input "f. 16568" at bounding box center [767, 341] width 1 height 5
radio input "true"
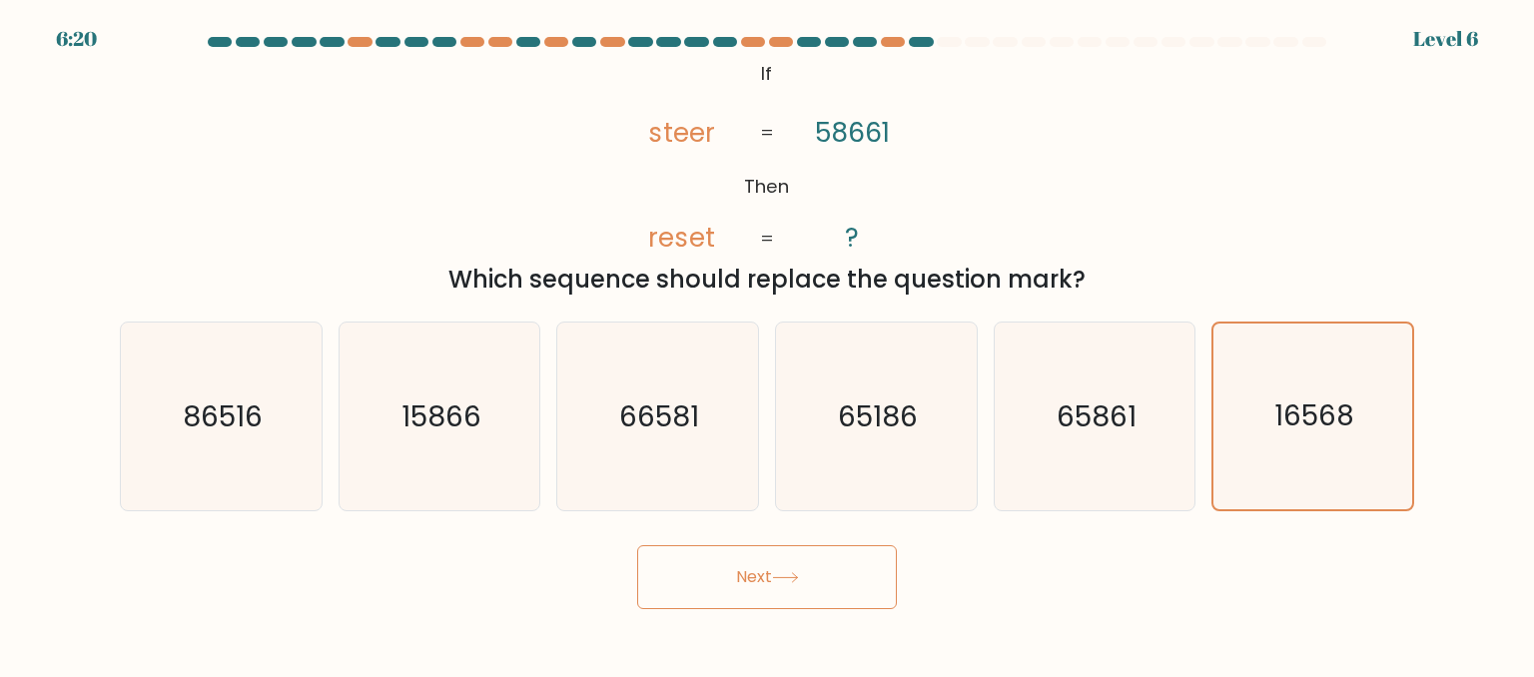
drag, startPoint x: 686, startPoint y: 593, endPoint x: 1039, endPoint y: 581, distance: 353.7
click at [687, 591] on button "Next" at bounding box center [767, 577] width 260 height 64
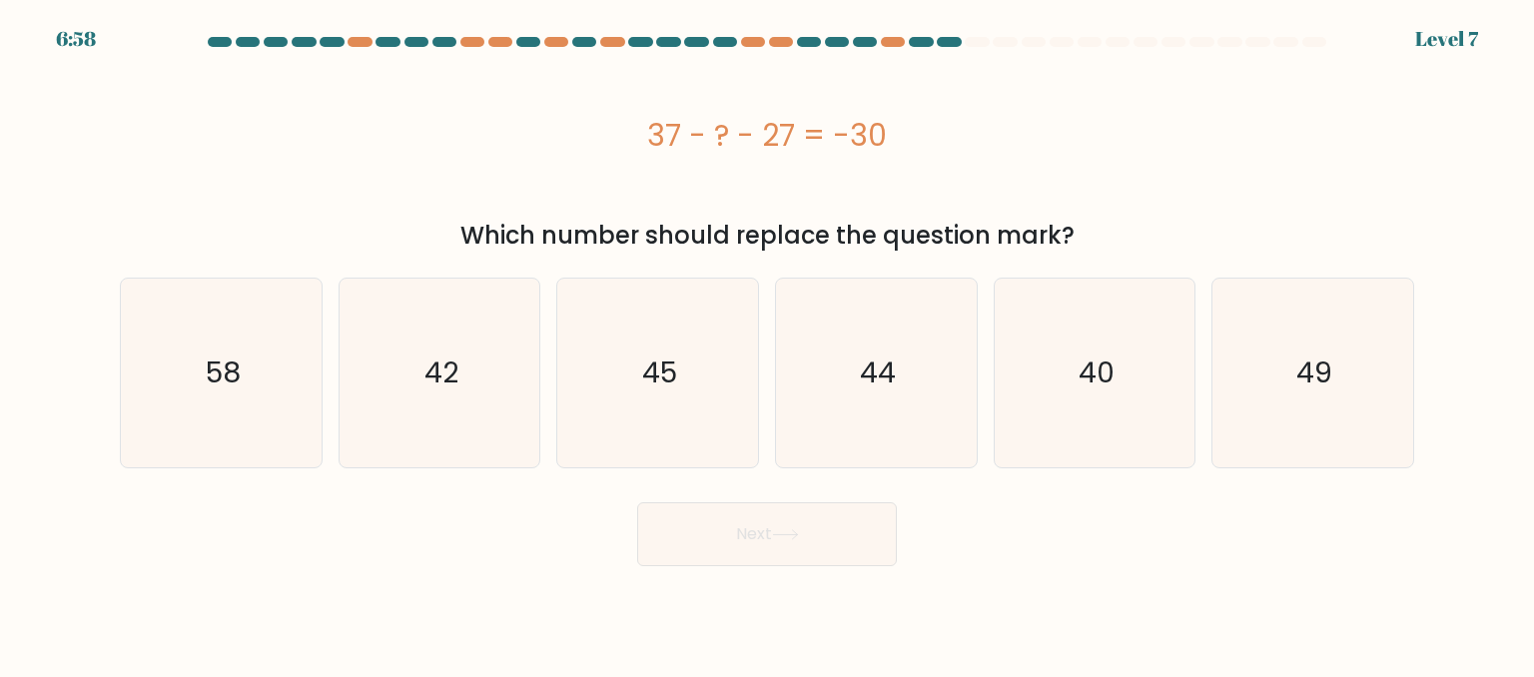
drag, startPoint x: 615, startPoint y: 150, endPoint x: 1168, endPoint y: 216, distance: 557.1
click at [1168, 216] on div "37 - ? - 27 = -30 Which number should replace the question mark?" at bounding box center [767, 154] width 1318 height 199
copy div "37 - ? - 27 = -30 Which number should replace the question mark?"
click at [1079, 367] on text "40" at bounding box center [1096, 372] width 36 height 40
click at [768, 343] on input "e. 40" at bounding box center [767, 341] width 1 height 5
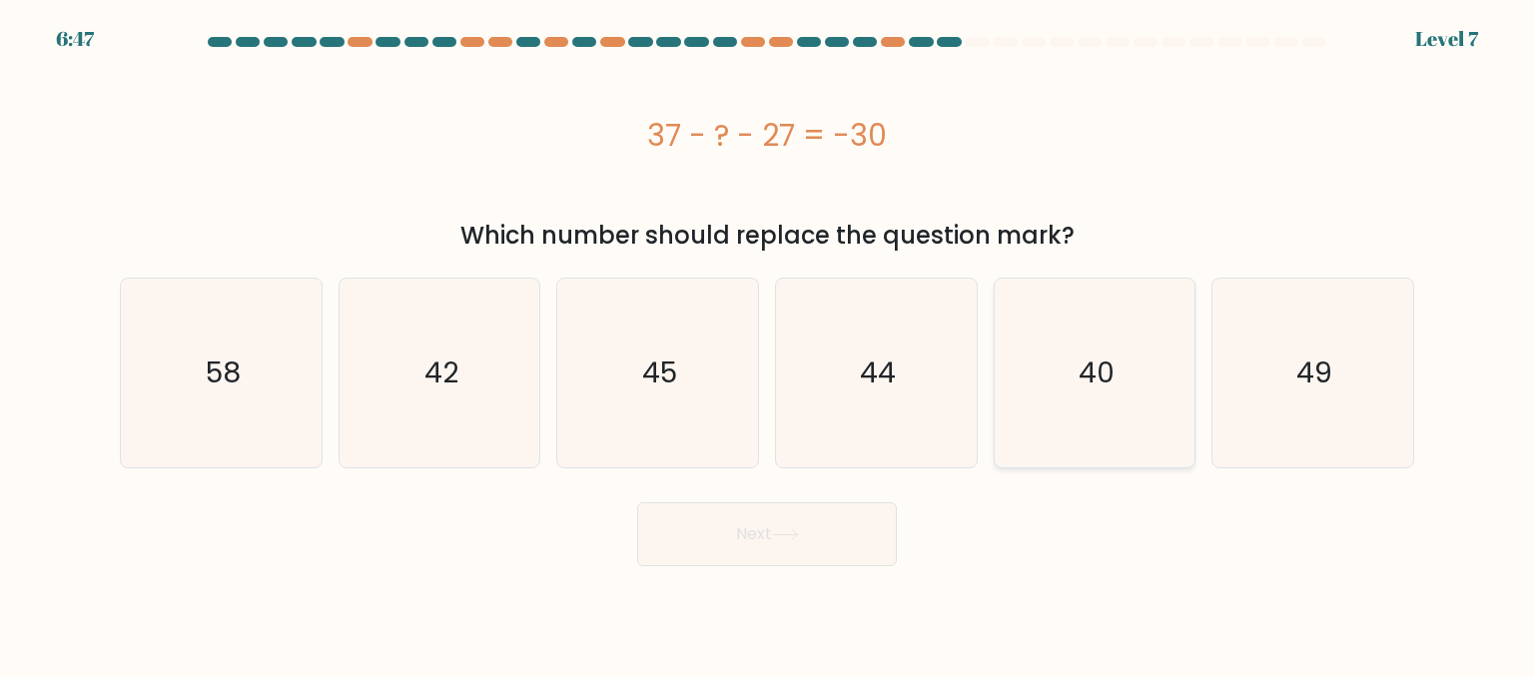
radio input "true"
click at [742, 515] on button "Next" at bounding box center [767, 534] width 260 height 64
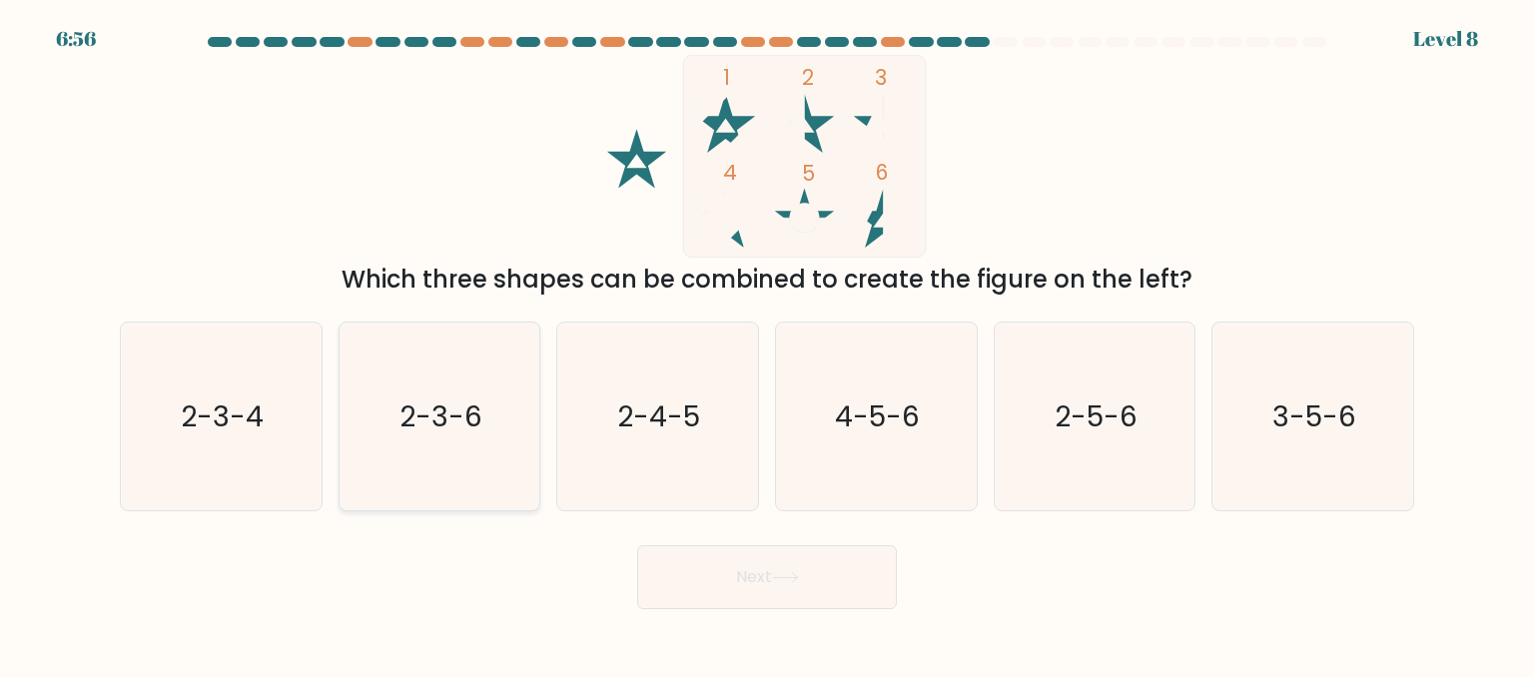
click at [426, 427] on text "2-3-6" at bounding box center [440, 415] width 83 height 40
click at [767, 343] on input "b. 2-3-6" at bounding box center [767, 341] width 1 height 5
radio input "true"
click at [789, 567] on button "Next" at bounding box center [767, 577] width 260 height 64
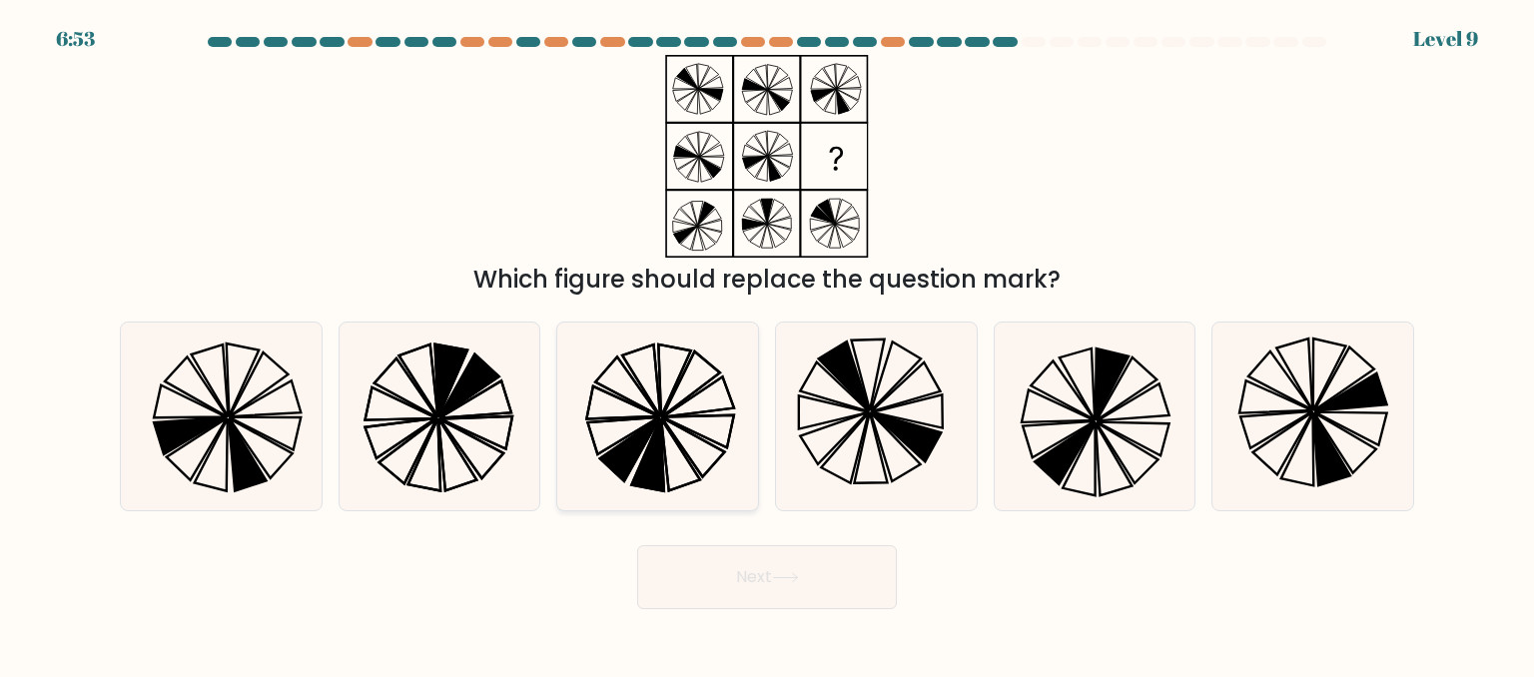
click at [647, 416] on icon at bounding box center [623, 402] width 72 height 33
click at [767, 343] on input "c." at bounding box center [767, 341] width 1 height 5
radio input "true"
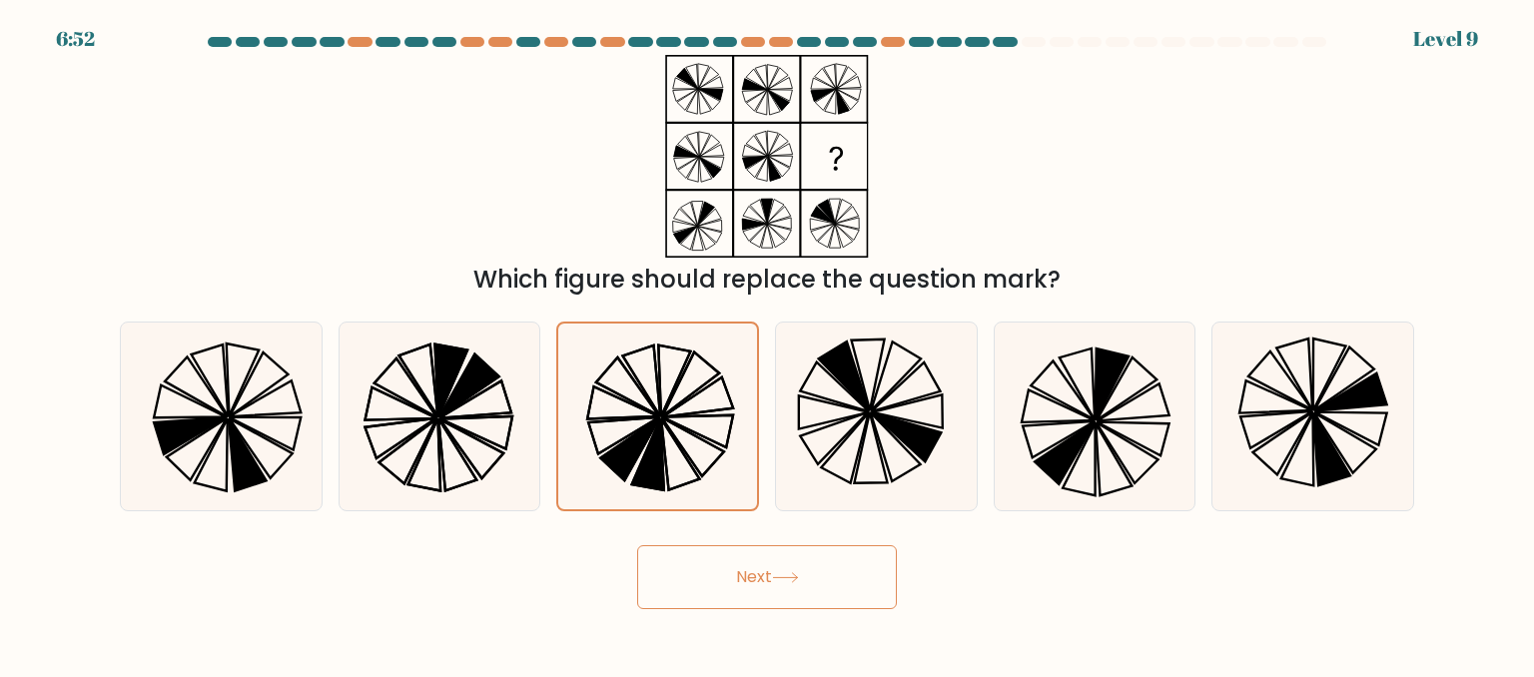
click at [771, 561] on button "Next" at bounding box center [767, 577] width 260 height 64
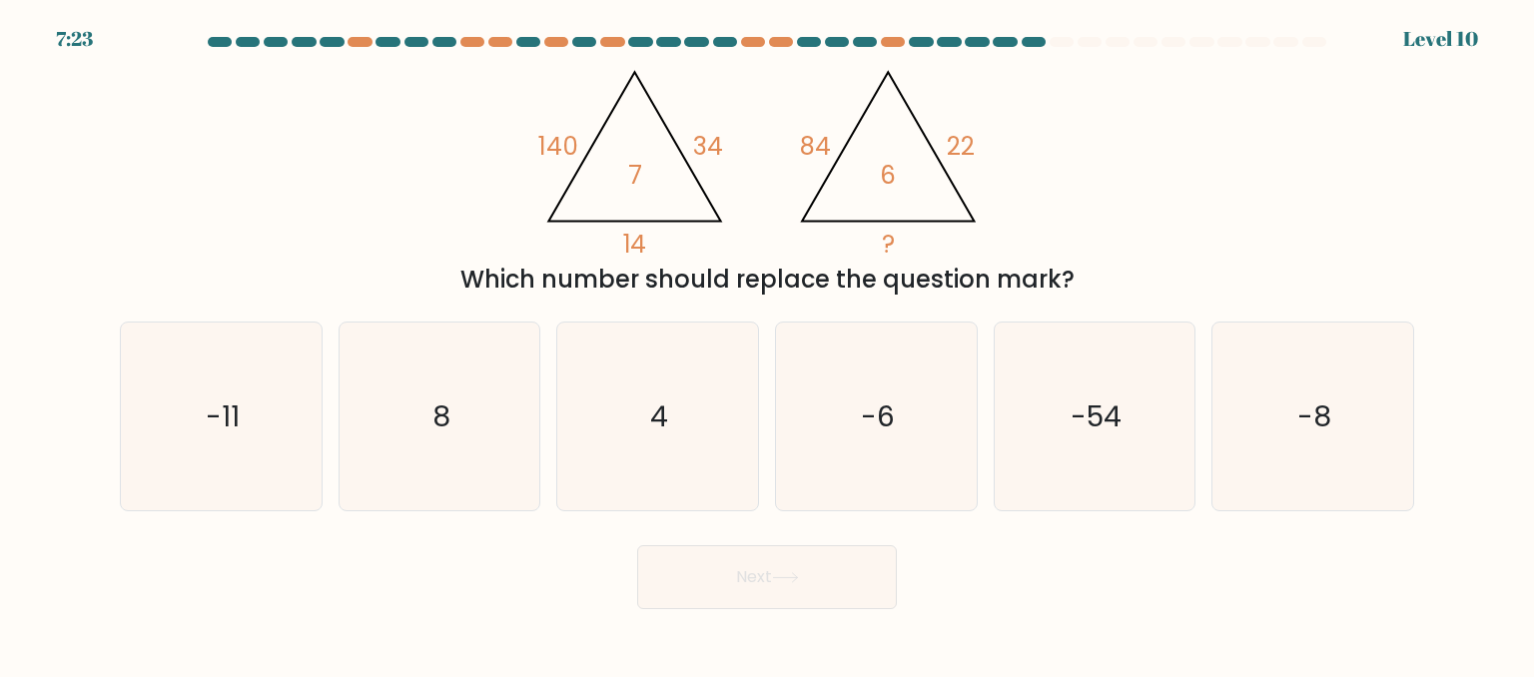
drag, startPoint x: 496, startPoint y: 105, endPoint x: 1142, endPoint y: 289, distance: 671.7
click at [1142, 289] on div "@import url('[URL][DOMAIN_NAME]); 140 34 14 7 @import url('[URL][DOMAIN_NAME]);…" at bounding box center [767, 176] width 1318 height 243
copy div "140 34 14 7 @import url('[URL][DOMAIN_NAME]); 84 22 ? 6 Which number should rep…"
click at [657, 397] on text "4" at bounding box center [660, 415] width 18 height 40
click at [767, 343] on input "c. 4" at bounding box center [767, 341] width 1 height 5
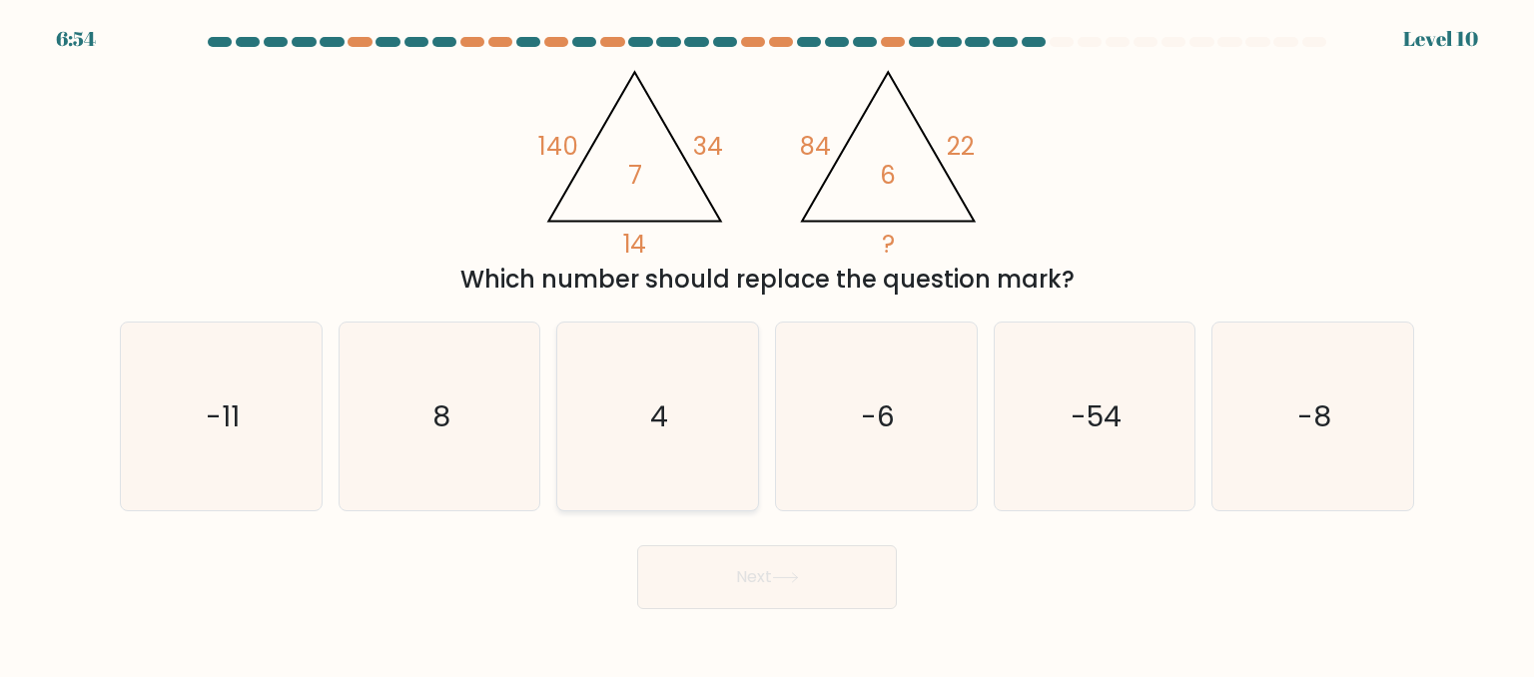
radio input "true"
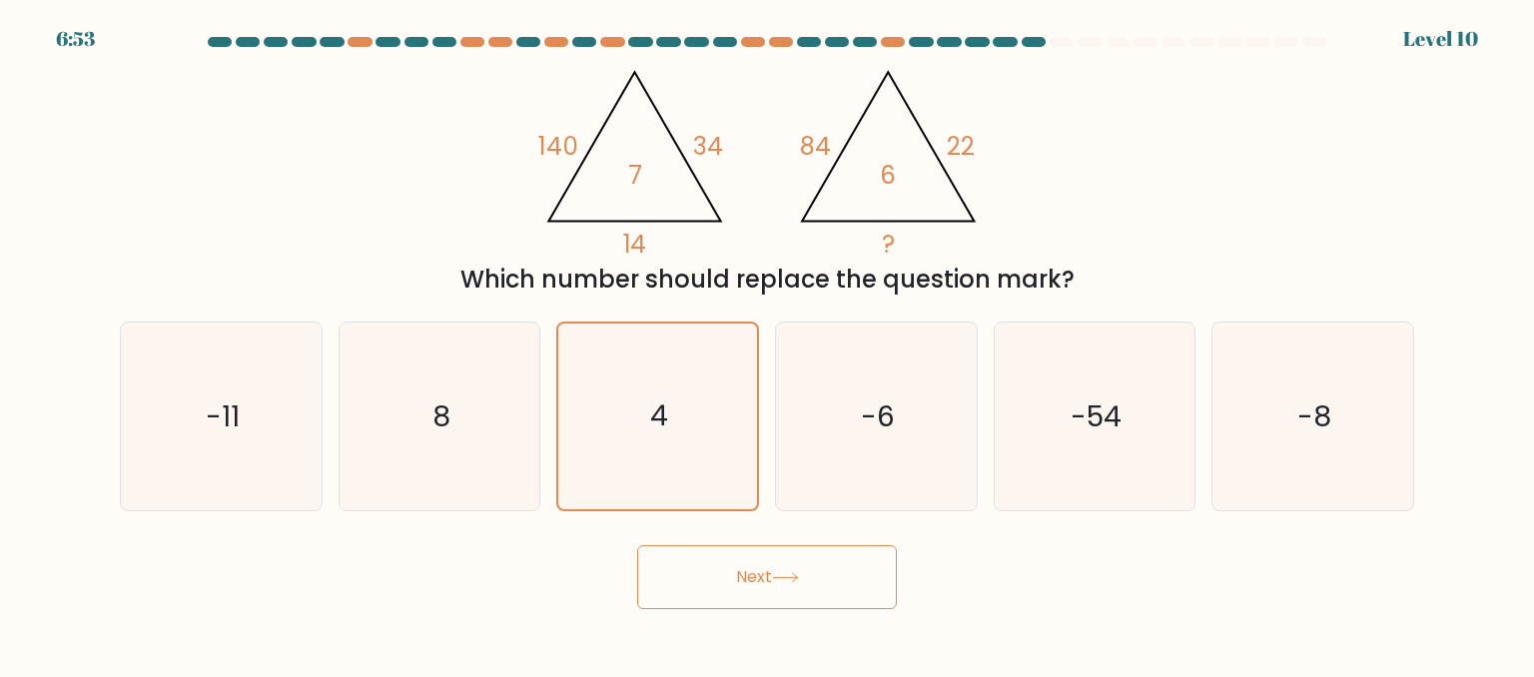
click at [849, 557] on button "Next" at bounding box center [767, 577] width 260 height 64
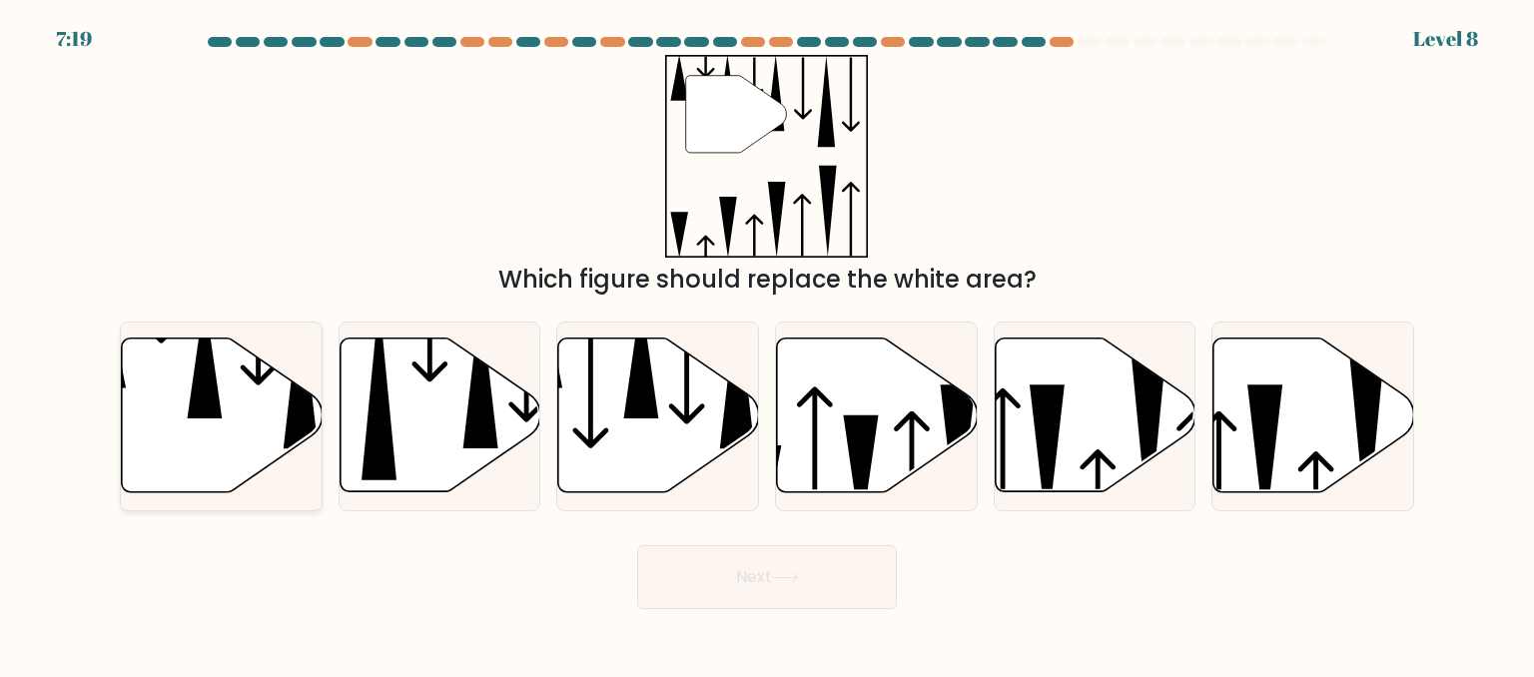
click at [215, 403] on icon at bounding box center [205, 358] width 35 height 121
click at [767, 343] on input "a." at bounding box center [767, 341] width 1 height 5
radio input "true"
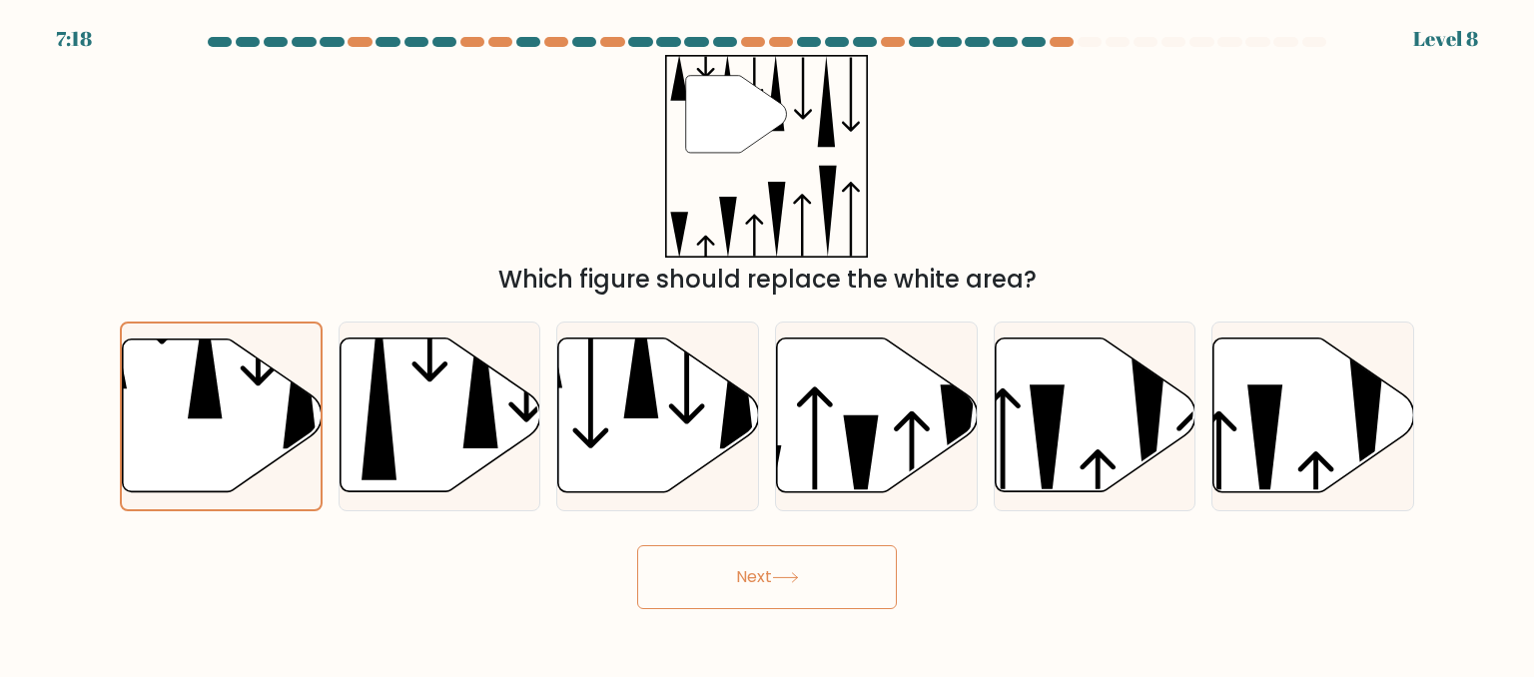
click at [807, 590] on button "Next" at bounding box center [767, 577] width 260 height 64
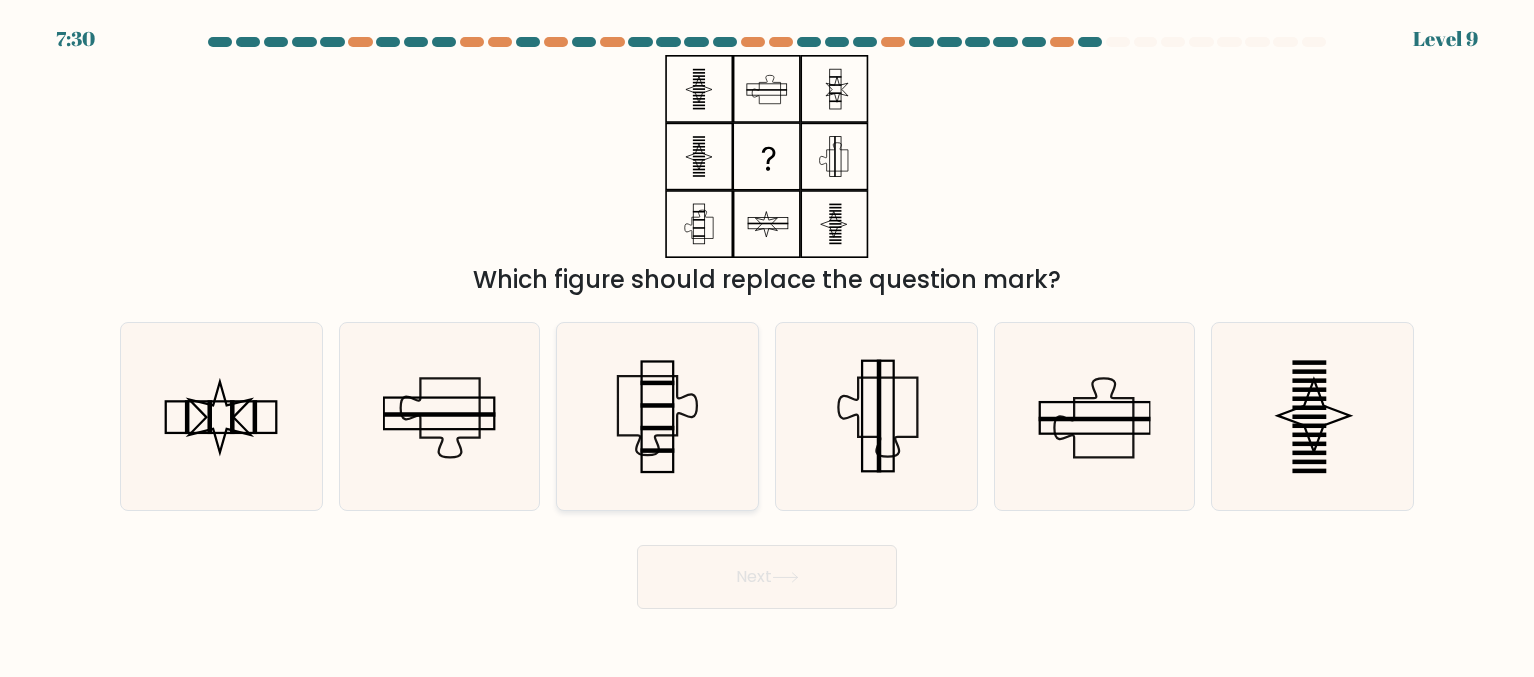
click at [659, 421] on icon at bounding box center [657, 417] width 188 height 188
click at [767, 343] on input "c." at bounding box center [767, 341] width 1 height 5
radio input "true"
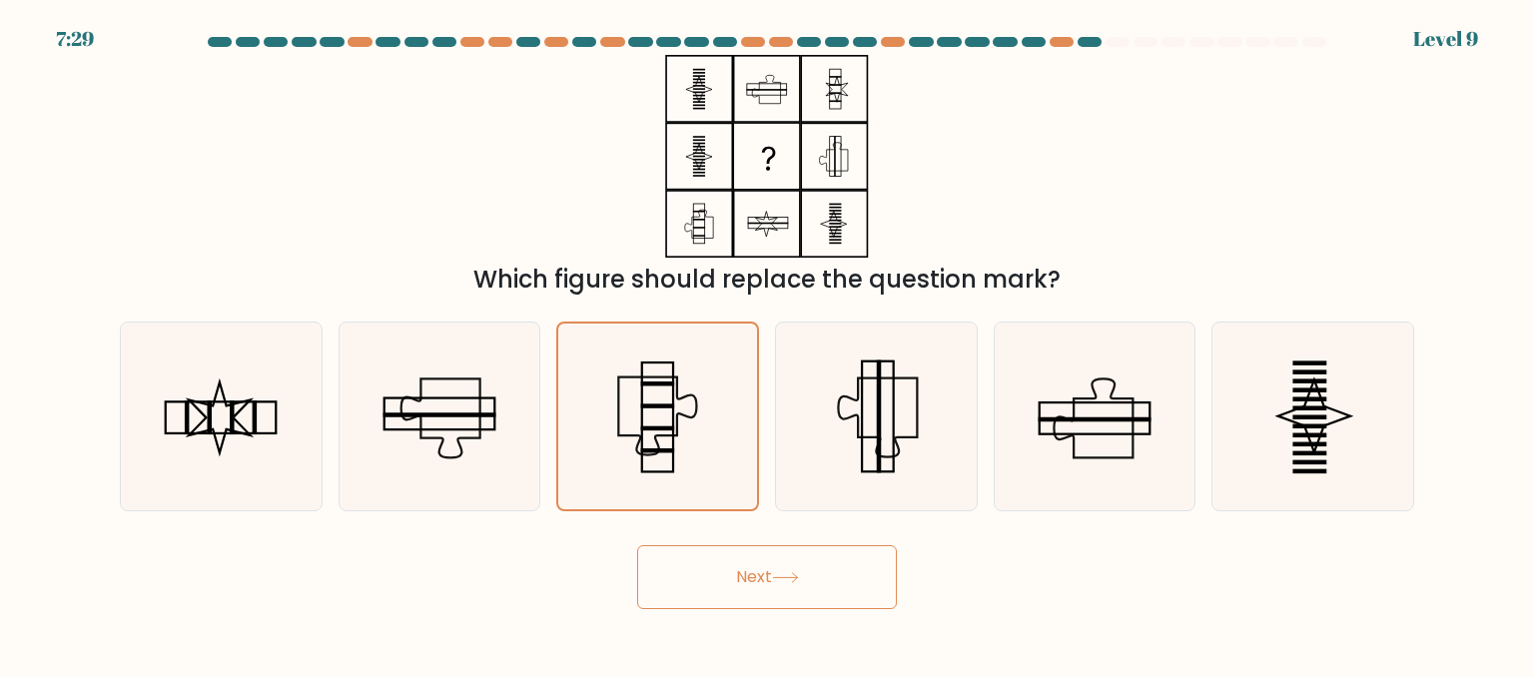
click at [817, 564] on button "Next" at bounding box center [767, 577] width 260 height 64
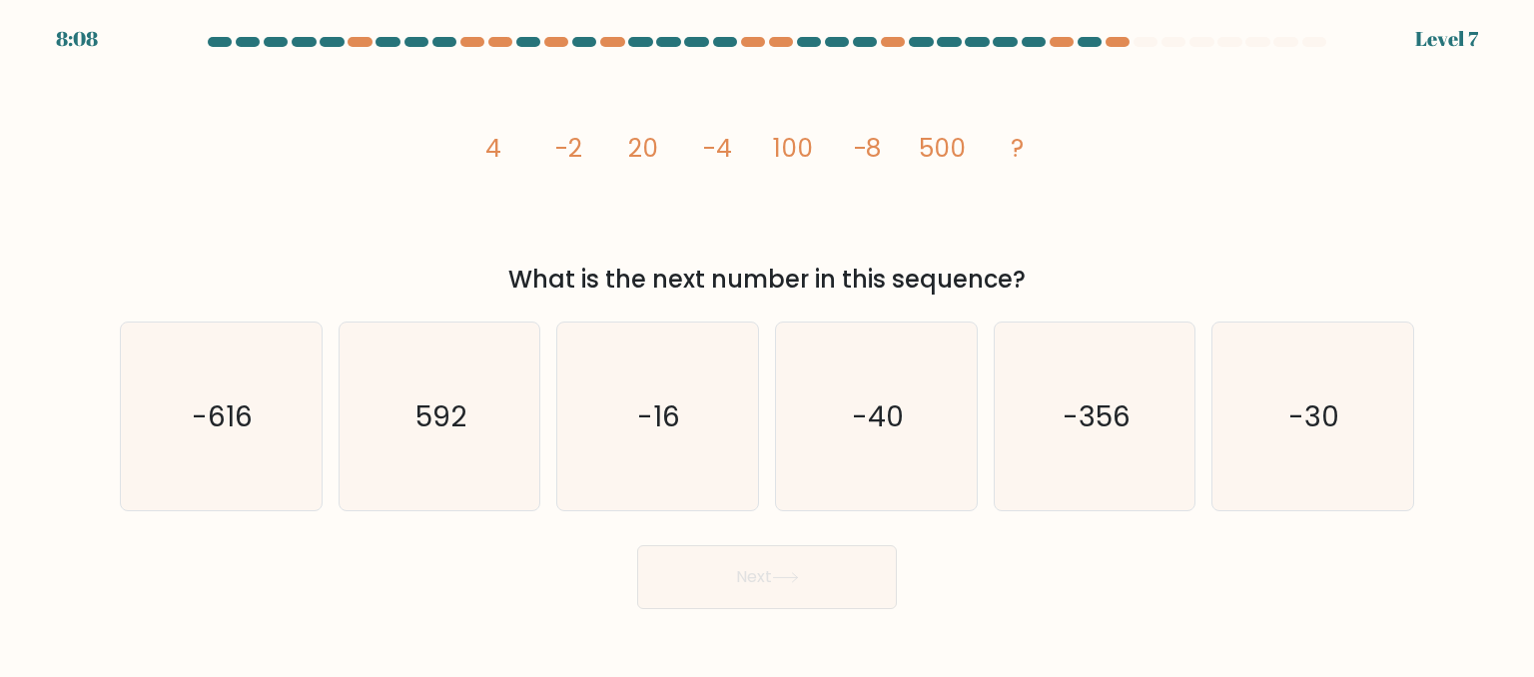
drag, startPoint x: 393, startPoint y: 145, endPoint x: 1257, endPoint y: 273, distance: 873.1
click at [1257, 273] on div "image/svg+xml 4 -2 20 -4 100 -8 500 ? What is the next number in this sequence?" at bounding box center [767, 176] width 1318 height 243
copy div "4 -2 20 -4 100 -8 500 ? What is the next number in this sequence?"
click at [698, 410] on icon "-16" at bounding box center [657, 417] width 188 height 188
click at [767, 343] on input "c. -16" at bounding box center [767, 341] width 1 height 5
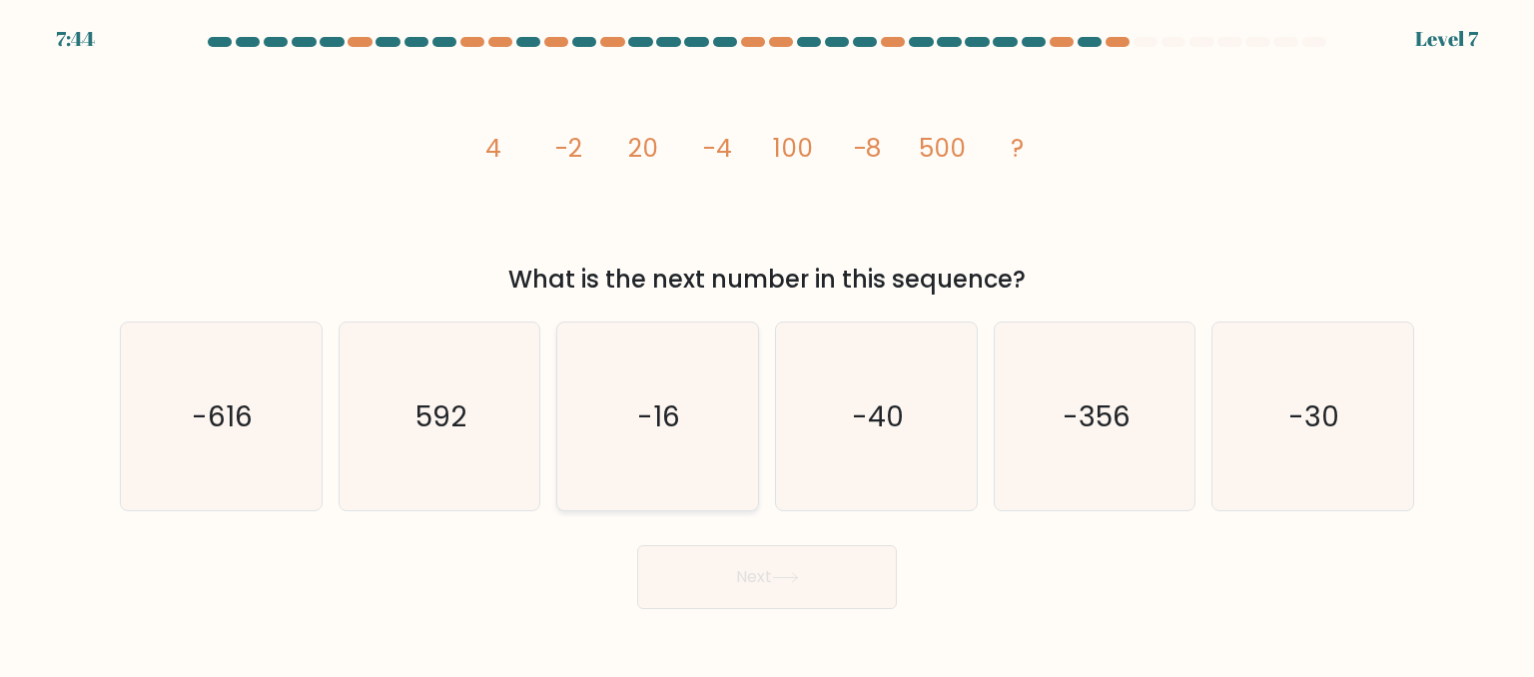
radio input "true"
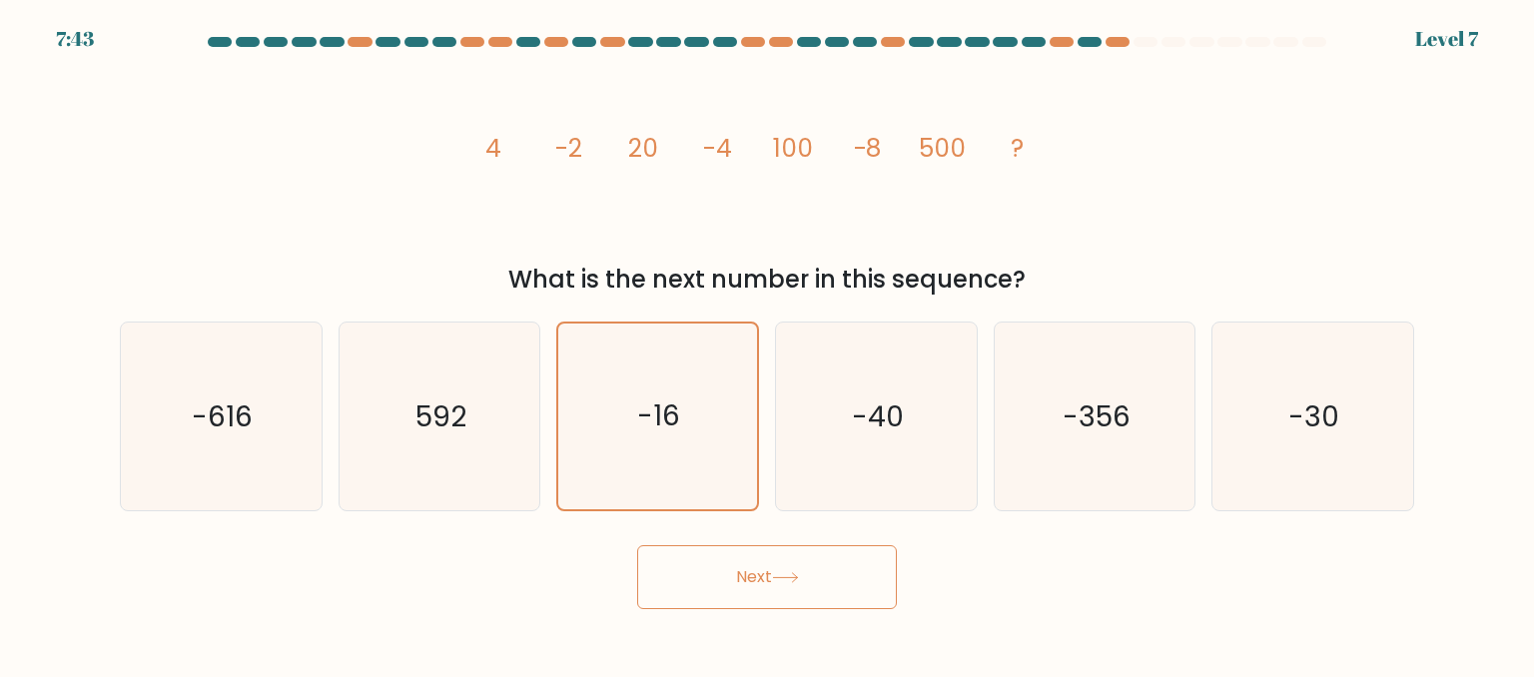
click at [814, 580] on button "Next" at bounding box center [767, 577] width 260 height 64
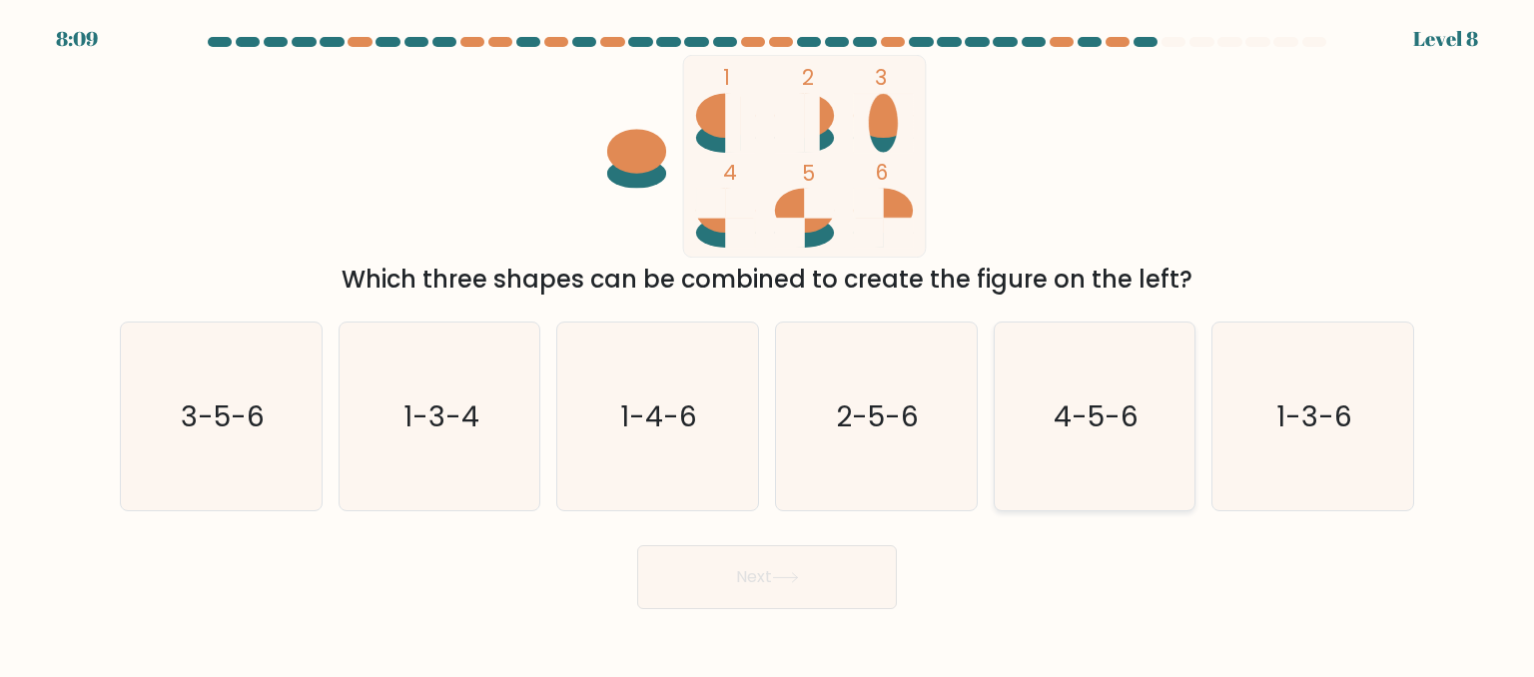
click at [1137, 451] on icon "4-5-6" at bounding box center [1095, 417] width 188 height 188
click at [768, 343] on input "e. 4-5-6" at bounding box center [767, 341] width 1 height 5
radio input "true"
drag, startPoint x: 777, startPoint y: 572, endPoint x: 799, endPoint y: 568, distance: 22.3
click at [778, 572] on icon at bounding box center [785, 577] width 27 height 11
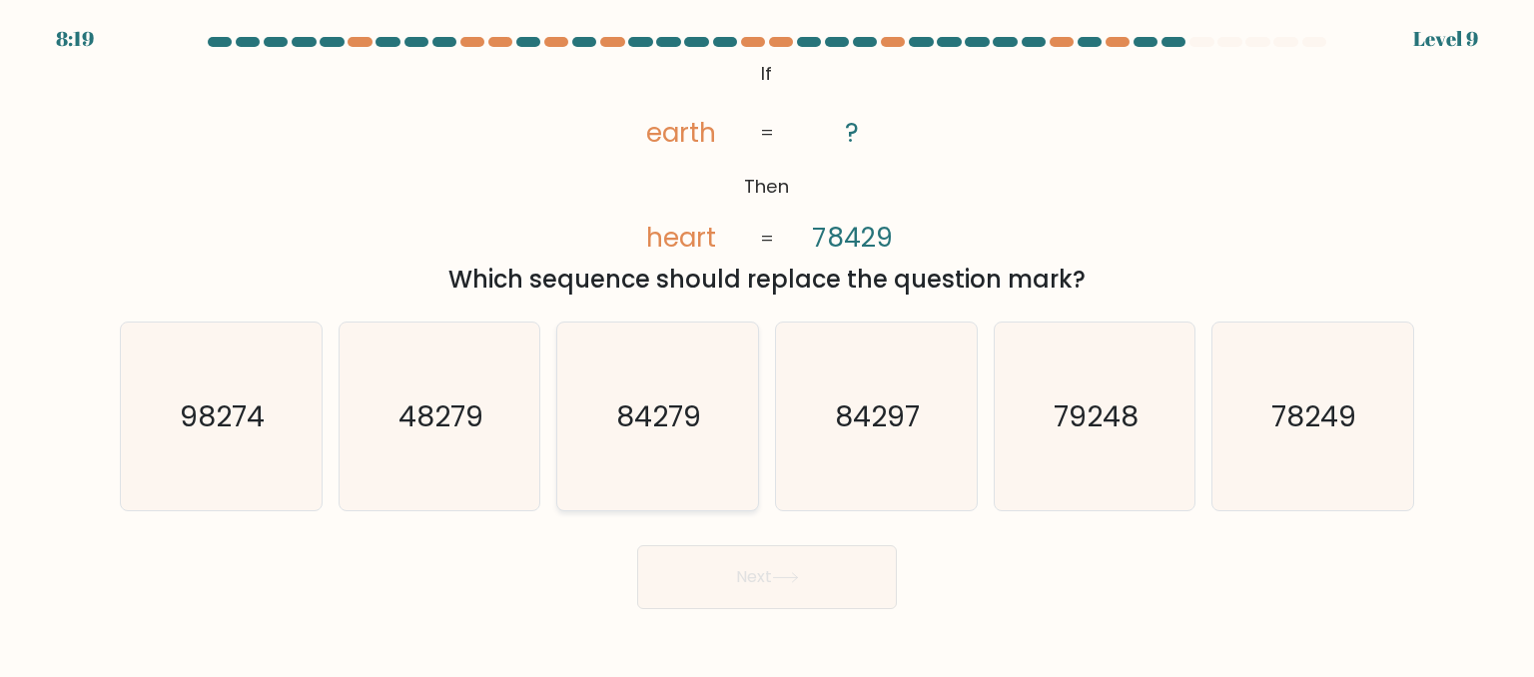
click at [669, 392] on icon "84279" at bounding box center [657, 417] width 188 height 188
click at [767, 343] on input "c. 84279" at bounding box center [767, 341] width 1 height 5
radio input "true"
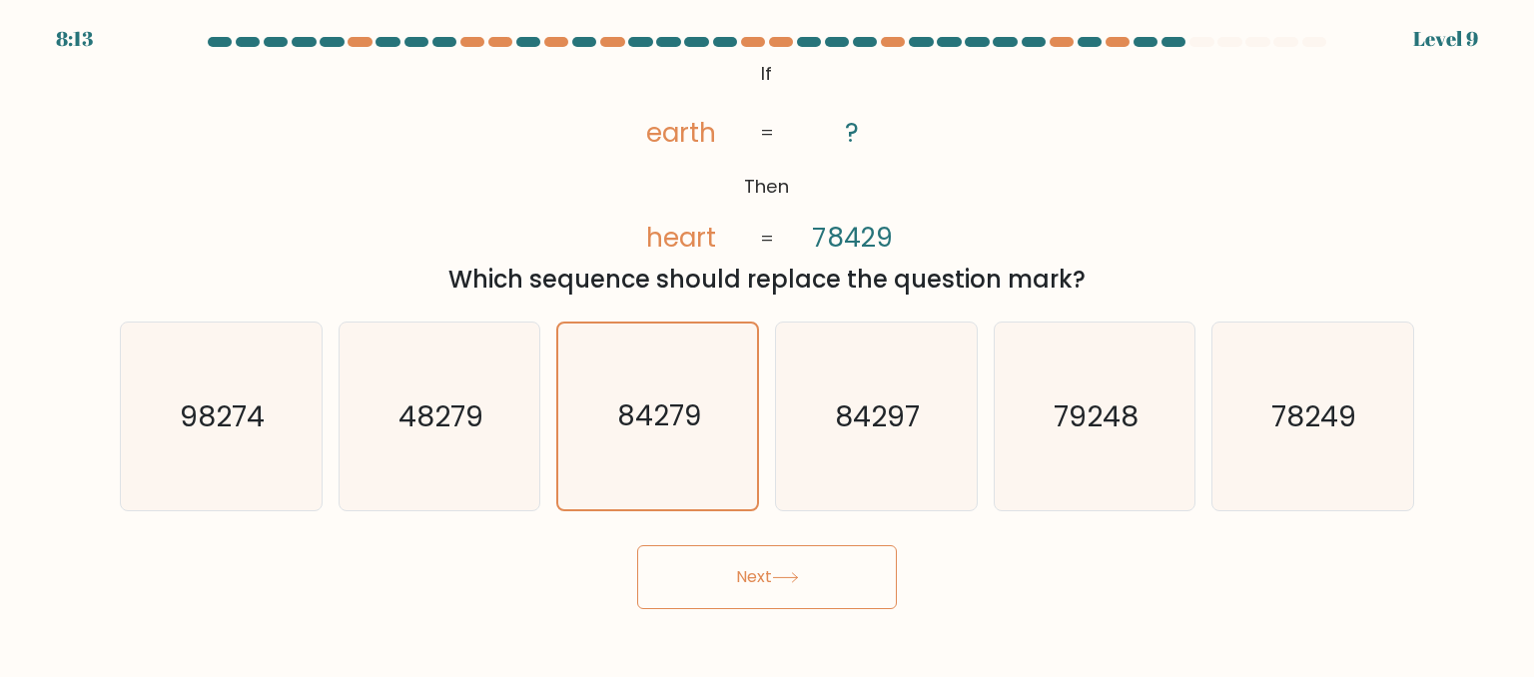
click at [747, 568] on button "Next" at bounding box center [767, 577] width 260 height 64
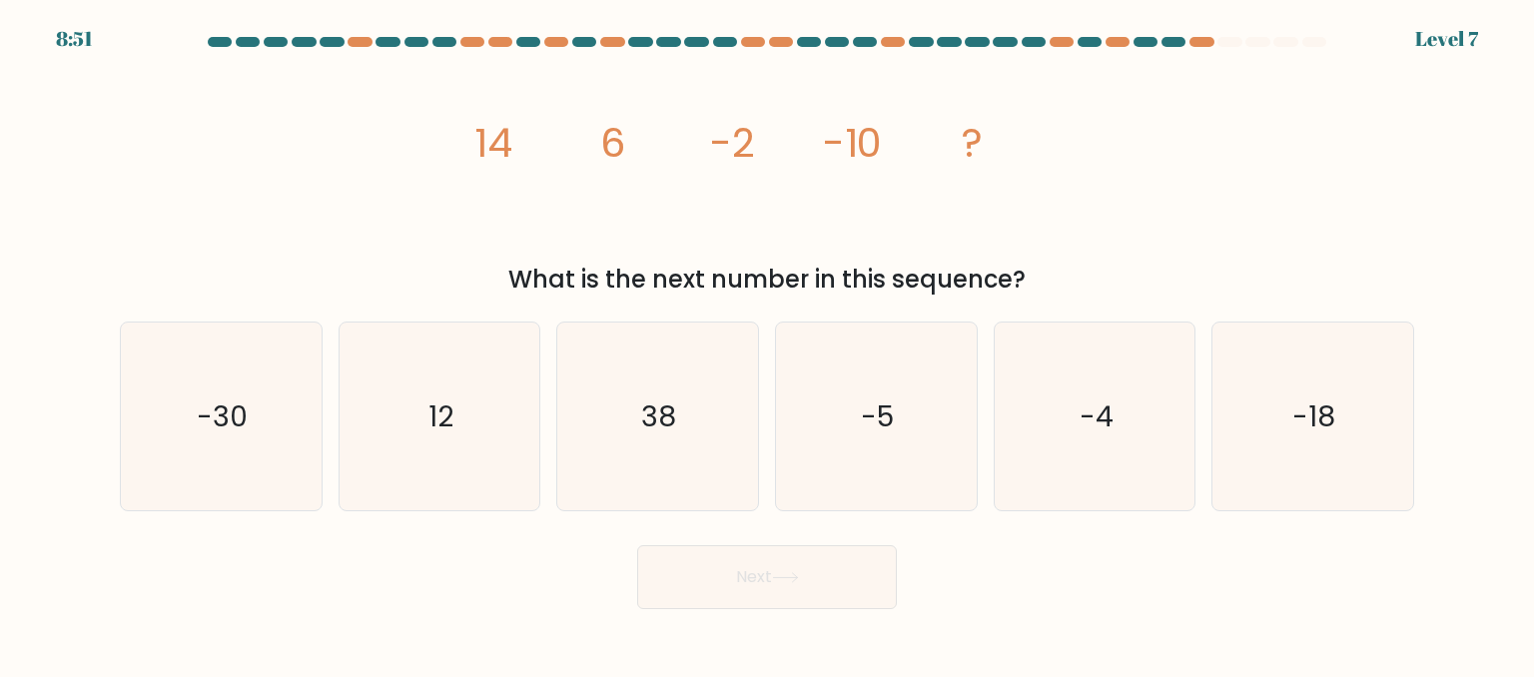
drag, startPoint x: 451, startPoint y: 124, endPoint x: 1295, endPoint y: 293, distance: 860.5
click at [1295, 293] on div "image/svg+xml 14 6 -2 -10 ? What is the next number in this sequence?" at bounding box center [767, 176] width 1318 height 243
click at [1347, 408] on icon "-18" at bounding box center [1312, 417] width 188 height 188
click at [768, 343] on input "f. -18" at bounding box center [767, 341] width 1 height 5
radio input "true"
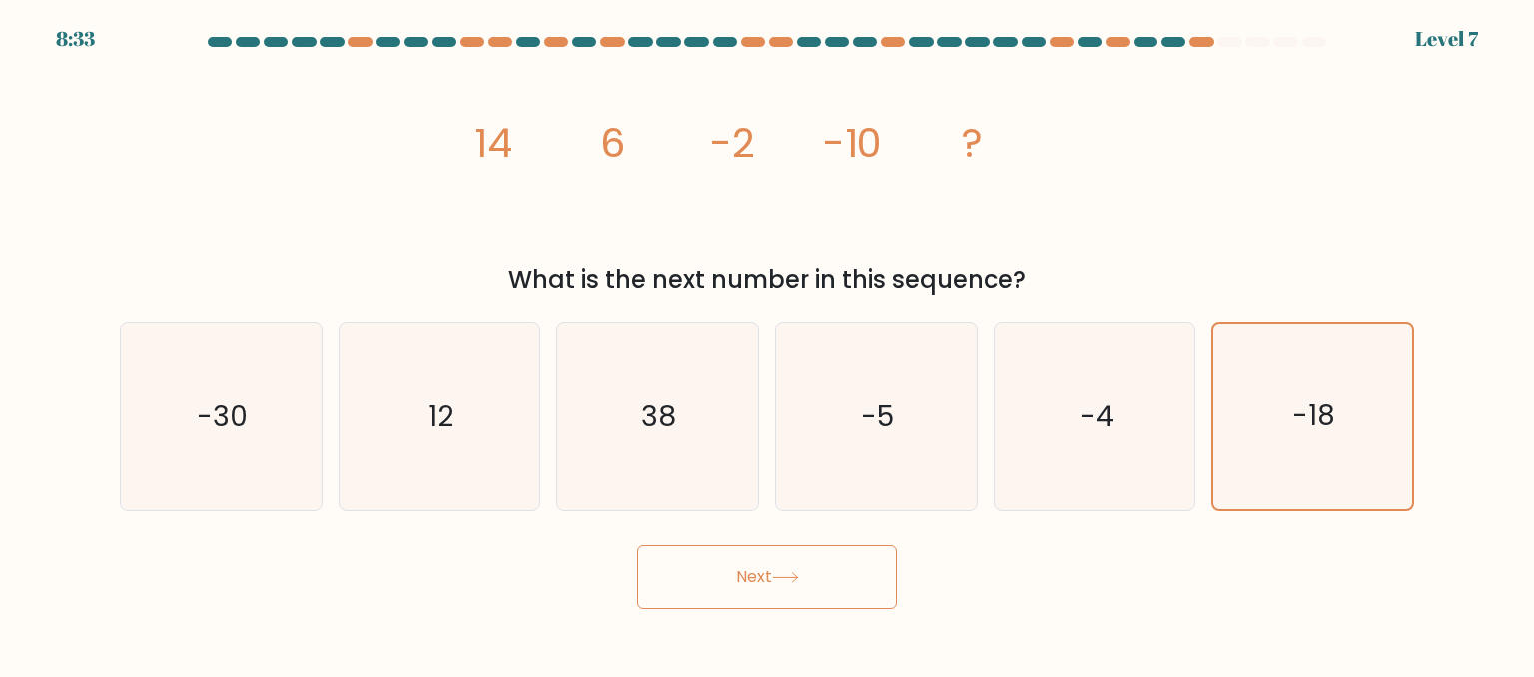
click at [804, 579] on button "Next" at bounding box center [767, 577] width 260 height 64
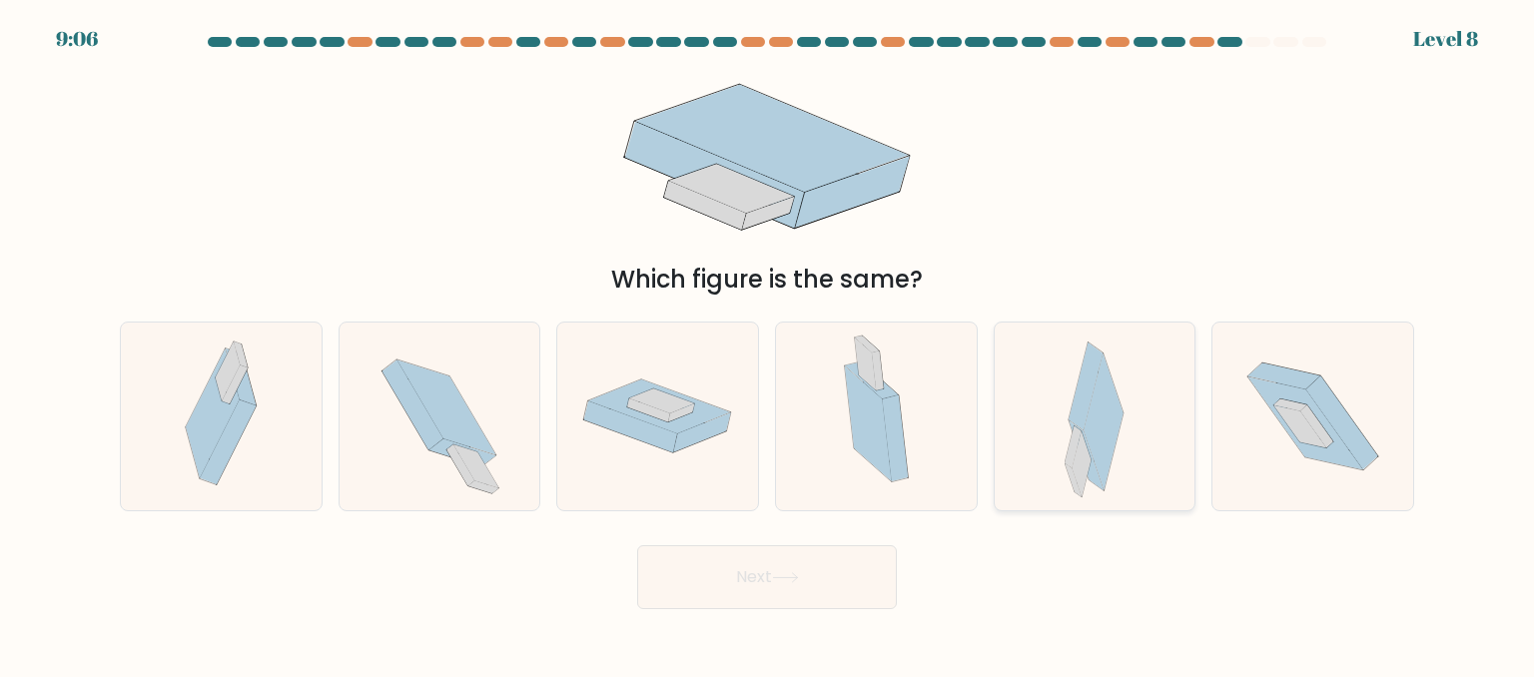
click at [1080, 436] on icon at bounding box center [1081, 464] width 19 height 66
click at [768, 343] on input "e." at bounding box center [767, 341] width 1 height 5
radio input "true"
click at [750, 592] on button "Next" at bounding box center [767, 577] width 260 height 64
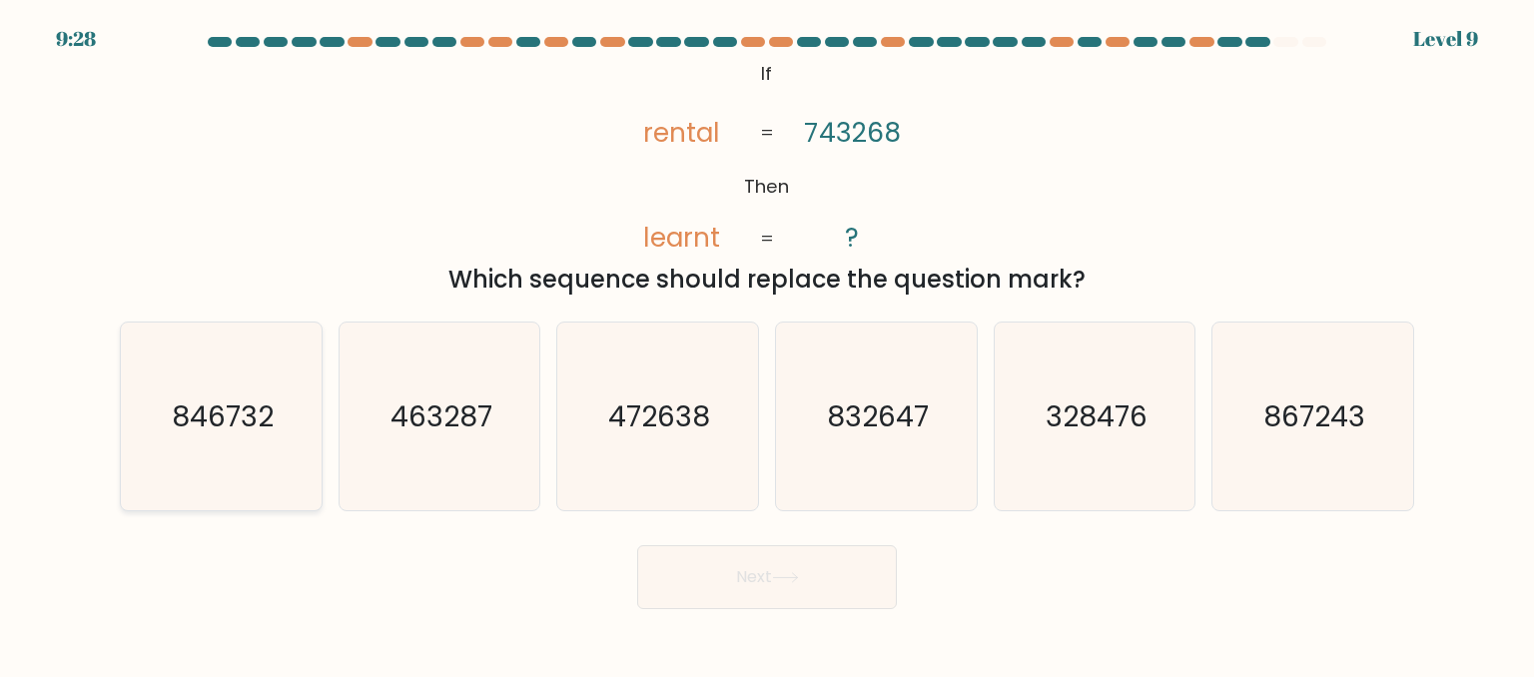
click at [269, 448] on icon "846732" at bounding box center [221, 417] width 188 height 188
click at [767, 343] on input "a. 846732" at bounding box center [767, 341] width 1 height 5
radio input "true"
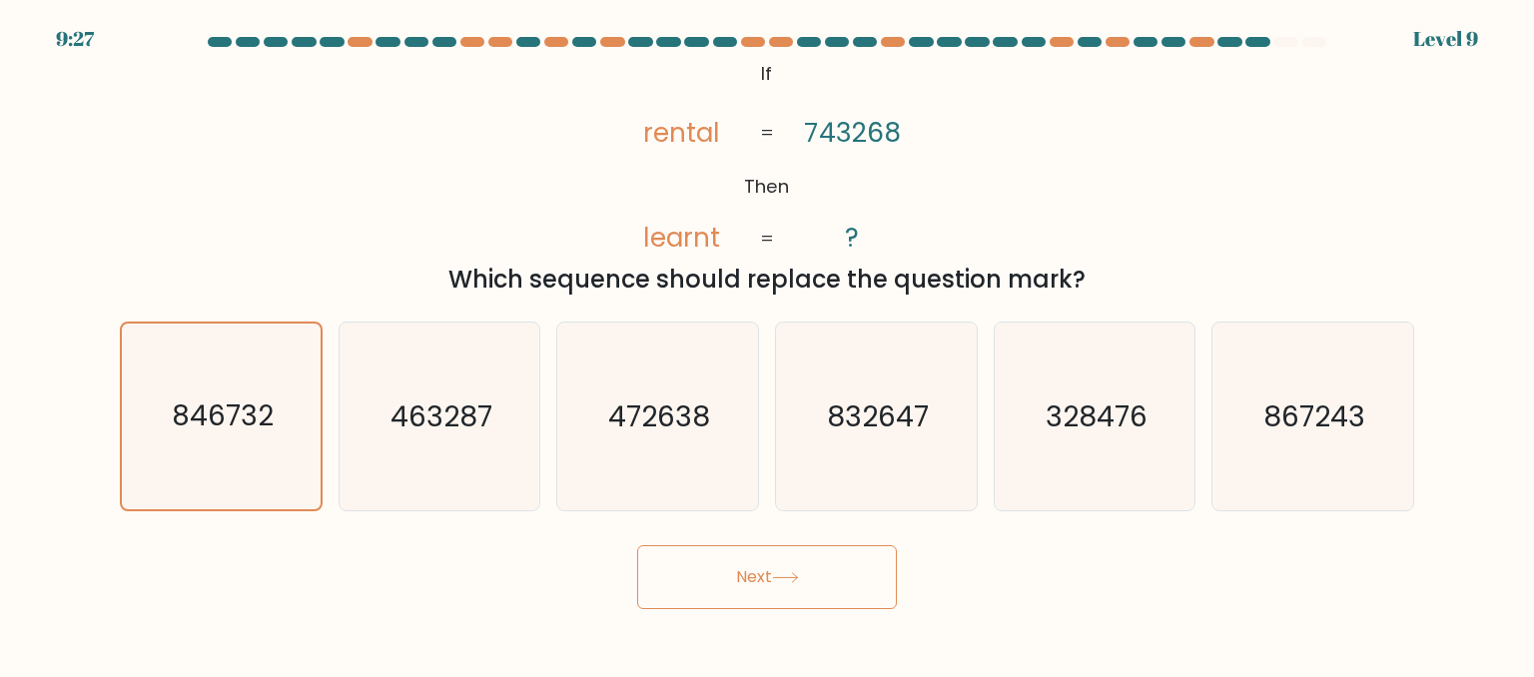
click at [803, 589] on button "Next" at bounding box center [767, 577] width 260 height 64
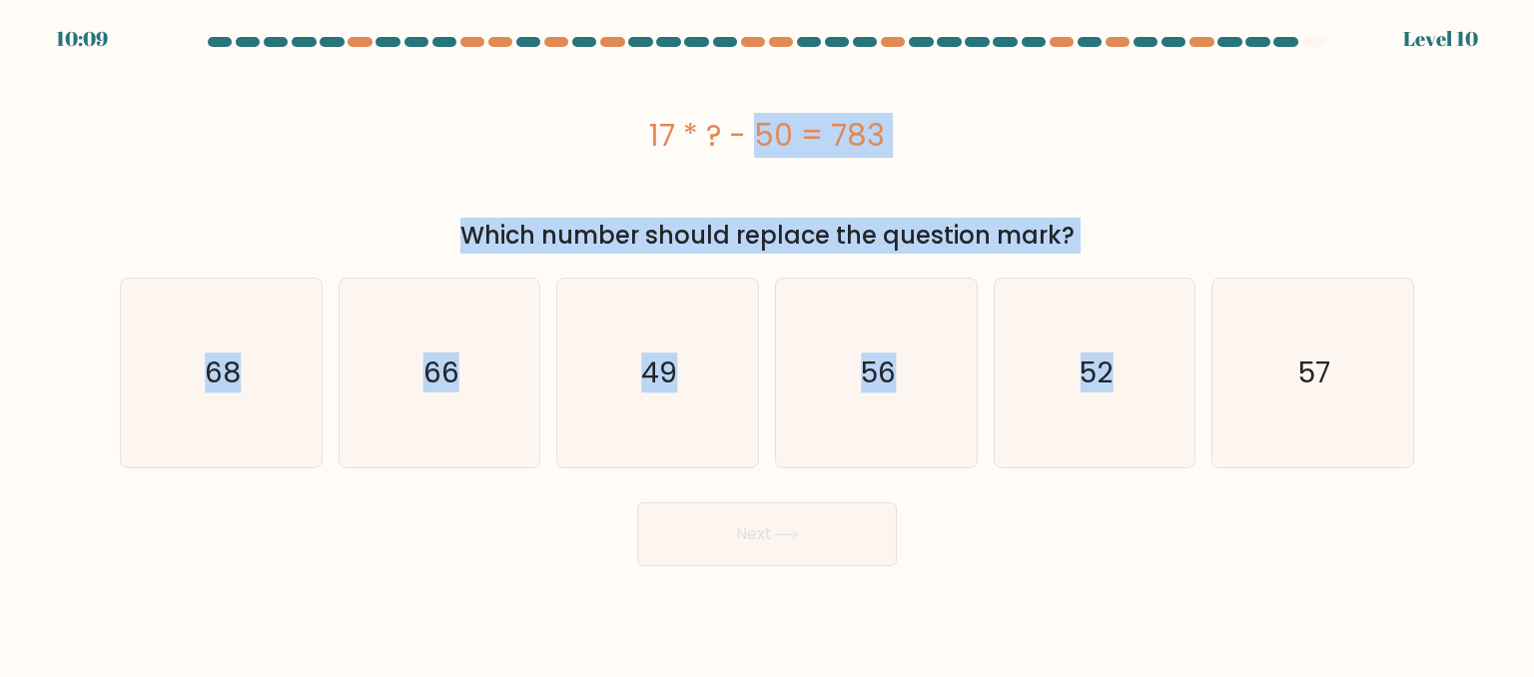
drag, startPoint x: 591, startPoint y: 126, endPoint x: 1288, endPoint y: 255, distance: 708.8
click at [1290, 255] on form "a." at bounding box center [767, 301] width 1534 height 529
click at [1112, 221] on div "Which number should replace the question mark?" at bounding box center [767, 236] width 1270 height 36
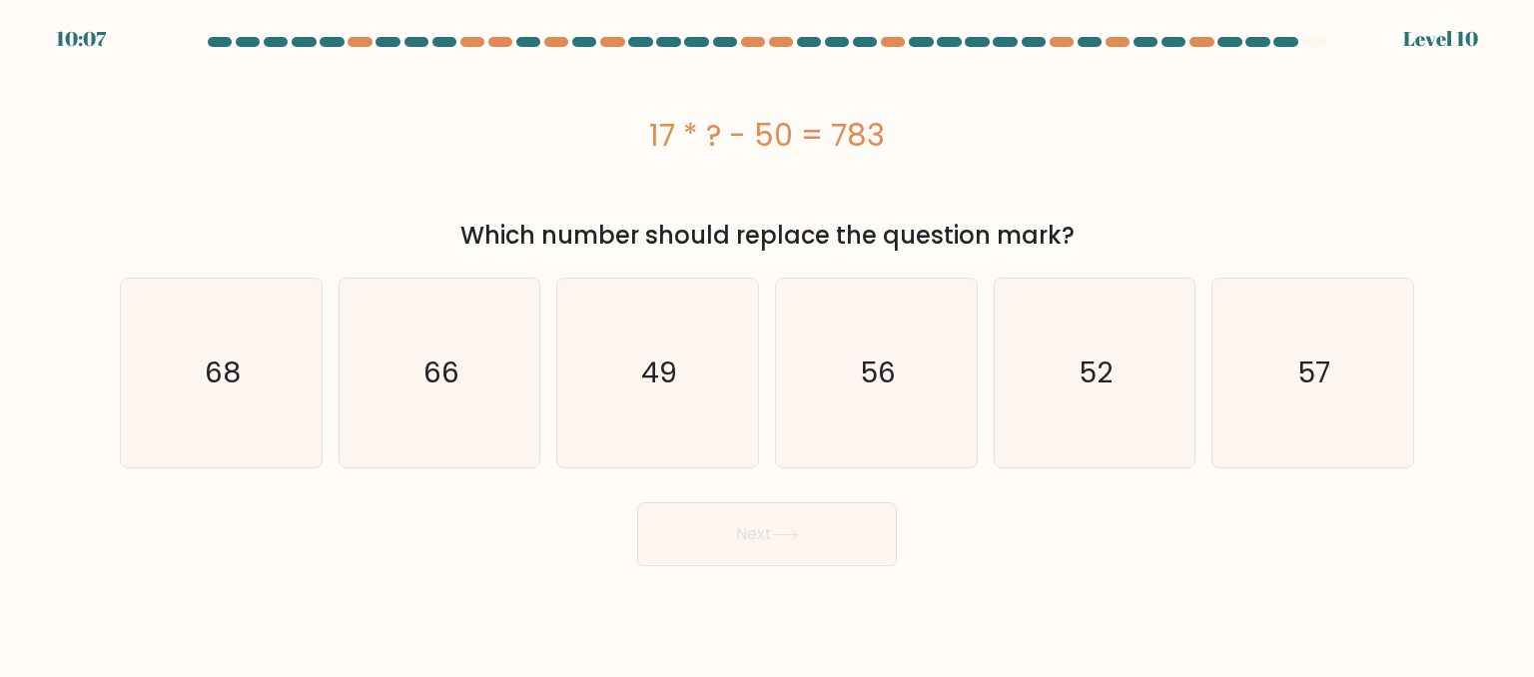
drag, startPoint x: 1152, startPoint y: 229, endPoint x: 618, endPoint y: 154, distance: 539.4
click at [618, 154] on div "17 * ? - 50 = 783 Which number should replace the question mark?" at bounding box center [767, 154] width 1318 height 199
click at [631, 370] on icon "49" at bounding box center [657, 373] width 188 height 188
click at [767, 343] on input "c. 49" at bounding box center [767, 341] width 1 height 5
radio input "true"
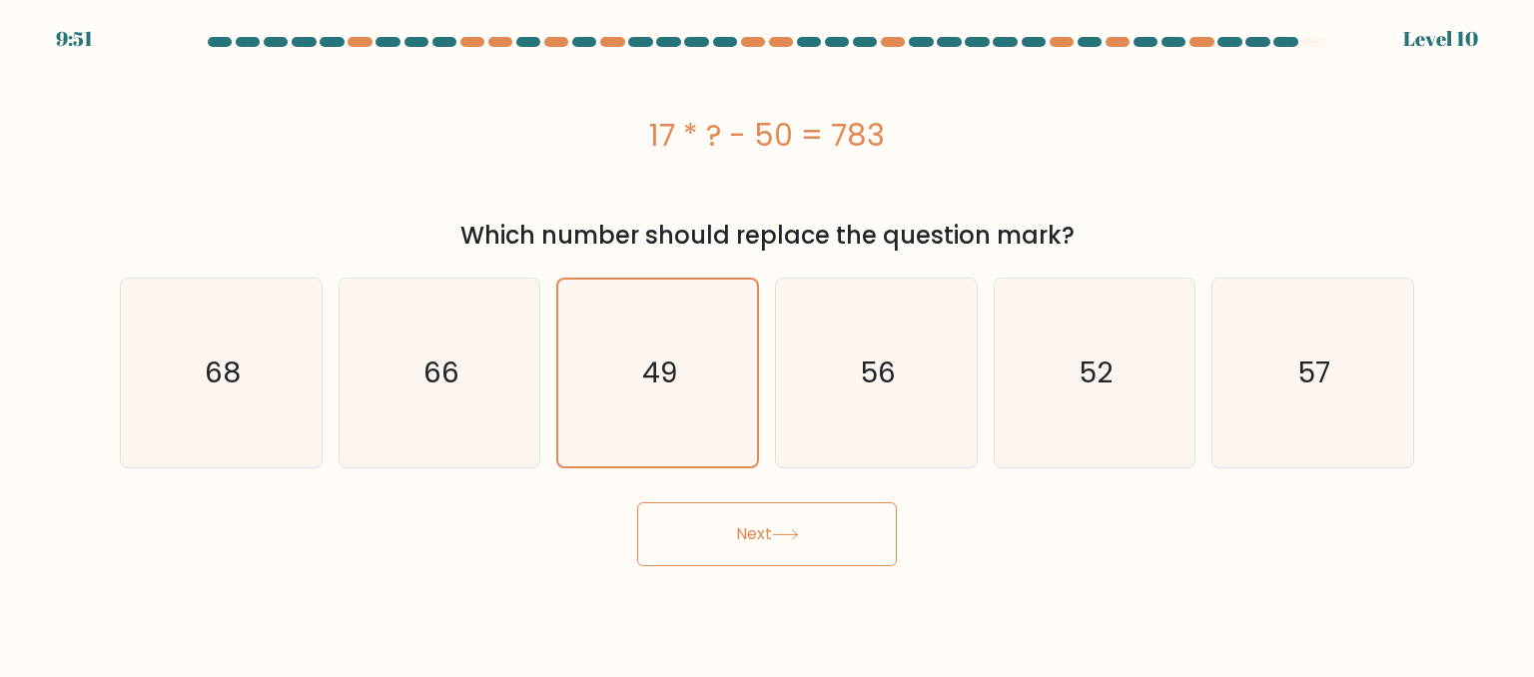
click at [827, 542] on button "Next" at bounding box center [767, 534] width 260 height 64
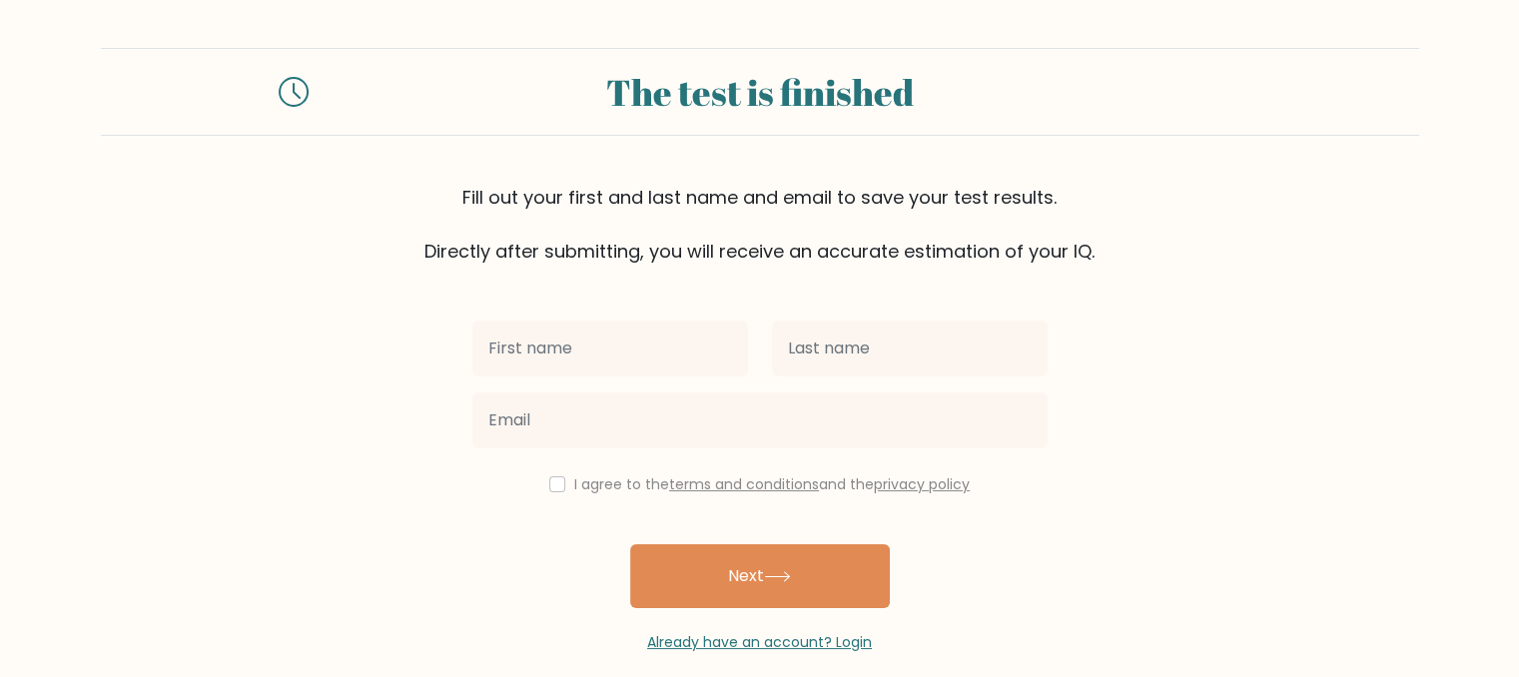
click at [608, 361] on input "text" at bounding box center [610, 349] width 276 height 56
type input "Jeanny Ann"
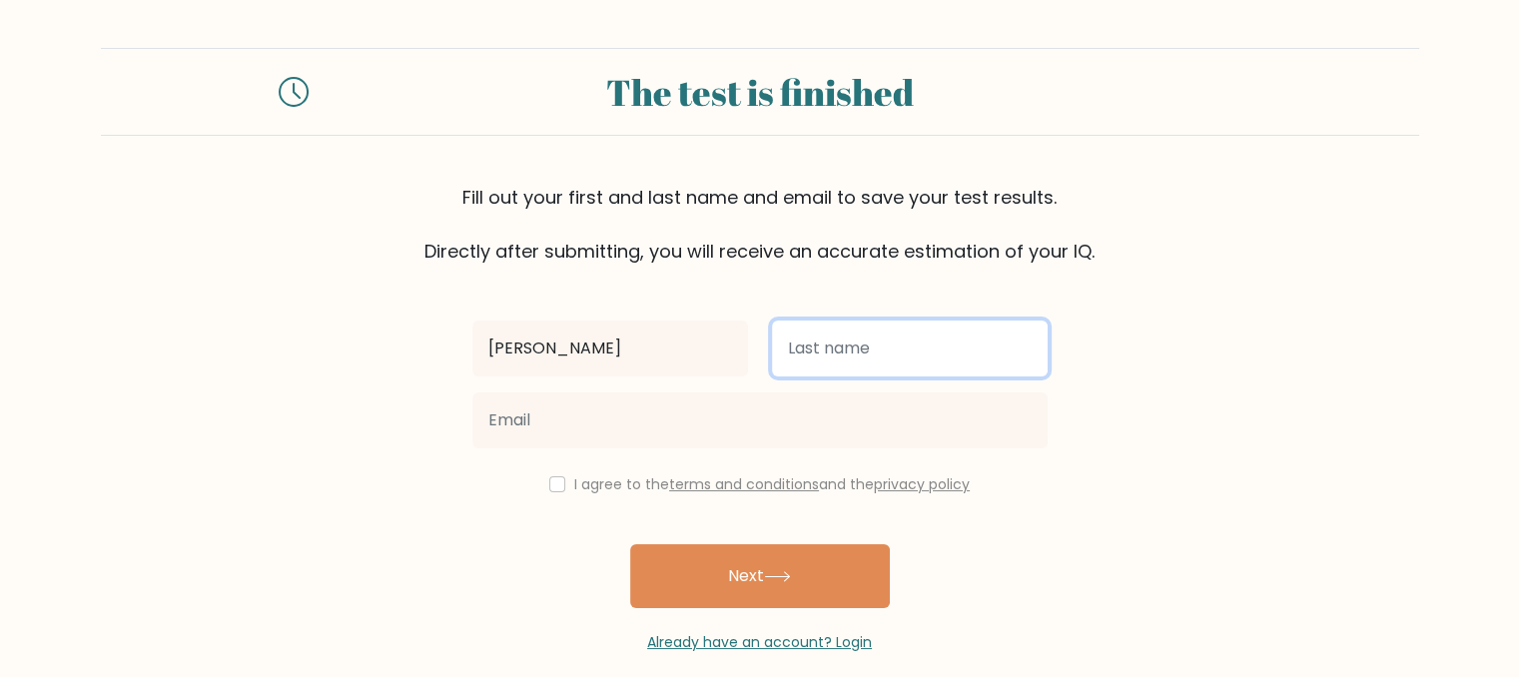
click at [906, 335] on input "text" at bounding box center [910, 349] width 276 height 56
type input "Sombrero"
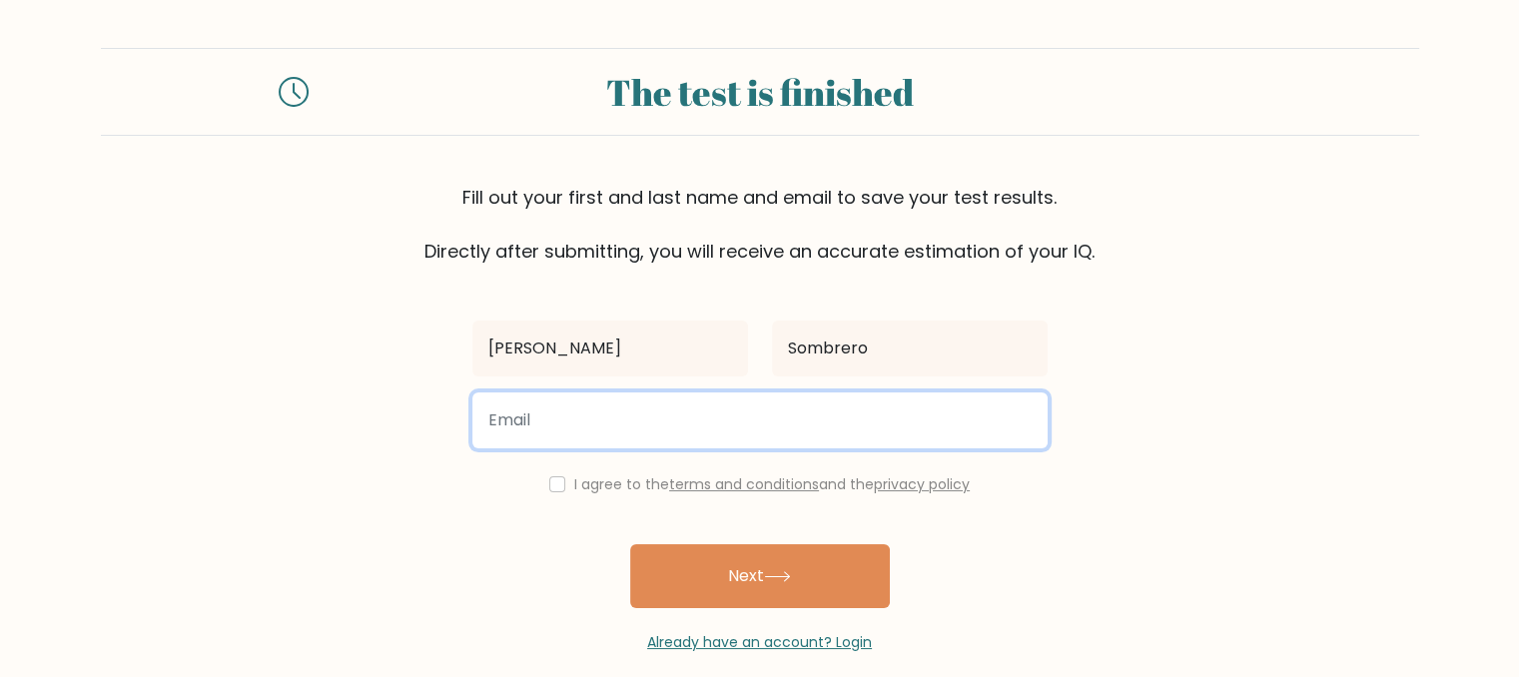
click at [780, 433] on input "email" at bounding box center [759, 420] width 575 height 56
type input "sombrerojeannyann@gmail.com"
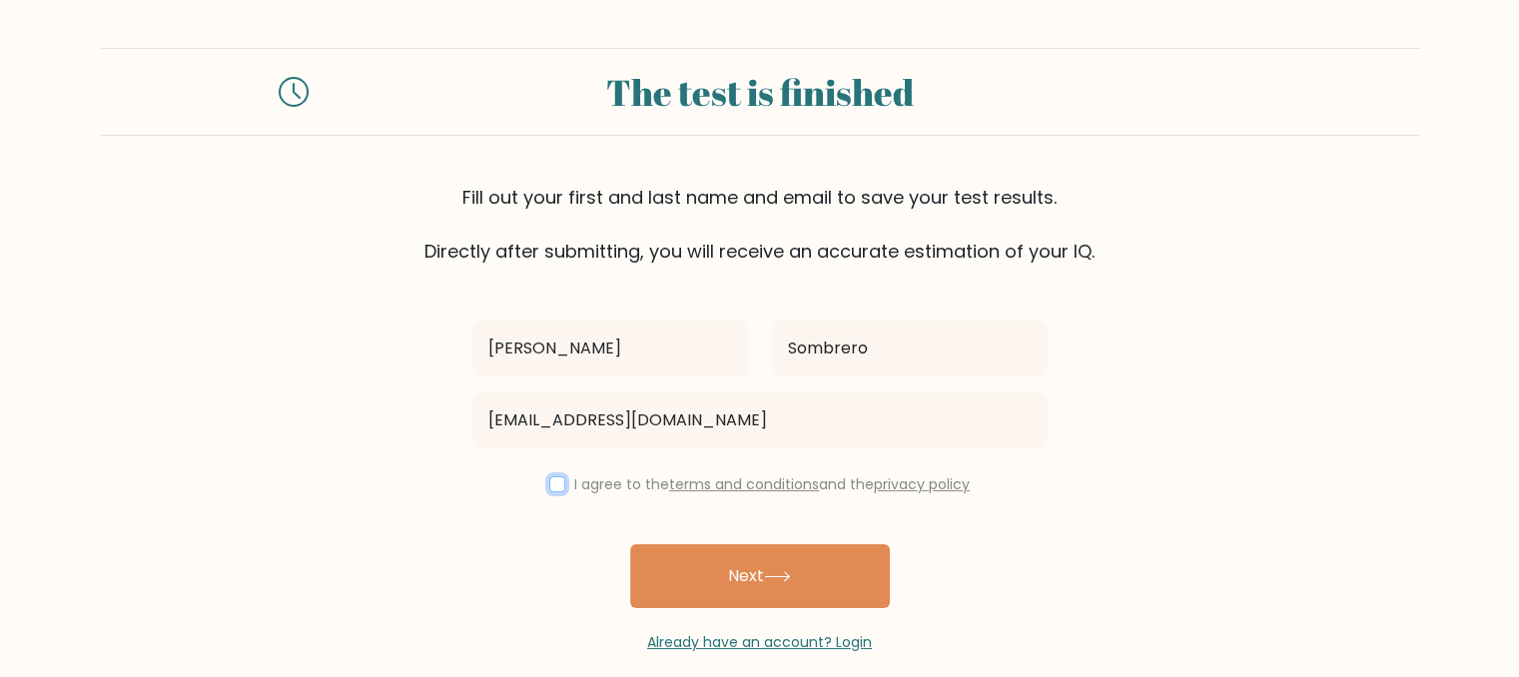
click at [556, 476] on input "checkbox" at bounding box center [557, 484] width 16 height 16
checkbox input "true"
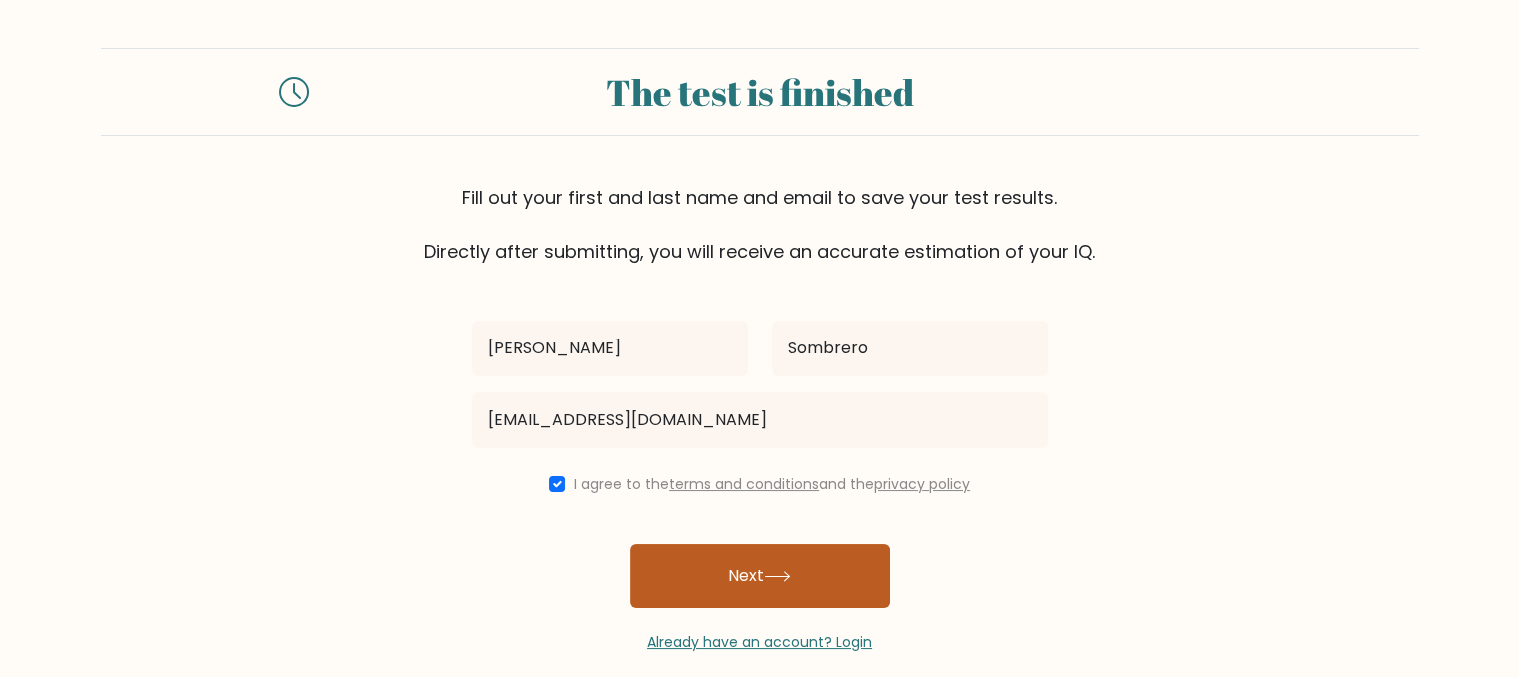
click at [778, 602] on button "Next" at bounding box center [760, 576] width 260 height 64
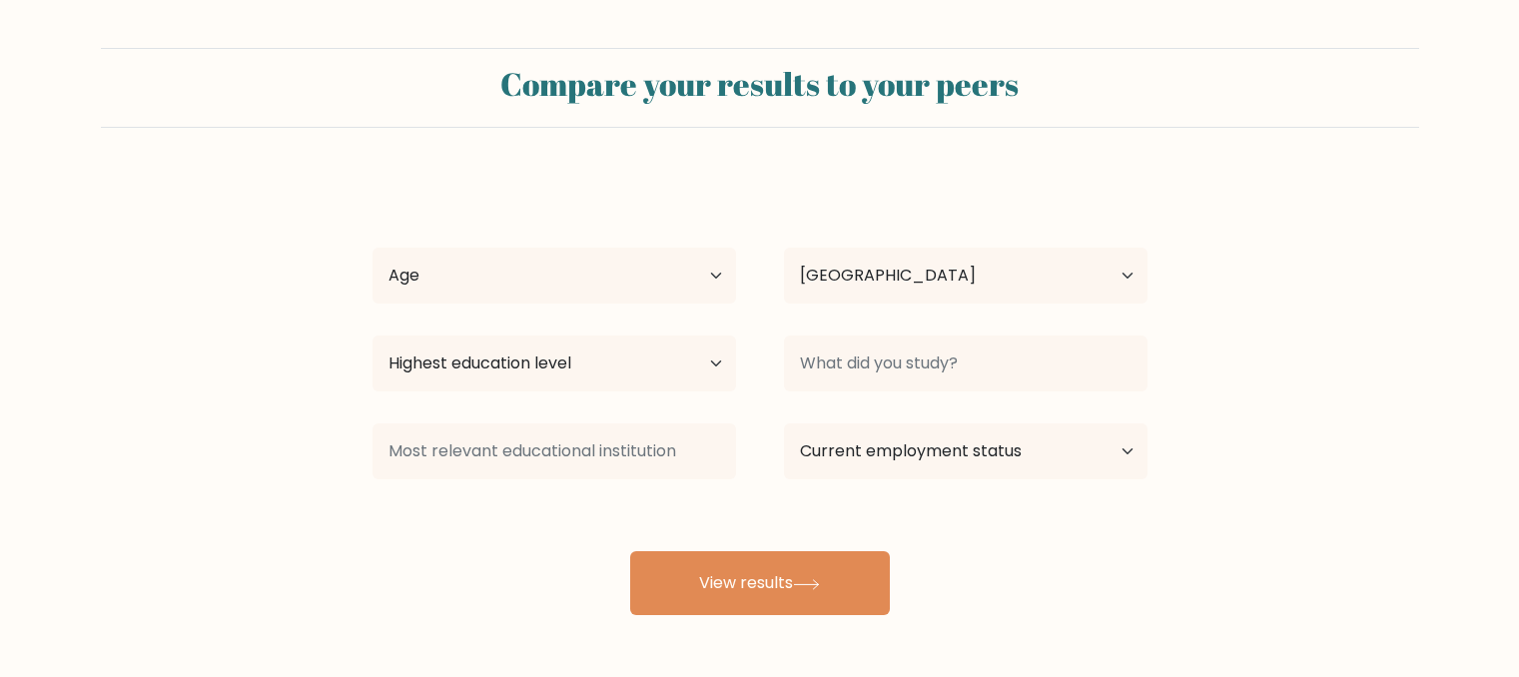
select select "PH"
click at [575, 264] on select "Age Under 18 years old 18-24 years old 25-34 years old 35-44 years old 45-54 ye…" at bounding box center [553, 276] width 363 height 56
select select "35_44"
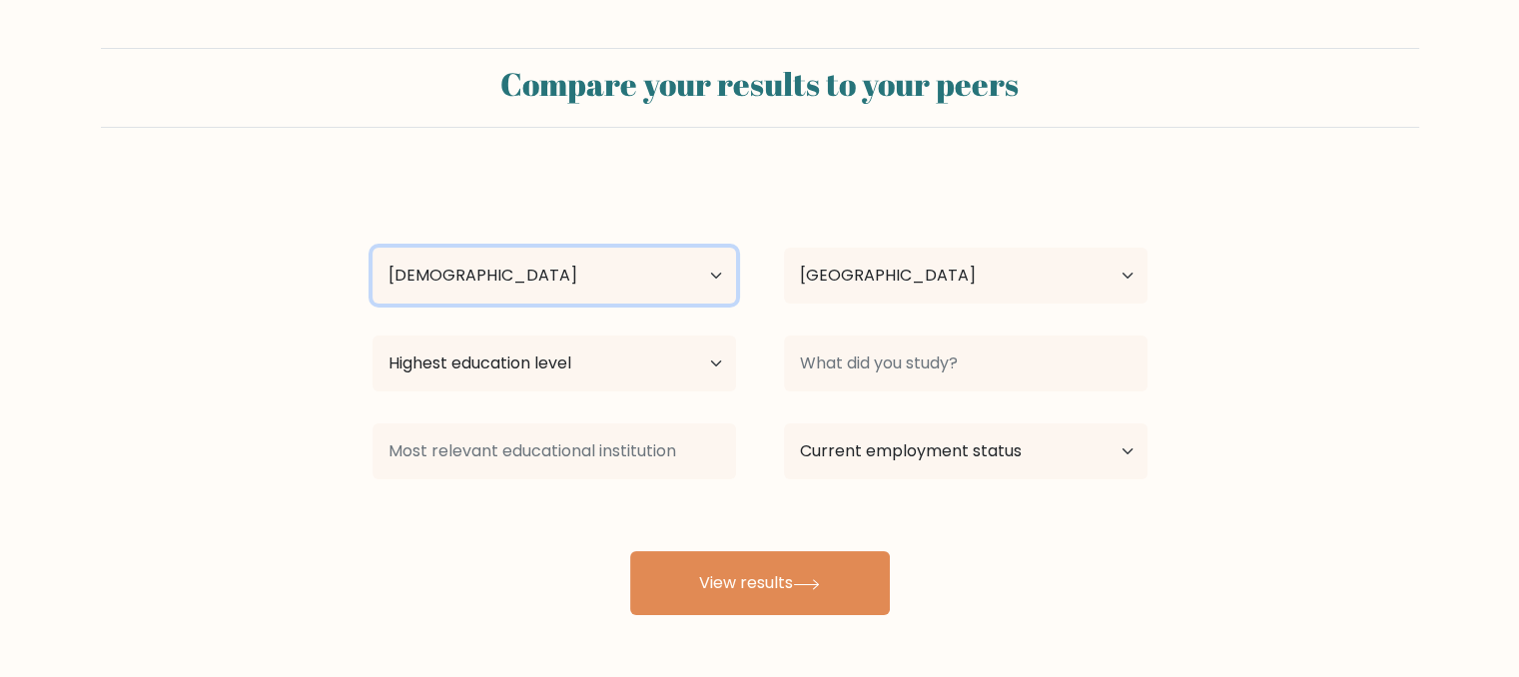
click at [372, 248] on select "Age Under 18 years old 18-24 years old 25-34 years old 35-44 years old 45-54 ye…" at bounding box center [553, 276] width 363 height 56
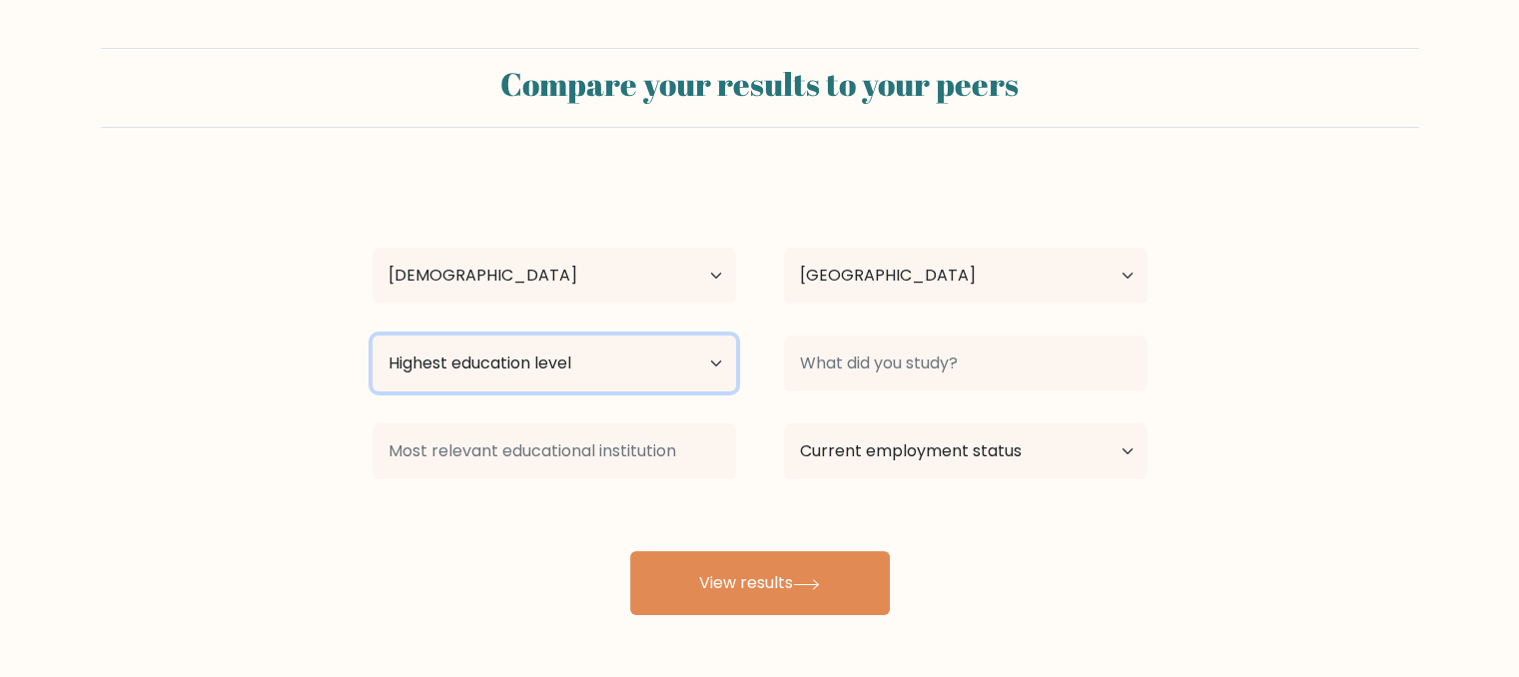
click at [590, 377] on select "Highest education level No schooling Primary Lower Secondary Upper Secondary Oc…" at bounding box center [553, 364] width 363 height 56
select select "occupation_specific"
click at [372, 336] on select "Highest education level No schooling Primary Lower Secondary Upper Secondary Oc…" at bounding box center [553, 364] width 363 height 56
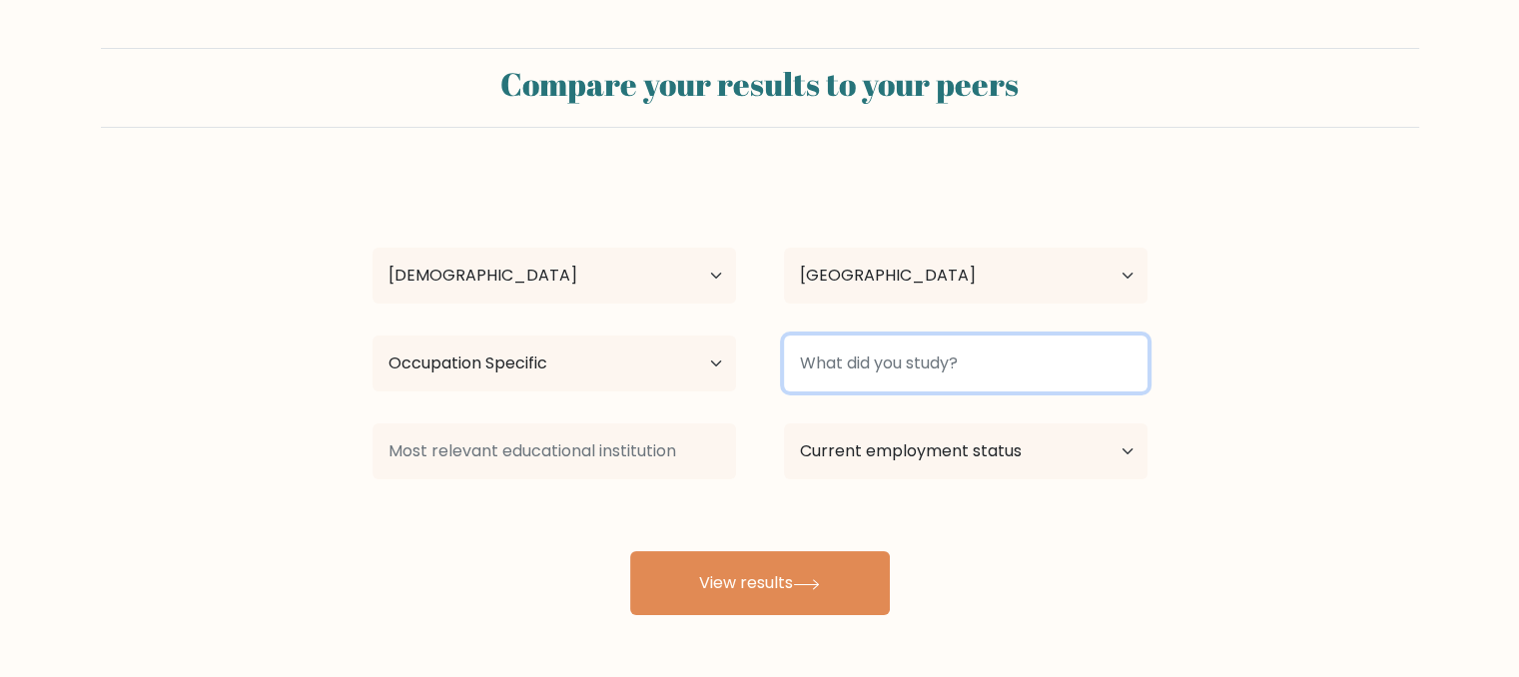
click at [951, 376] on input at bounding box center [965, 364] width 363 height 56
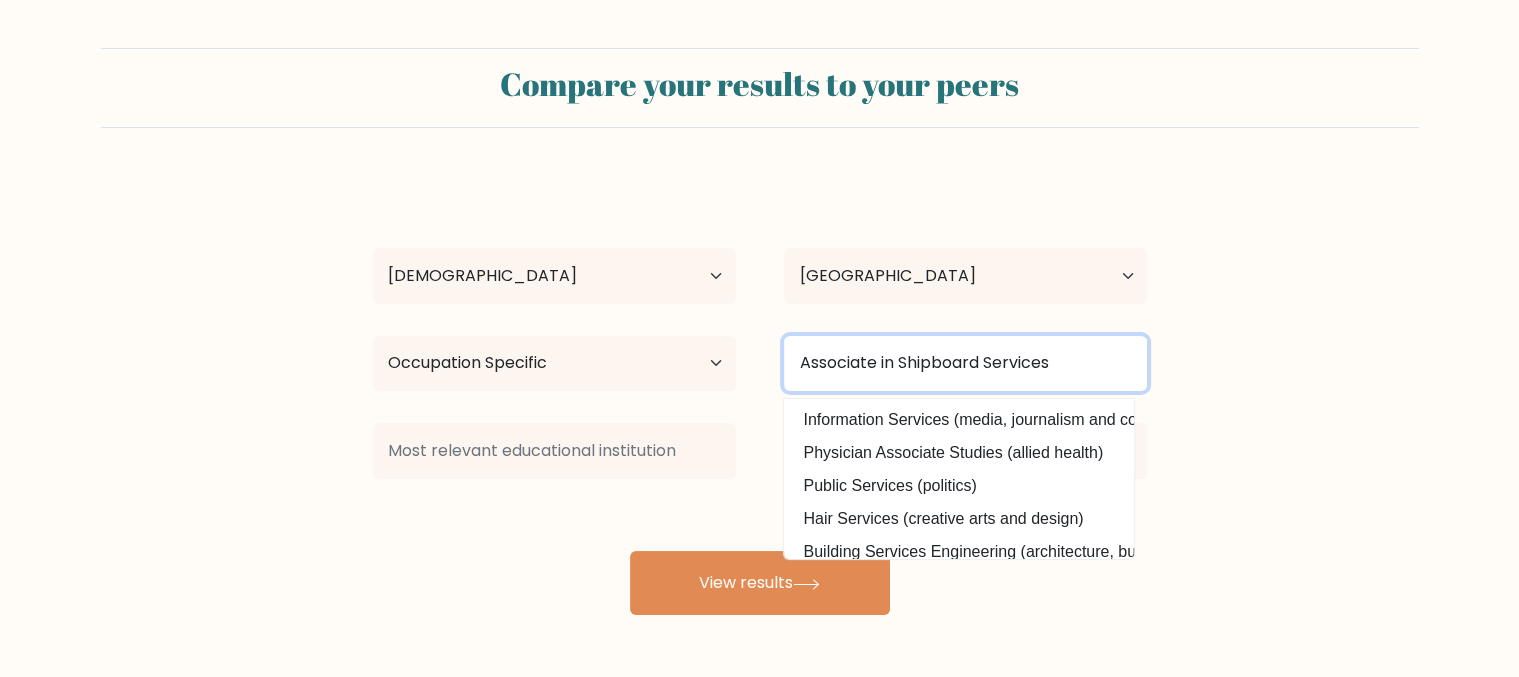
type input "Associate in Shipboard Services"
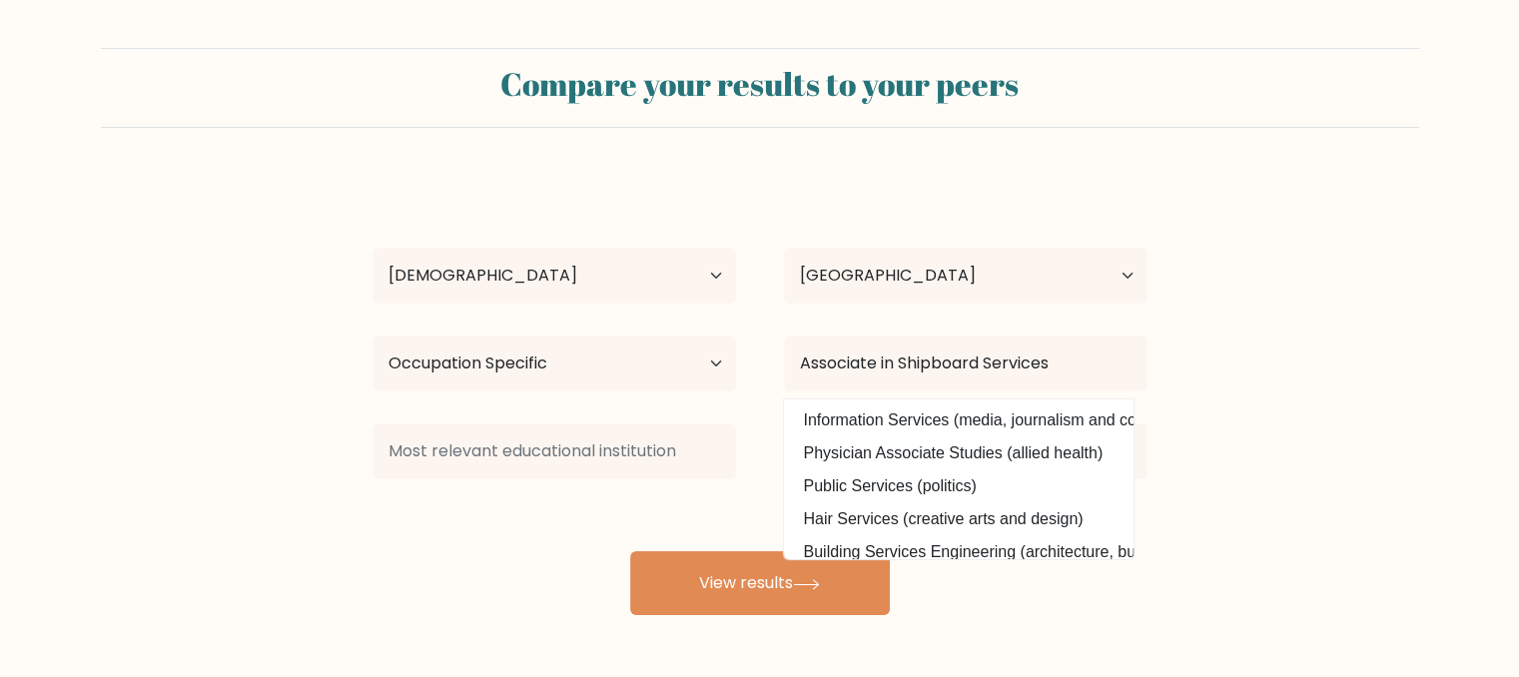
click at [1329, 363] on form "Compare your results to your peers Jeanny Ann Sombrero Age Under 18 years old 1…" at bounding box center [759, 331] width 1519 height 567
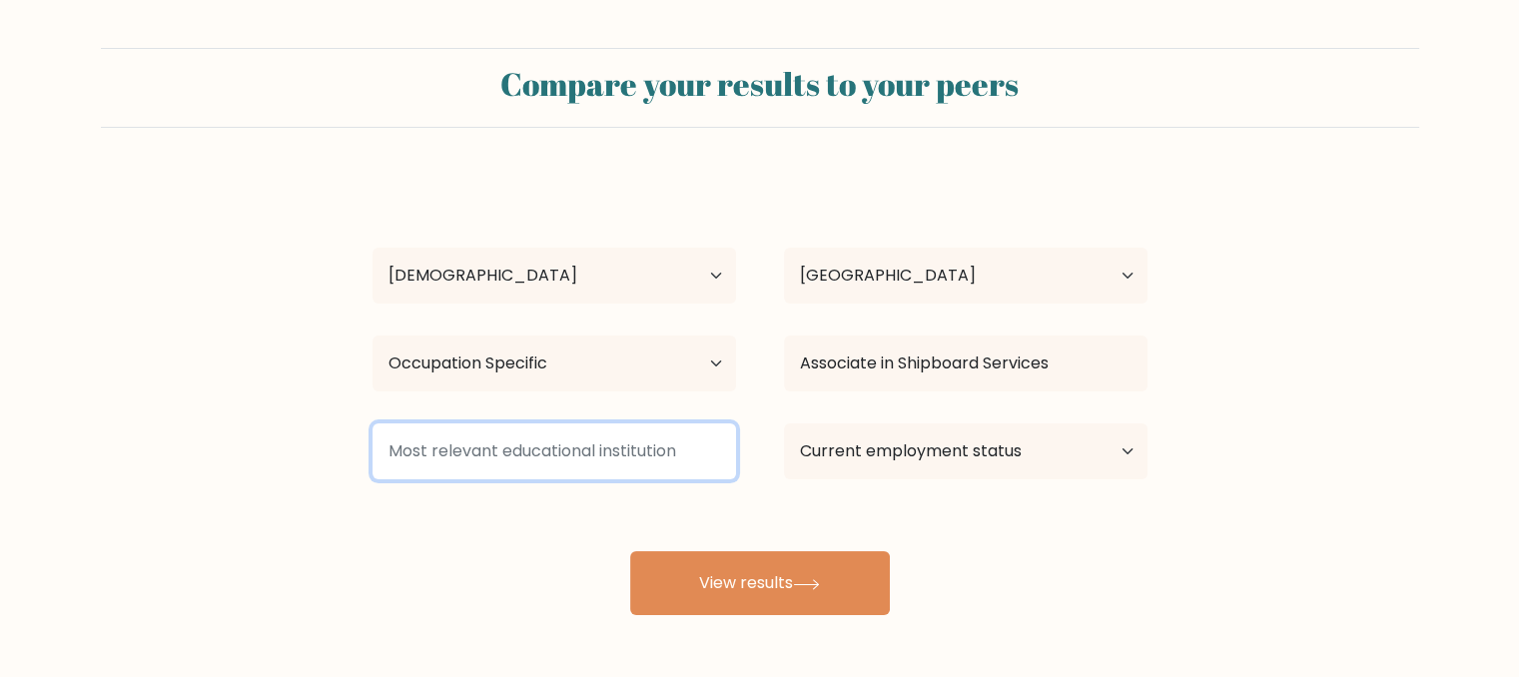
click at [471, 450] on input at bounding box center [553, 451] width 363 height 56
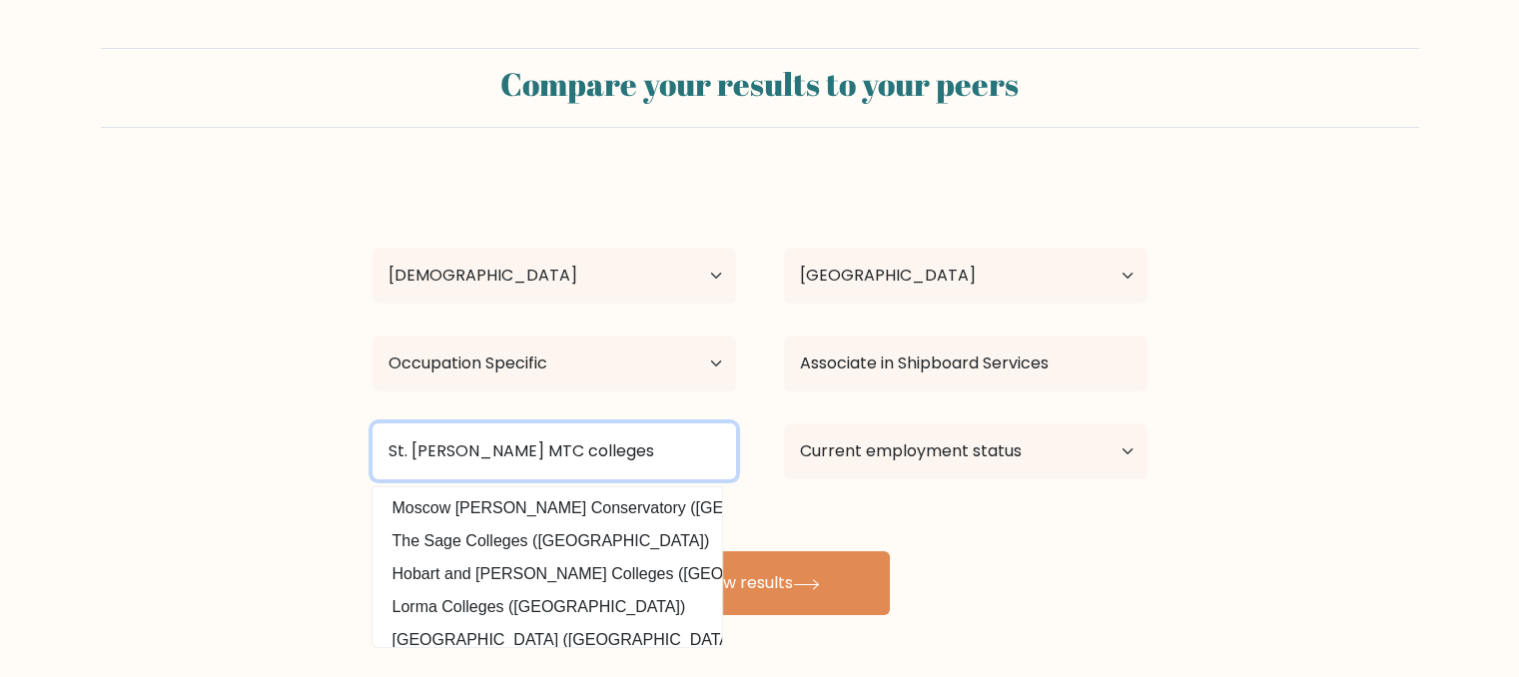
type input "St. Therese MTC colleges"
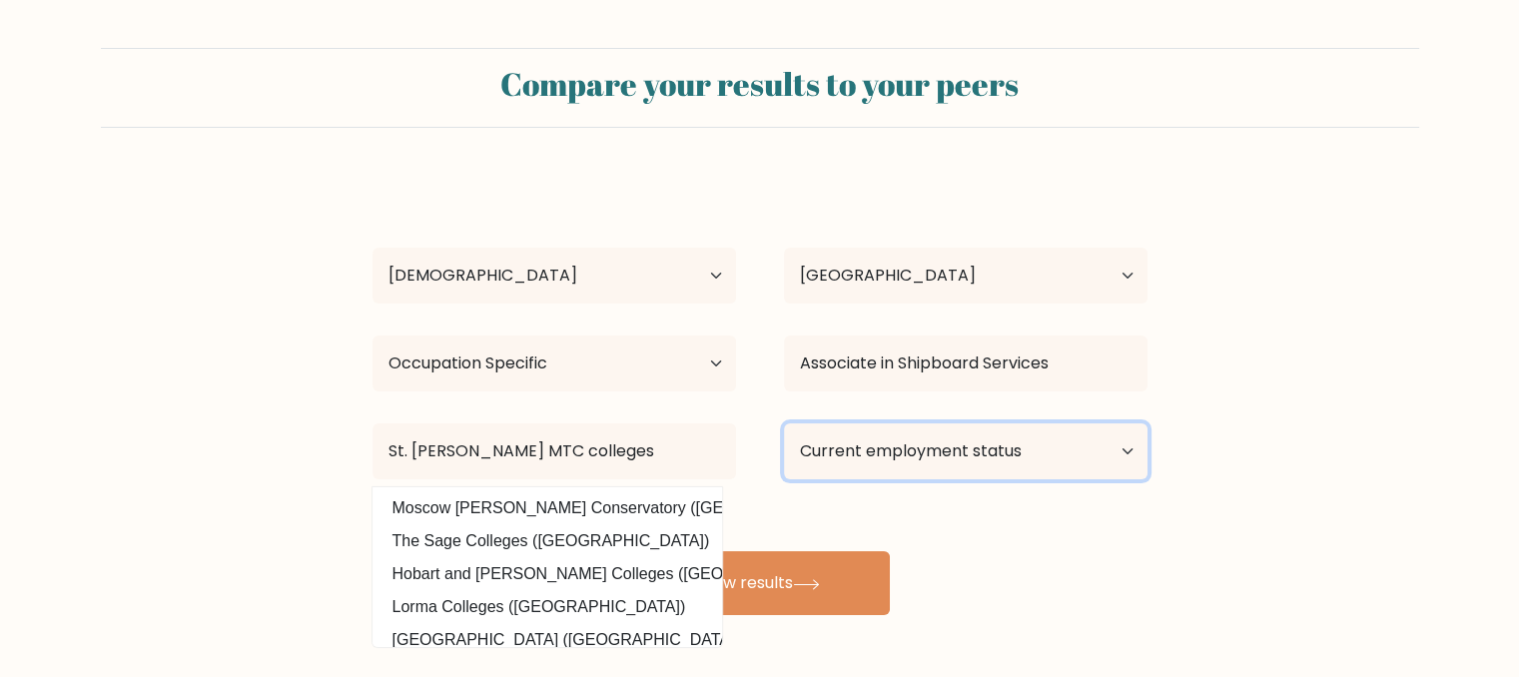
click at [902, 460] on select "Current employment status Employed Student Retired Other / prefer not to answer" at bounding box center [965, 451] width 363 height 56
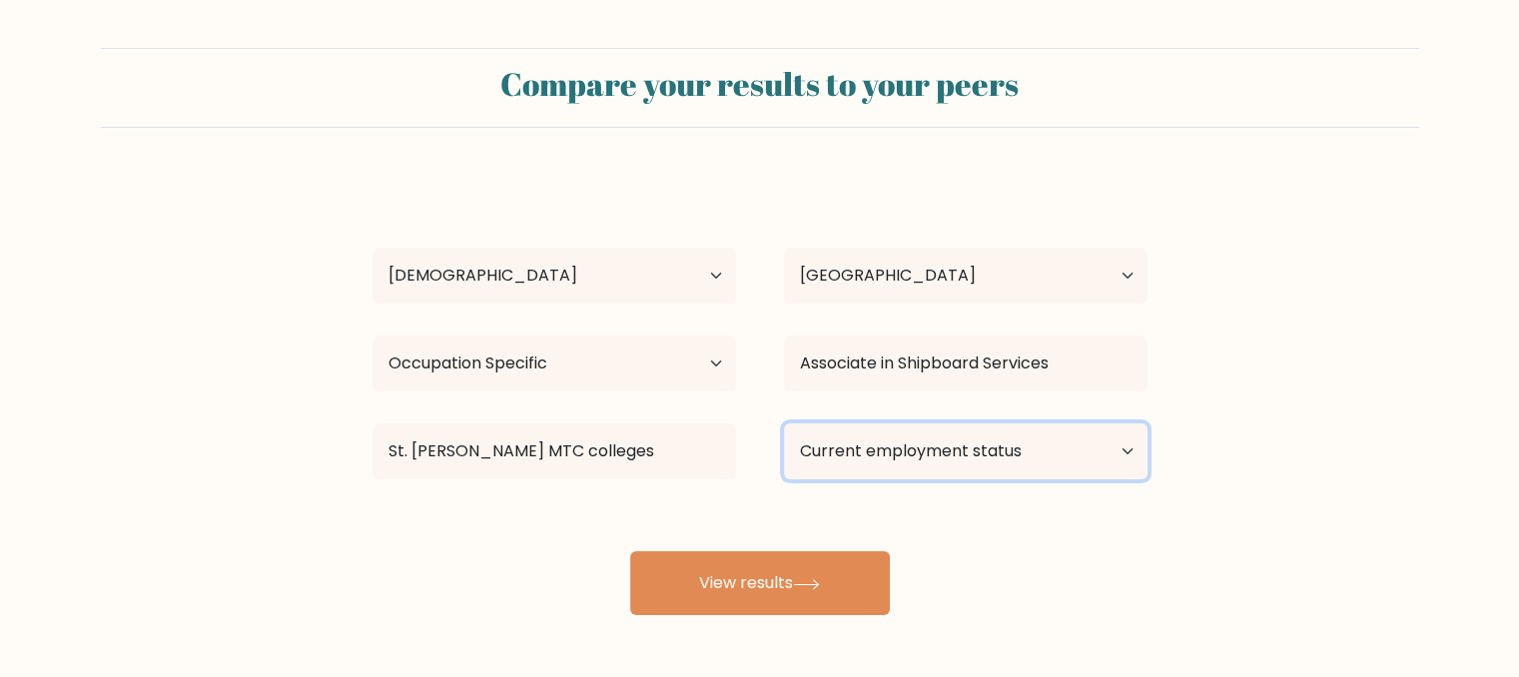
select select "employed"
click at [784, 423] on select "Current employment status Employed Student Retired Other / prefer not to answer" at bounding box center [965, 451] width 363 height 56
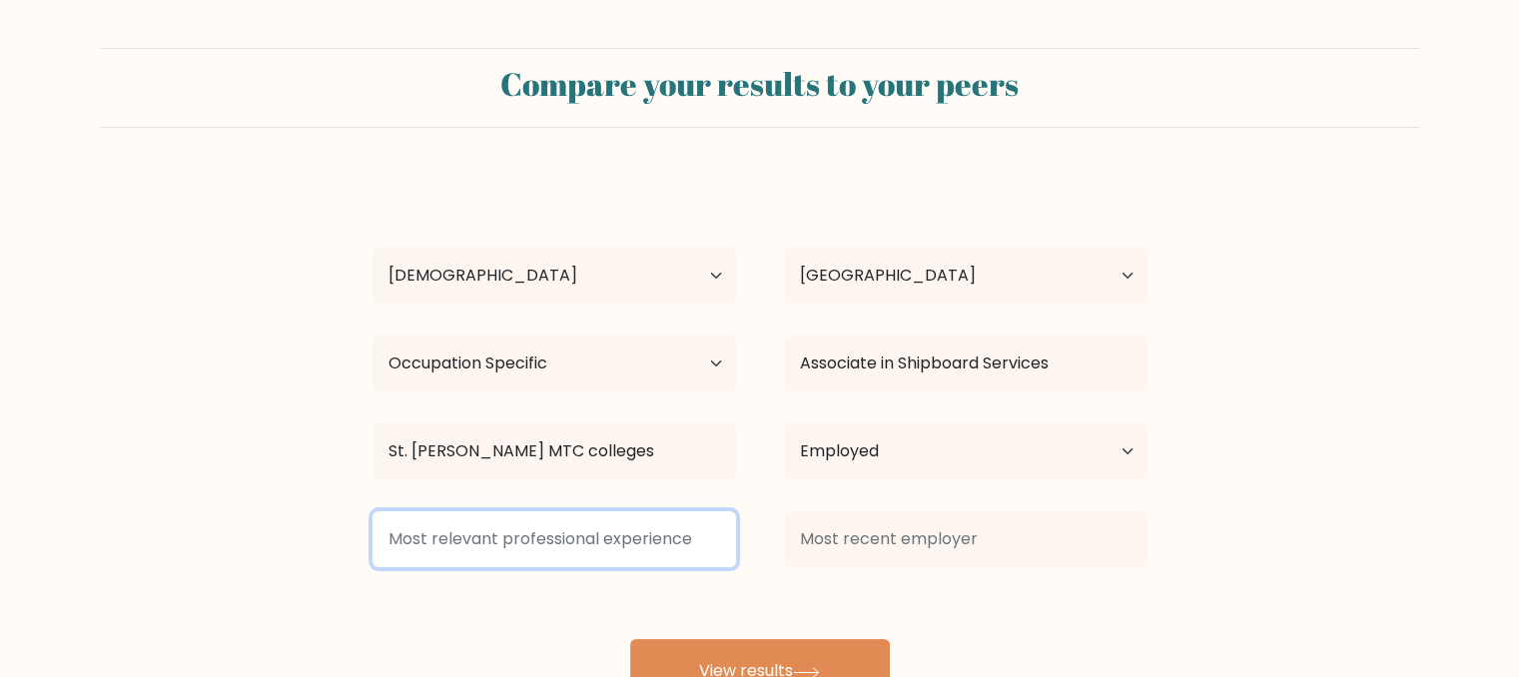
click at [557, 528] on input at bounding box center [553, 539] width 363 height 56
click at [513, 550] on input at bounding box center [553, 539] width 363 height 56
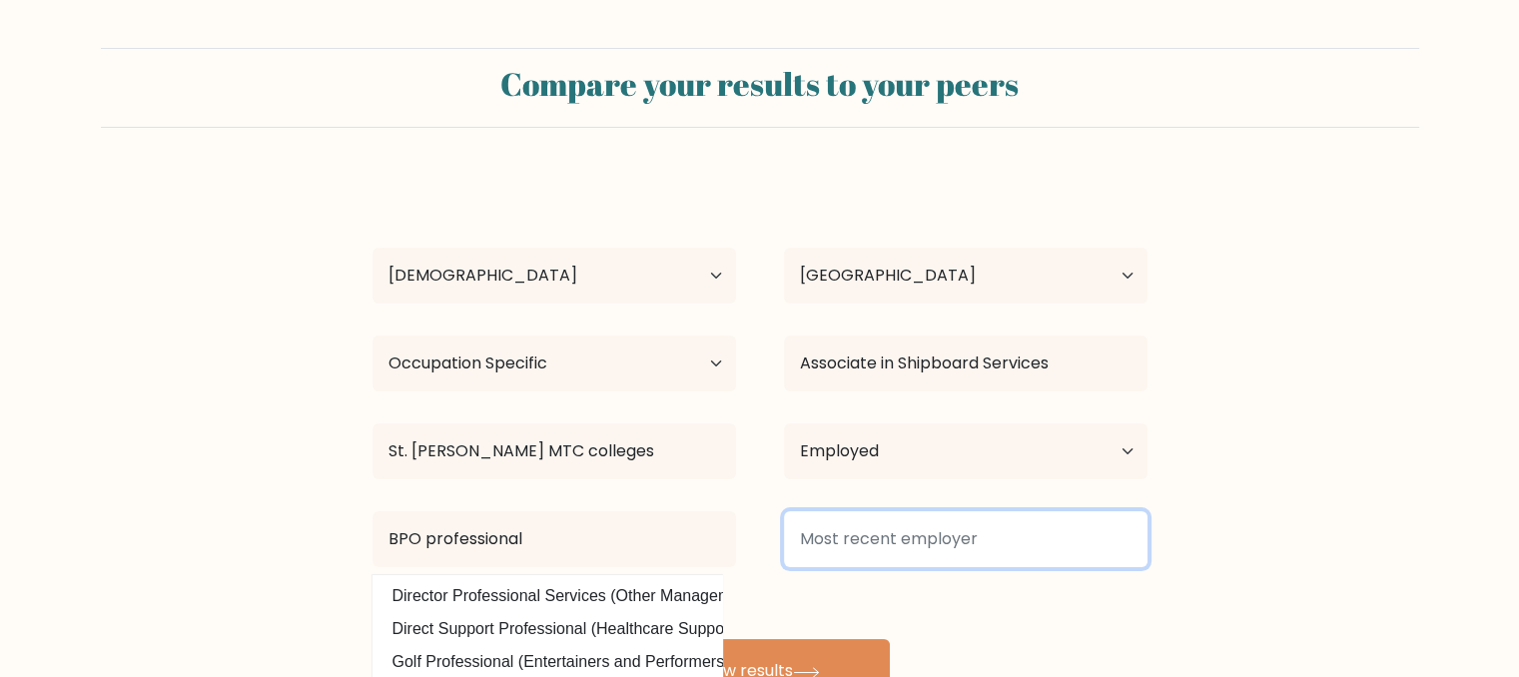
click at [955, 536] on input at bounding box center [965, 539] width 363 height 56
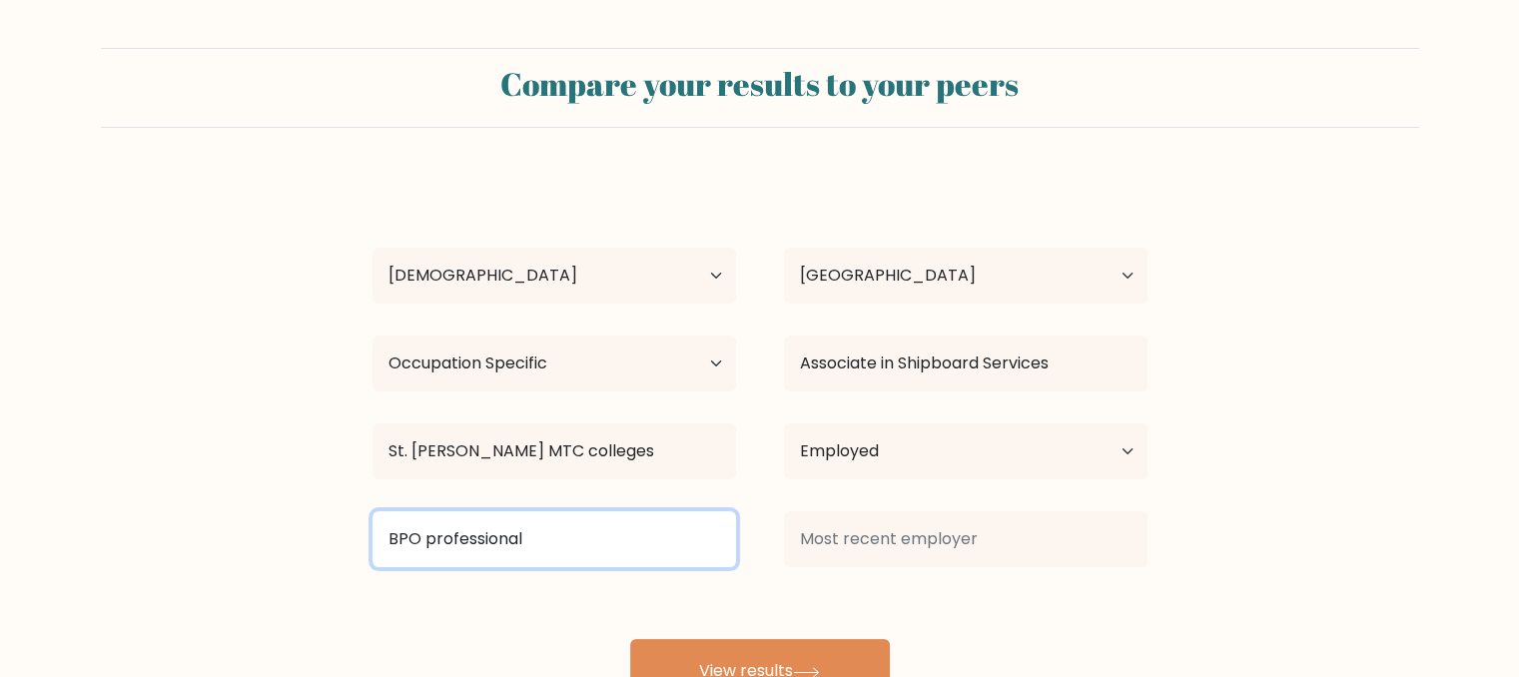
click at [483, 537] on input "BPO professional" at bounding box center [553, 539] width 363 height 56
click at [599, 534] on input "BPO professional" at bounding box center [553, 539] width 363 height 56
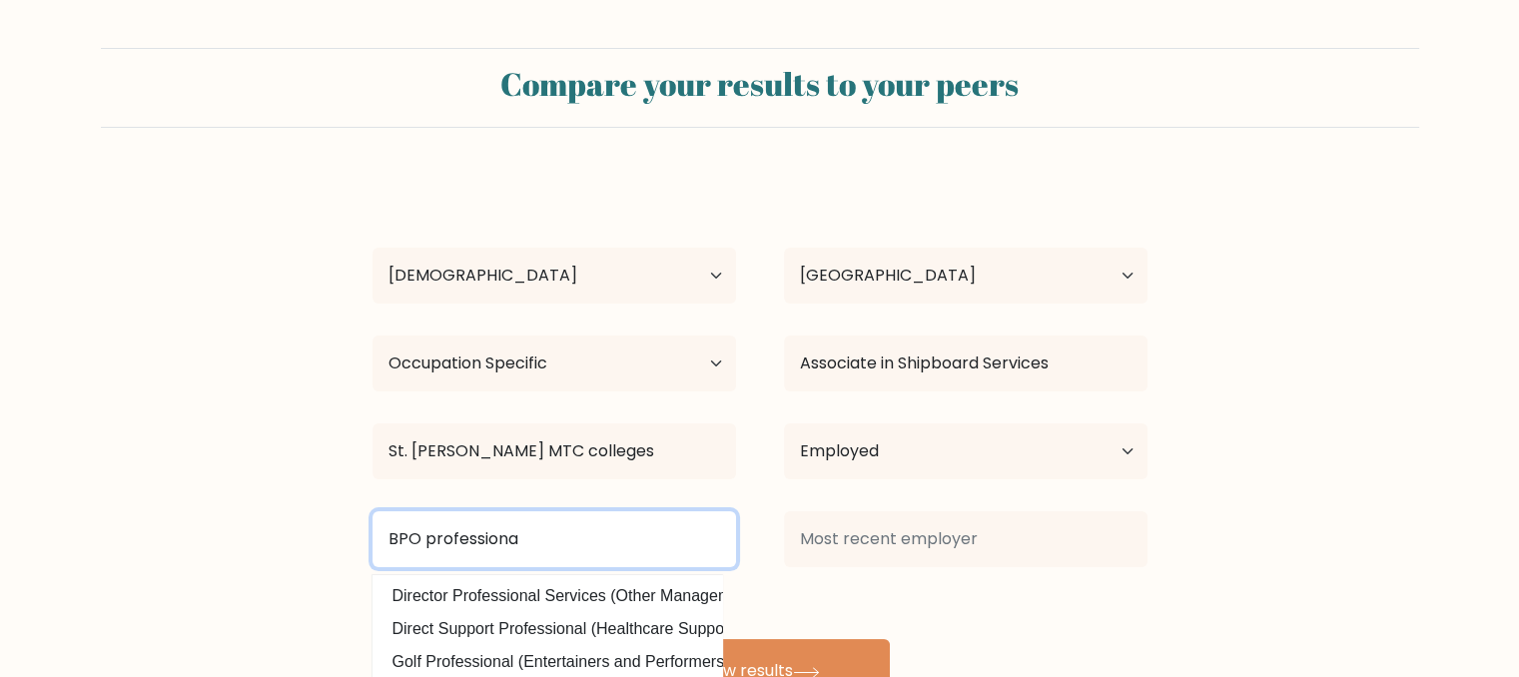
type input "BPO professional"
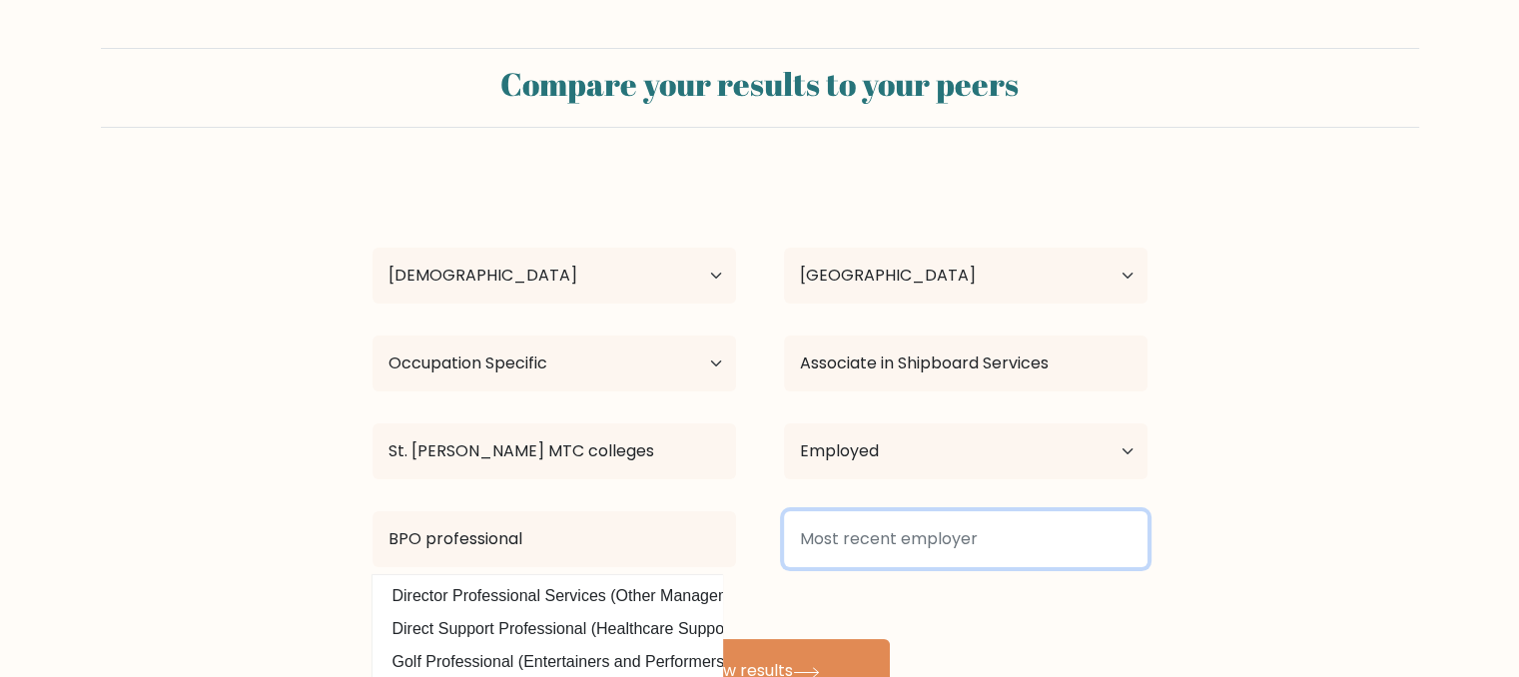
click at [958, 540] on input at bounding box center [965, 539] width 363 height 56
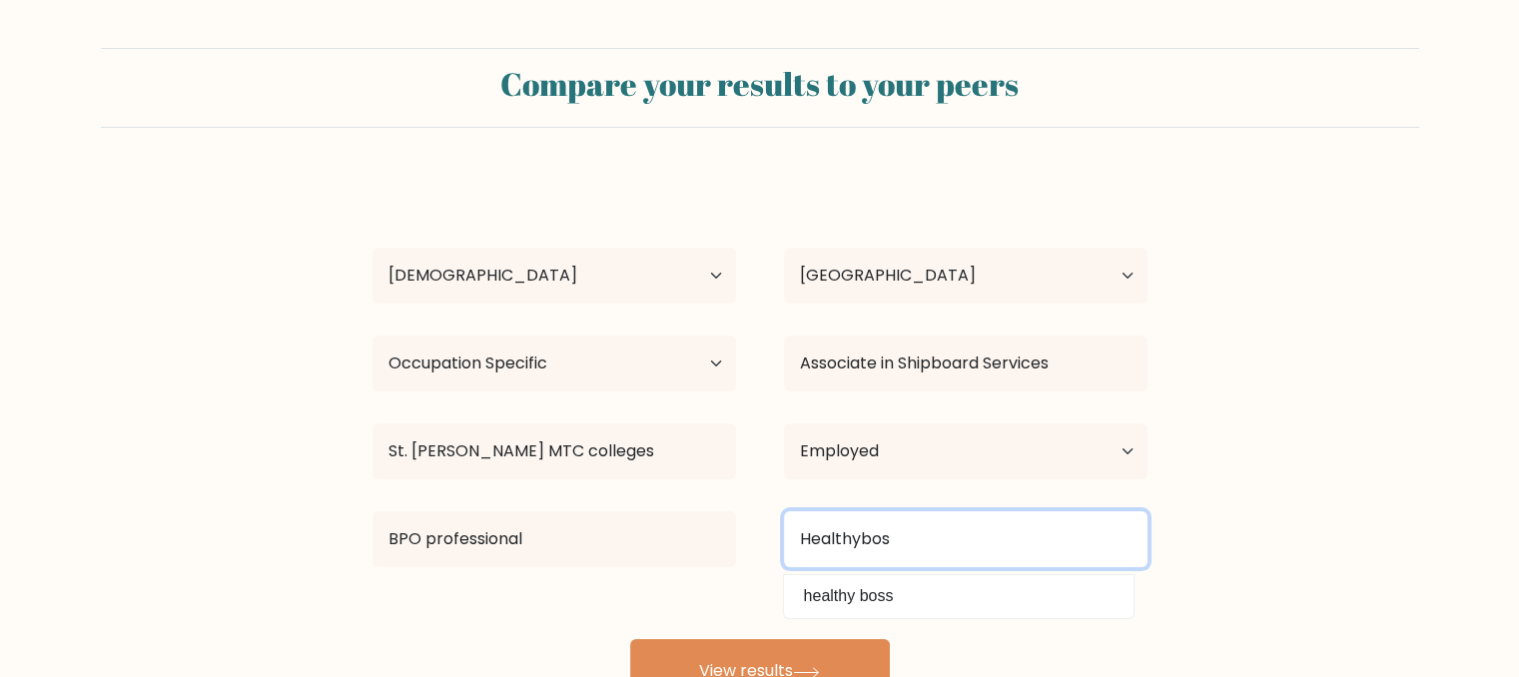
type input "Healthybos"
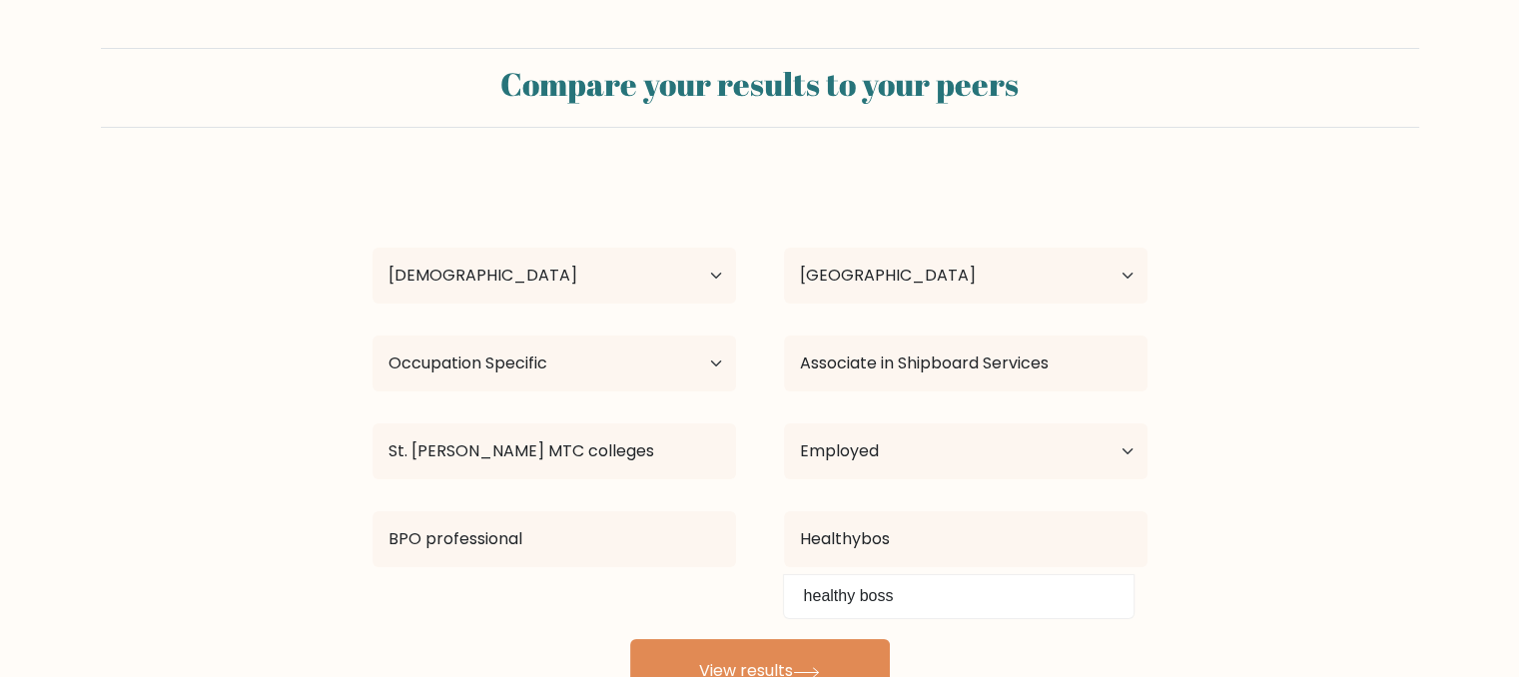
click at [1286, 540] on form "Compare your results to your peers Jeanny Ann Sombrero Age Under 18 years old 1…" at bounding box center [759, 375] width 1519 height 655
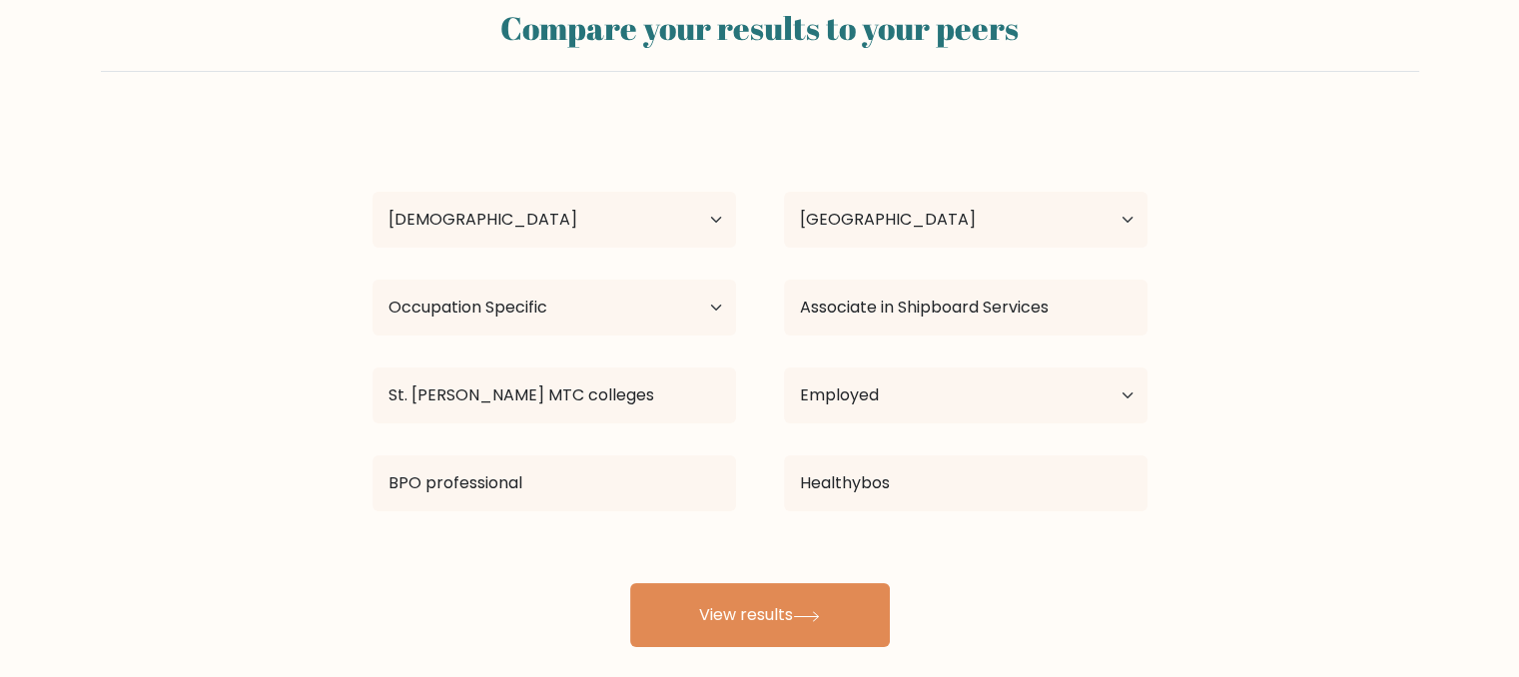
scroll to position [80, 0]
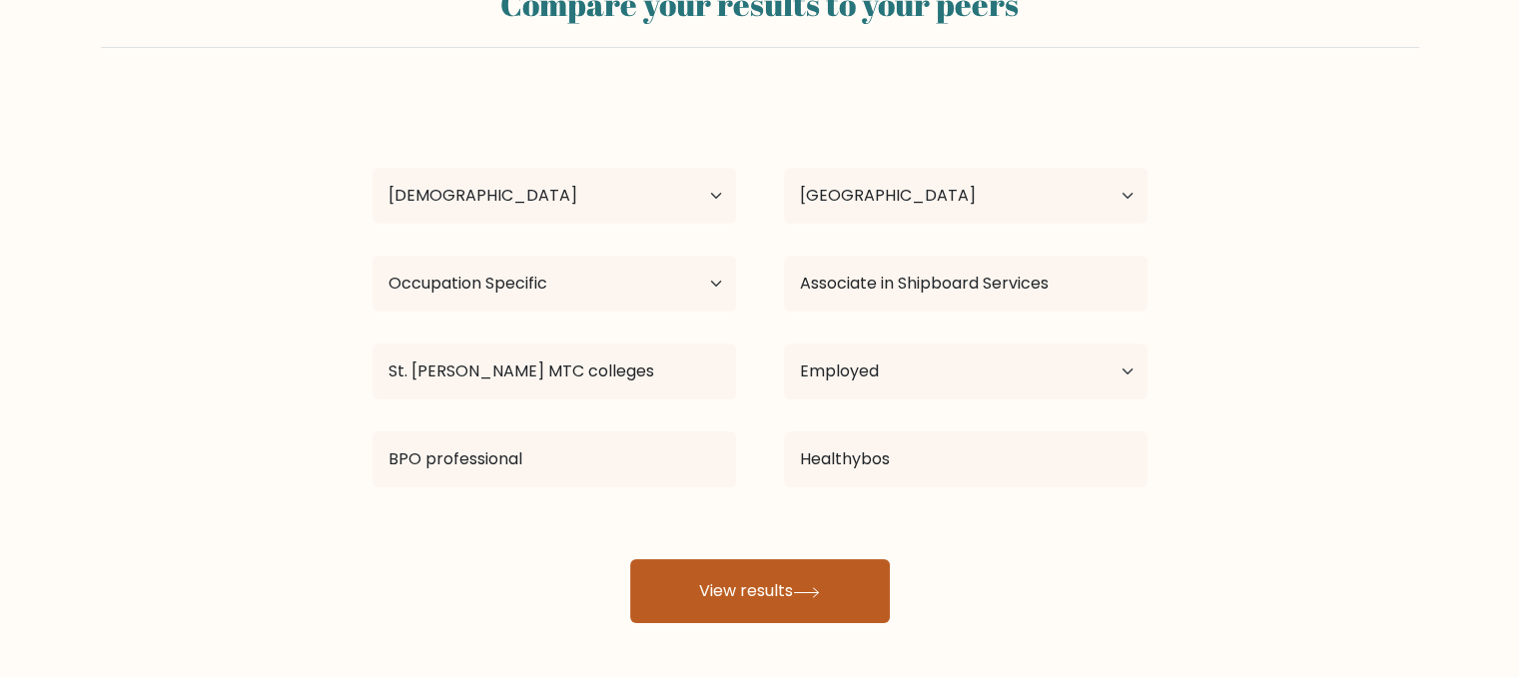
click at [816, 580] on button "View results" at bounding box center [760, 591] width 260 height 64
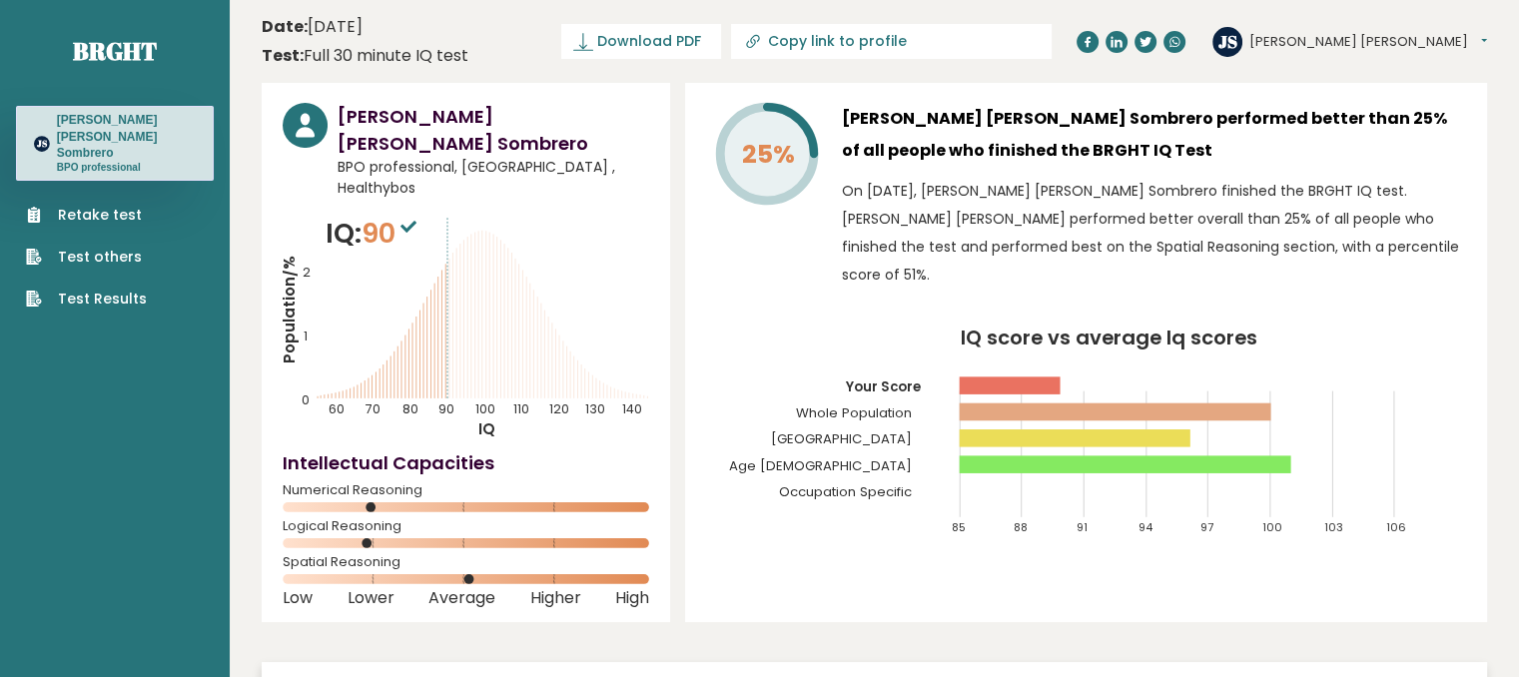
click at [122, 206] on link "Retake test" at bounding box center [86, 215] width 121 height 21
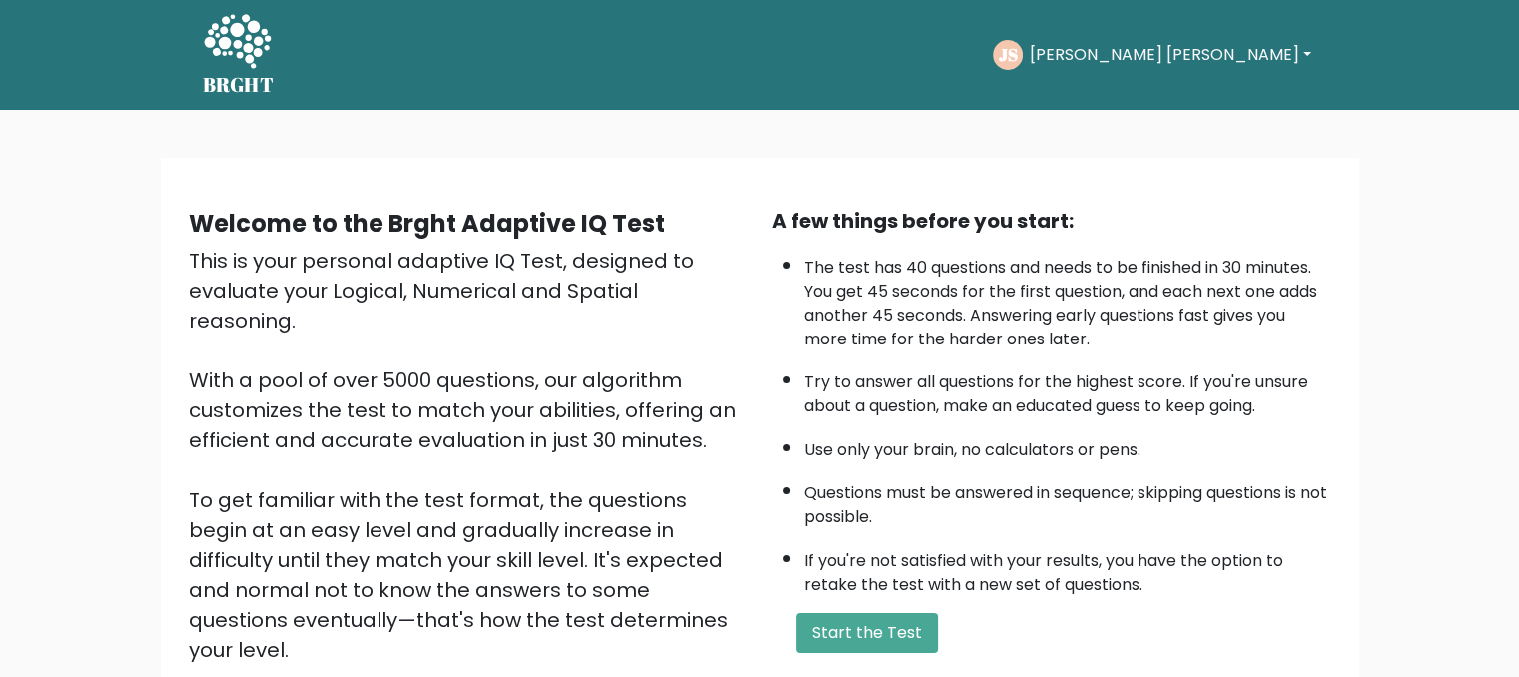
click at [882, 109] on nav "BRGHT BRGHT Take the test JS [PERSON_NAME] [PERSON_NAME] Dashboard Profile Sett…" at bounding box center [759, 55] width 1519 height 110
